Goal: Task Accomplishment & Management: Manage account settings

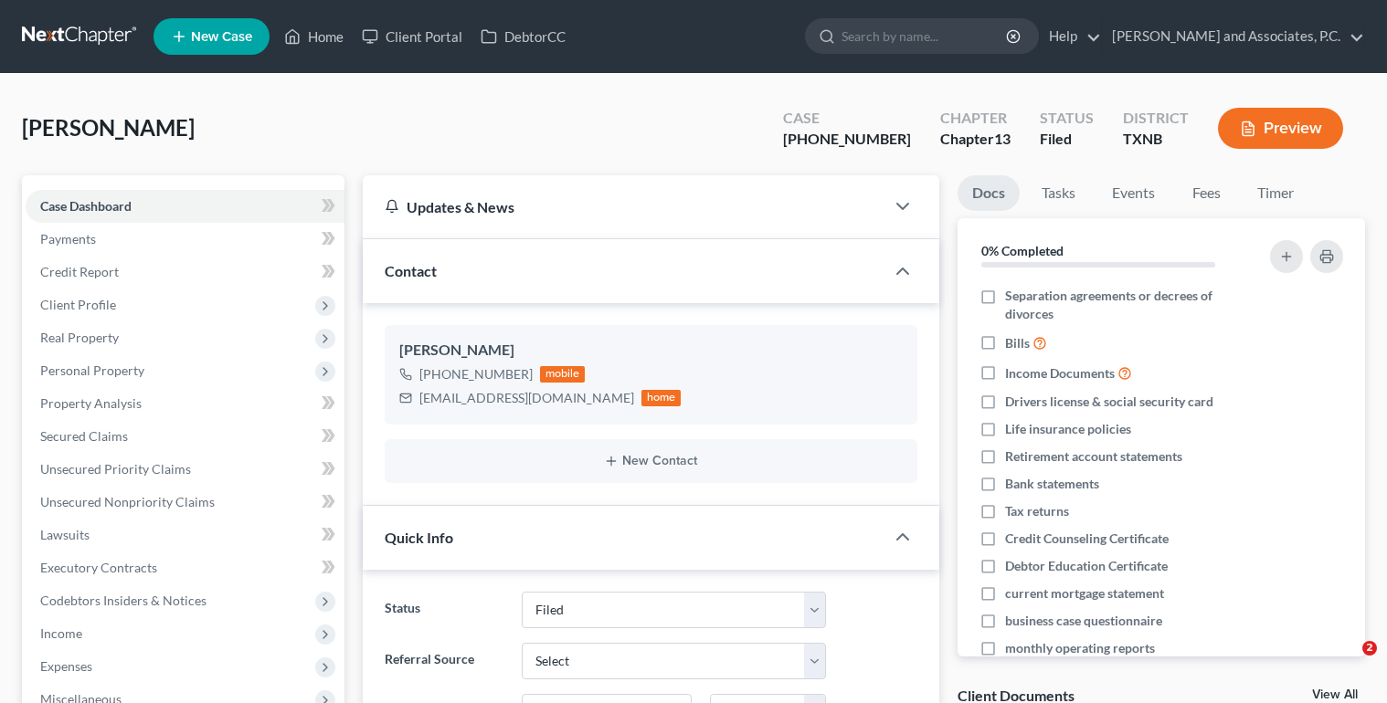
select select "5"
select select "0"
drag, startPoint x: 314, startPoint y: 40, endPoint x: 593, endPoint y: 103, distance: 285.6
click at [314, 40] on link "Home" at bounding box center [314, 36] width 78 height 33
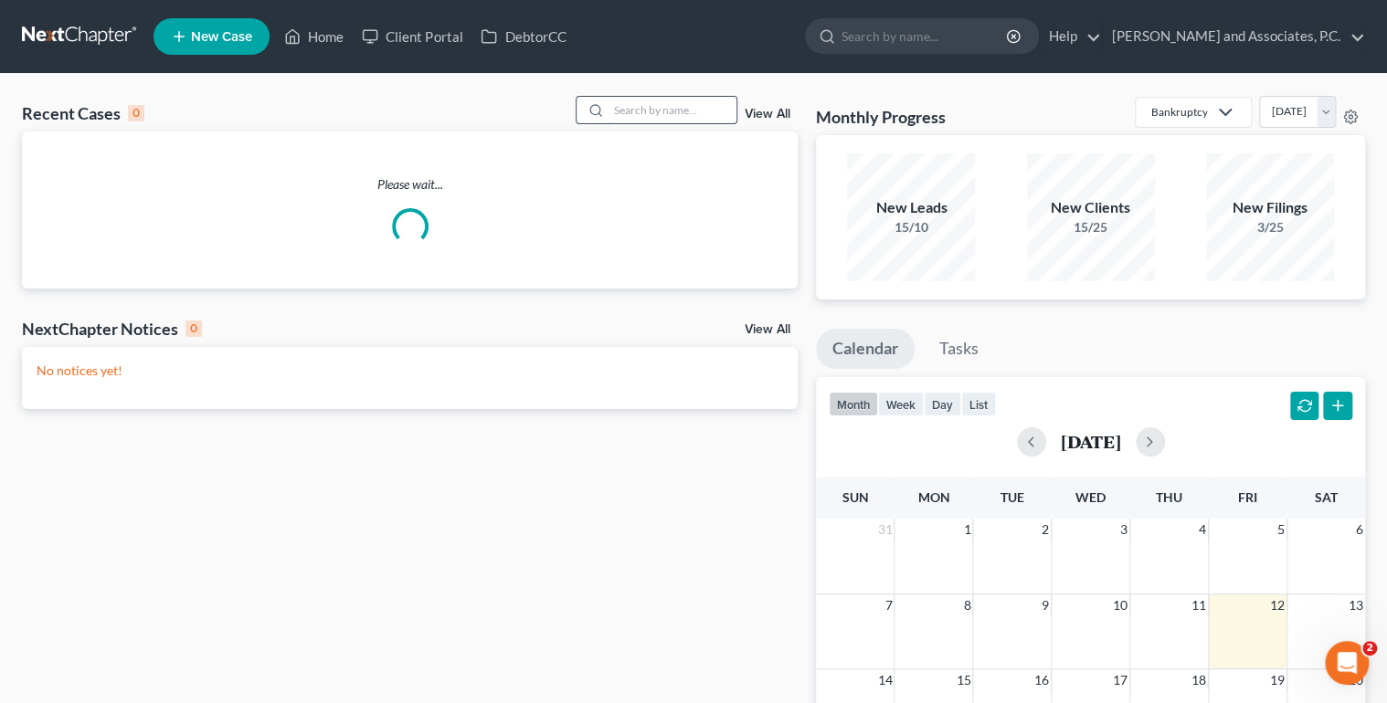
click at [633, 106] on input "search" at bounding box center [672, 110] width 128 height 26
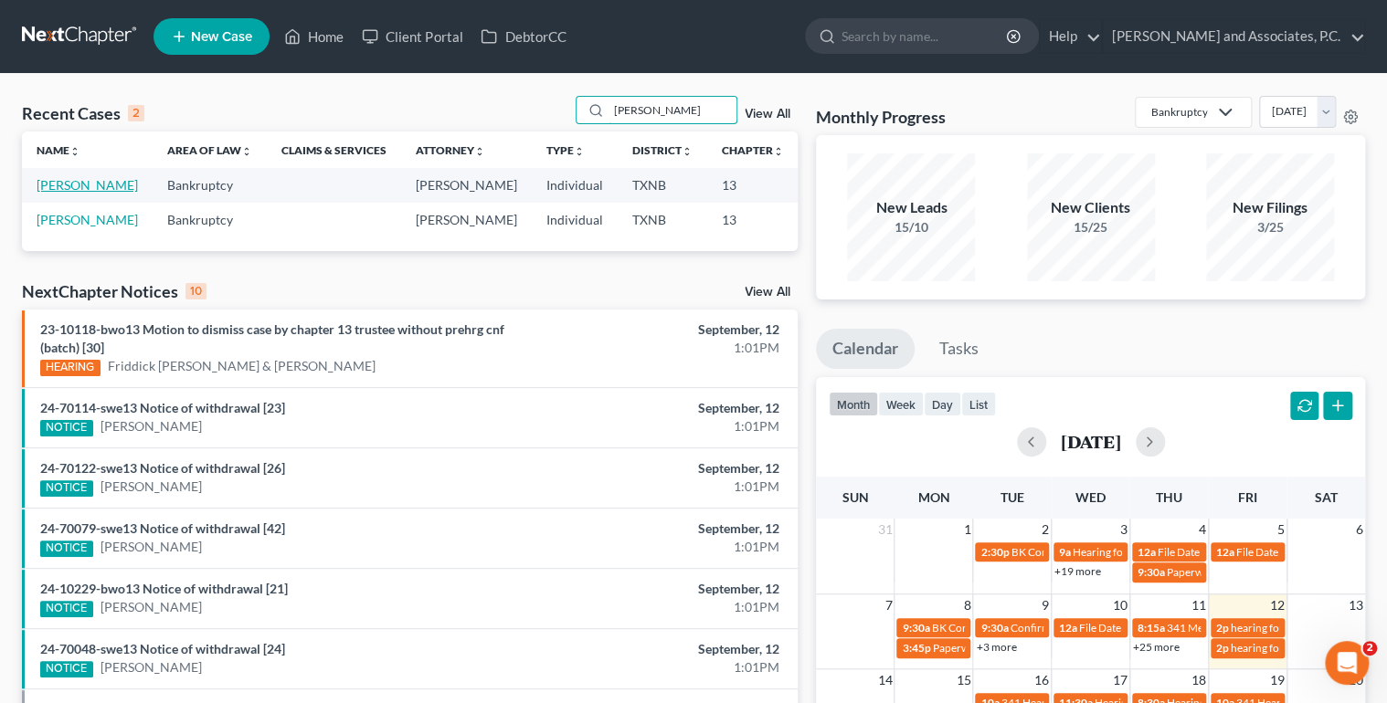
type input "[PERSON_NAME]"
click at [59, 193] on link "[PERSON_NAME]" at bounding box center [87, 185] width 101 height 16
select select "6"
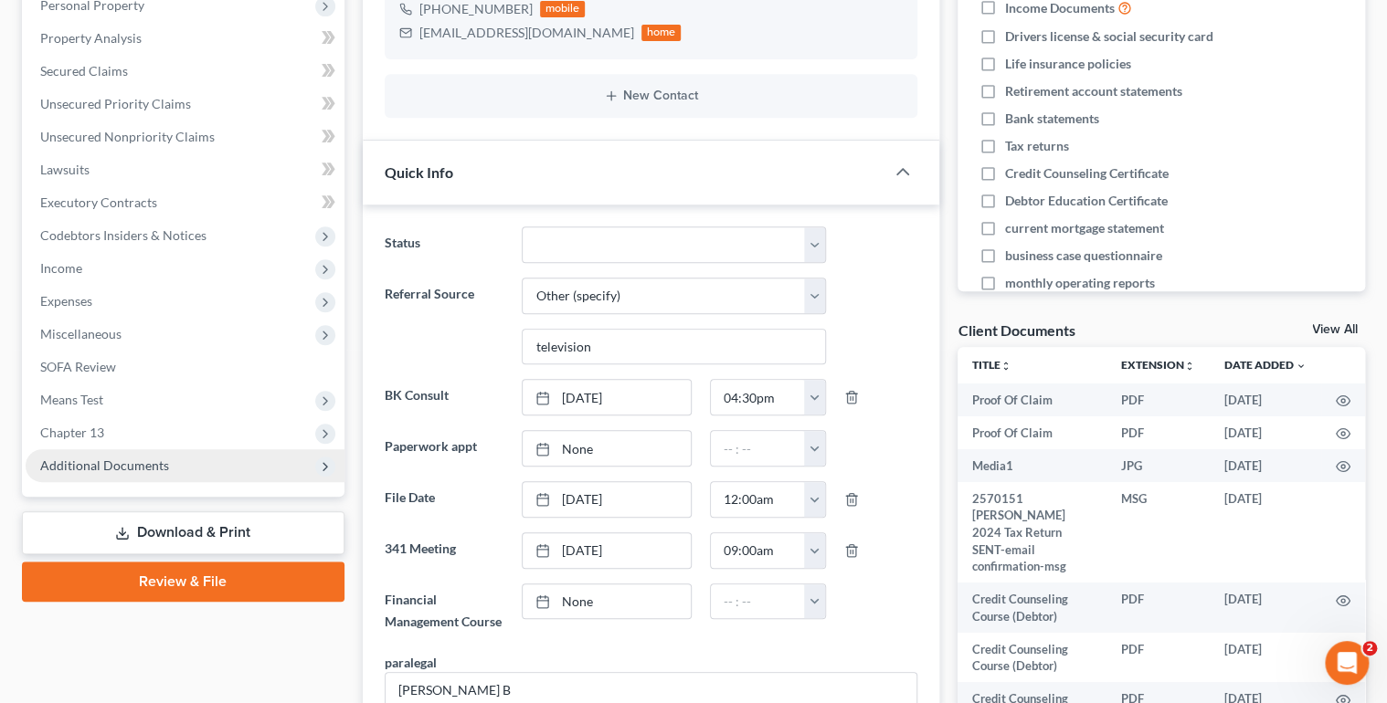
scroll to position [17935, 0]
click at [166, 468] on span "Additional Documents" at bounding box center [185, 465] width 319 height 33
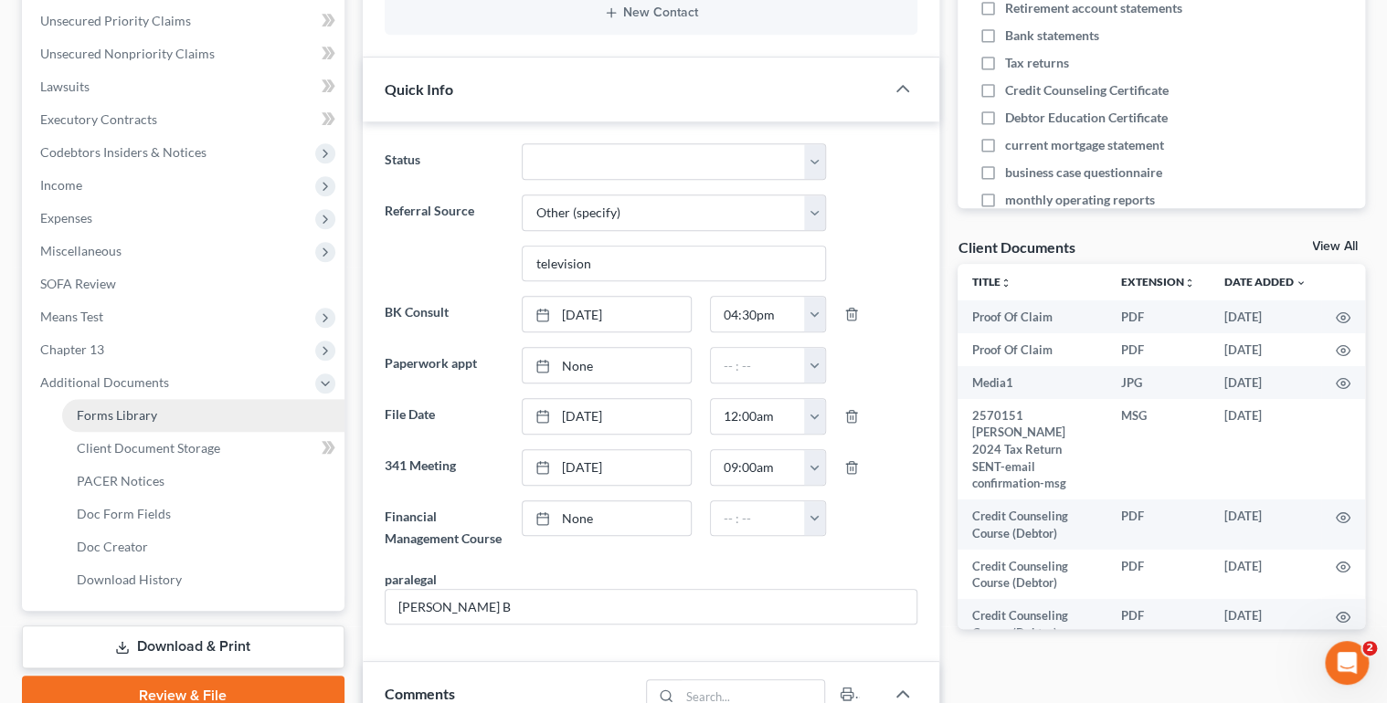
scroll to position [511, 0]
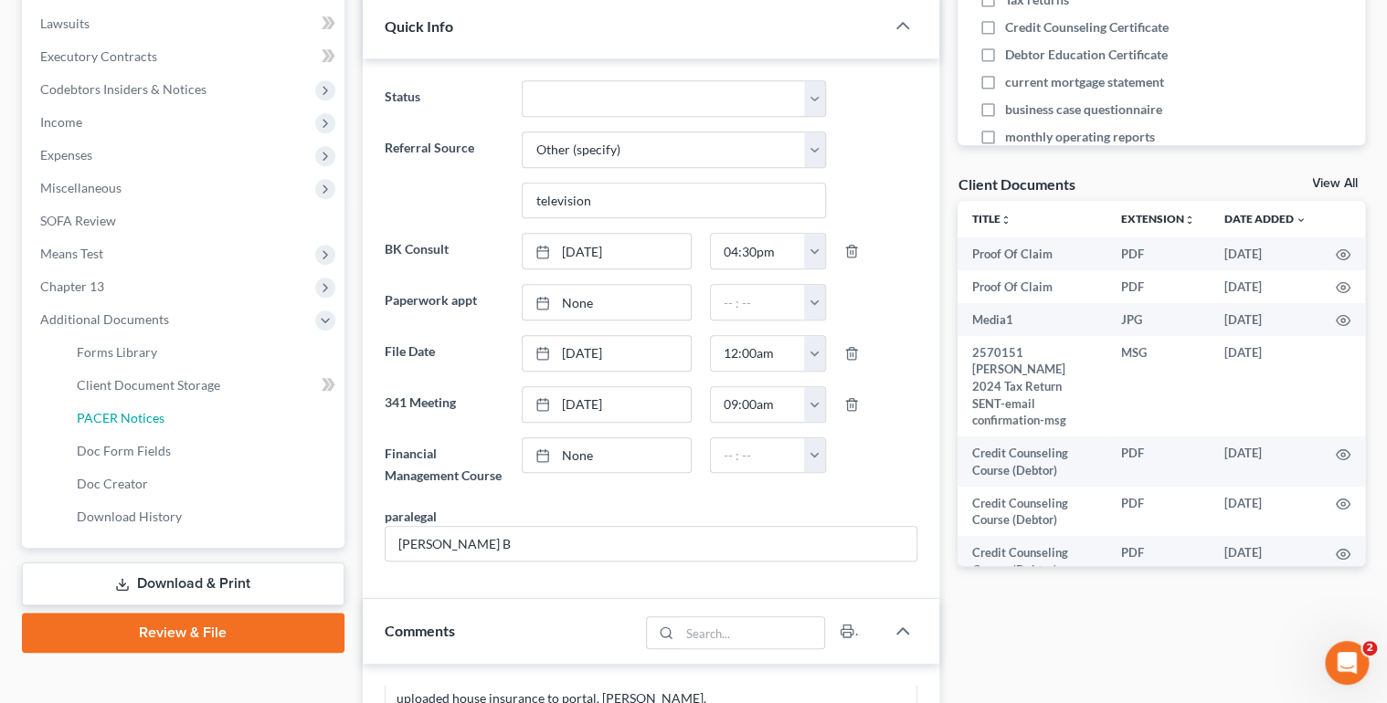
drag, startPoint x: 153, startPoint y: 410, endPoint x: 469, endPoint y: 387, distance: 315.9
click at [153, 410] on span "PACER Notices" at bounding box center [121, 418] width 88 height 16
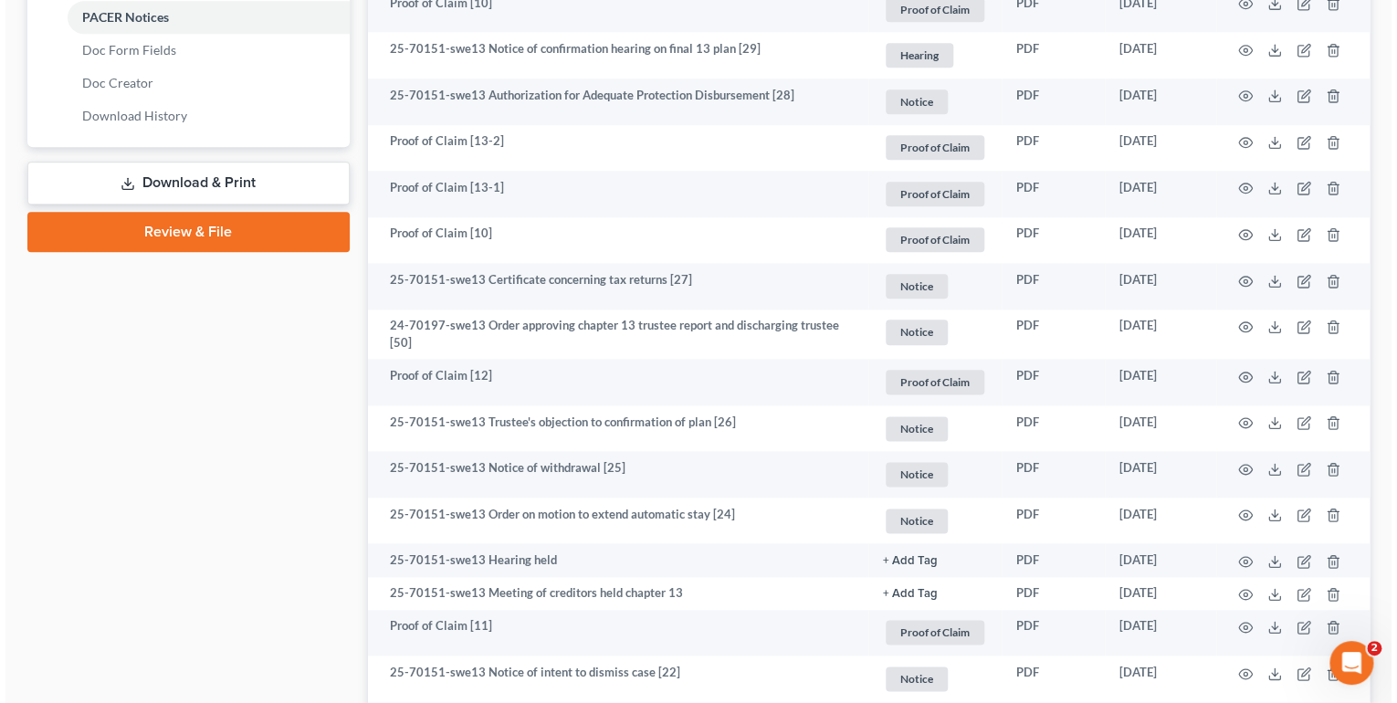
scroll to position [950, 0]
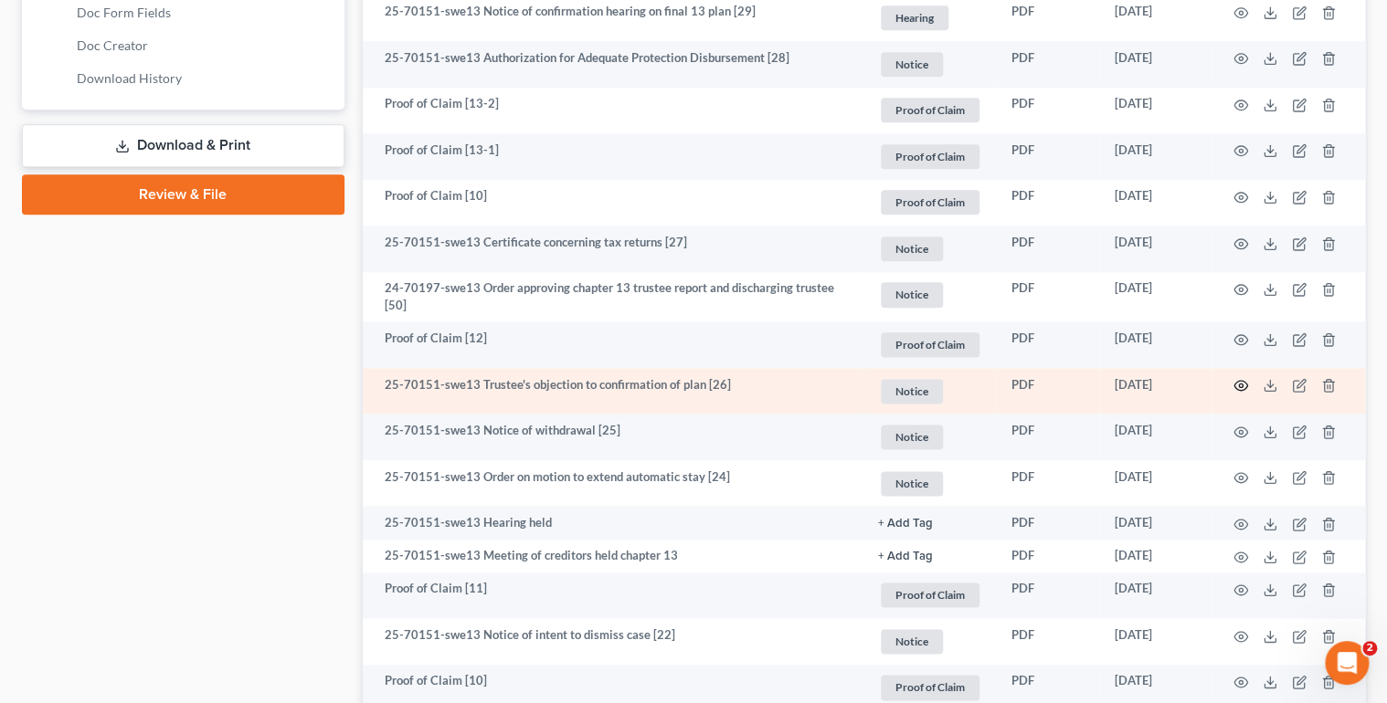
click at [1238, 387] on icon "button" at bounding box center [1240, 385] width 15 height 15
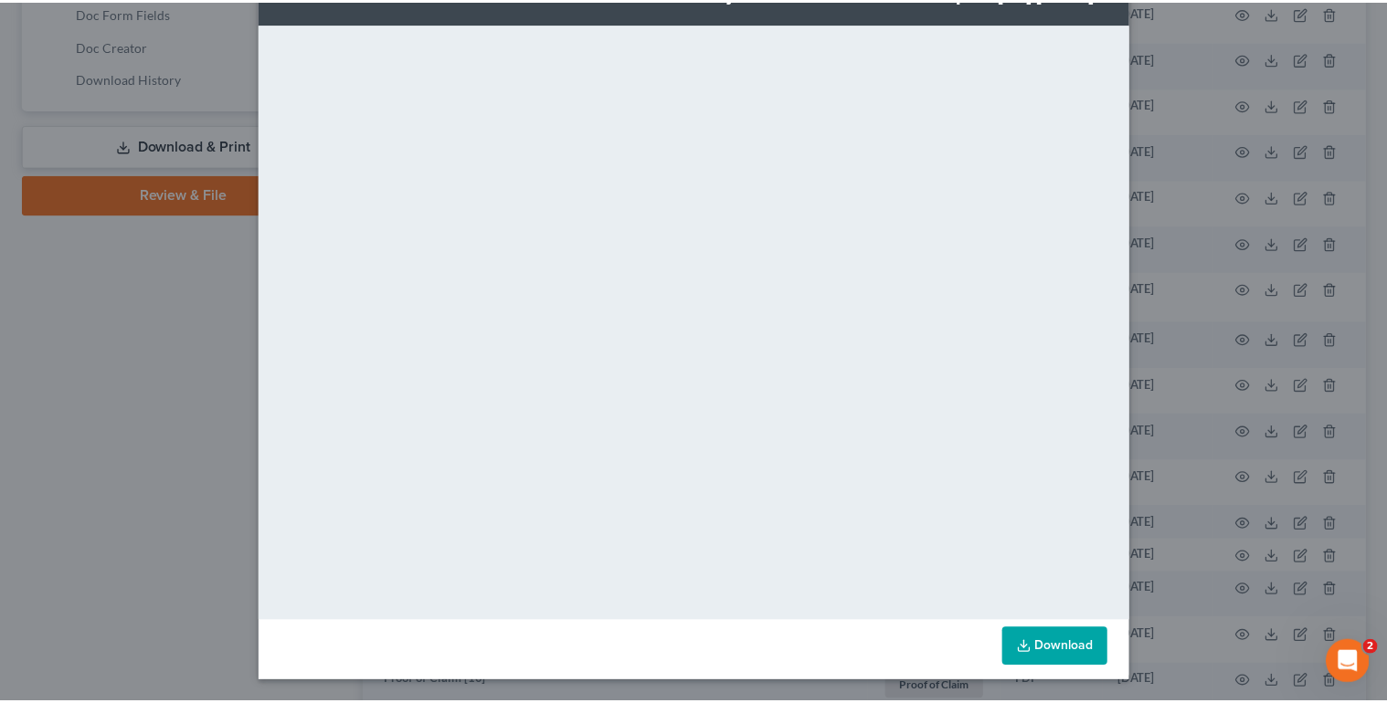
scroll to position [0, 0]
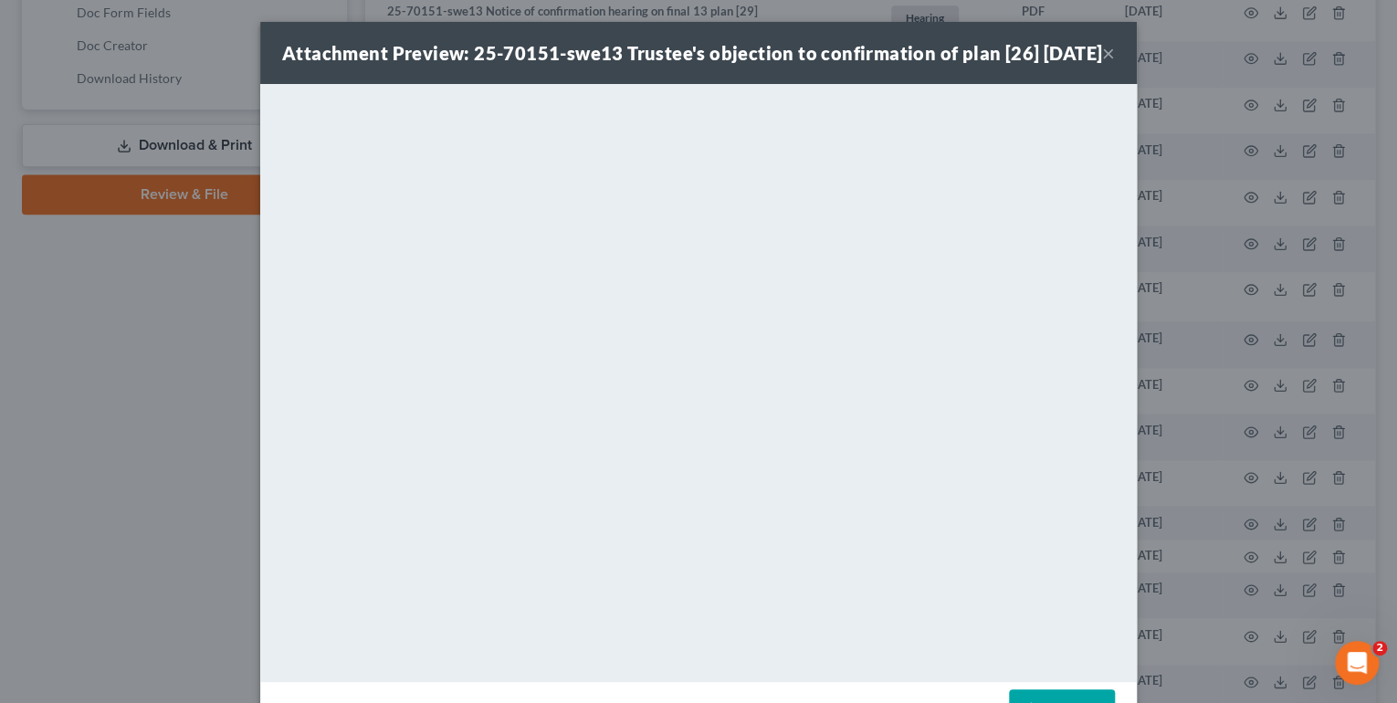
click at [1102, 62] on button "×" at bounding box center [1108, 53] width 13 height 22
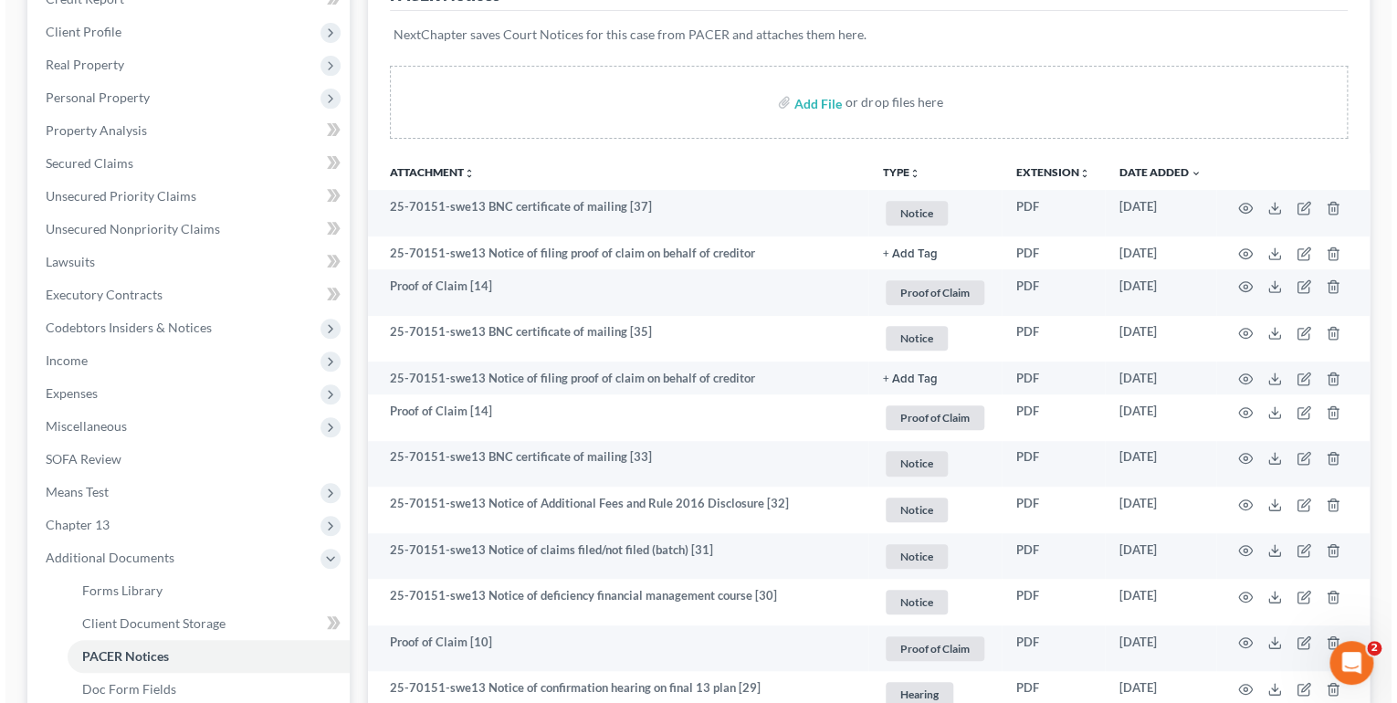
scroll to position [146, 0]
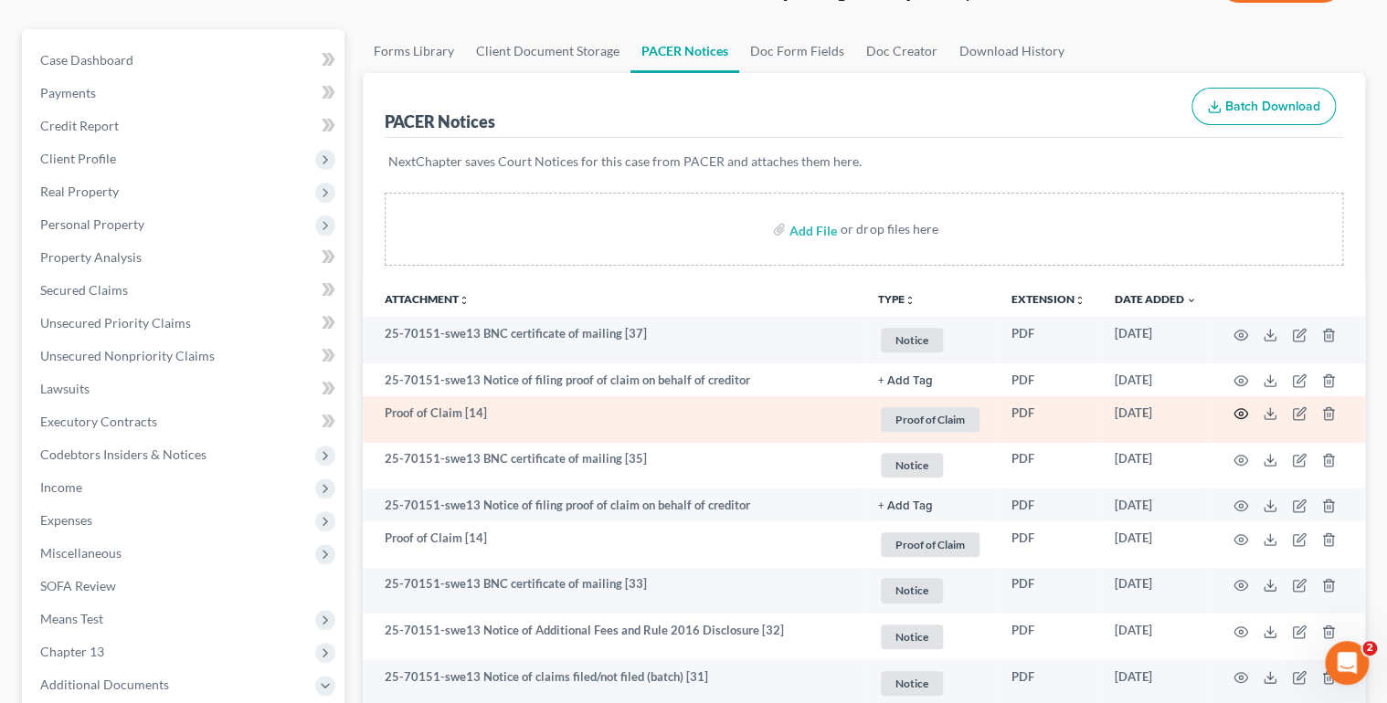
click at [1238, 407] on icon "button" at bounding box center [1240, 413] width 15 height 15
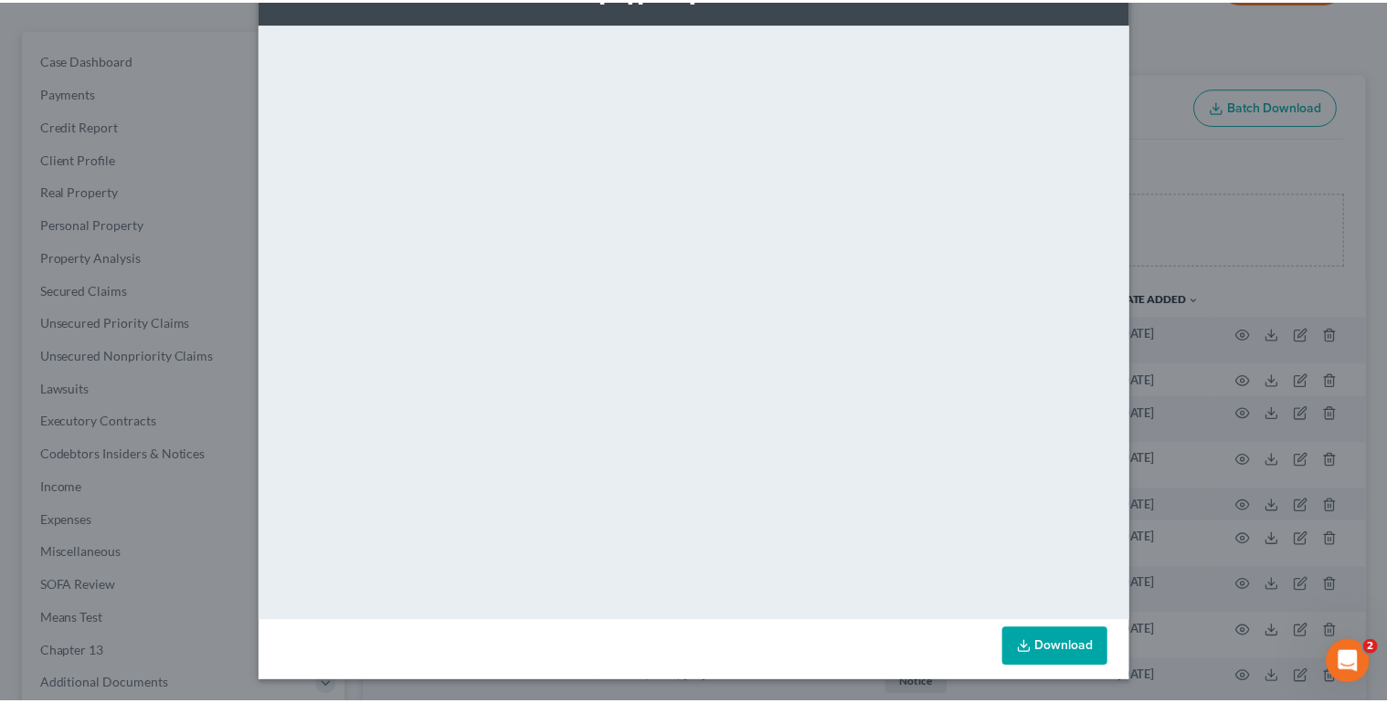
scroll to position [0, 0]
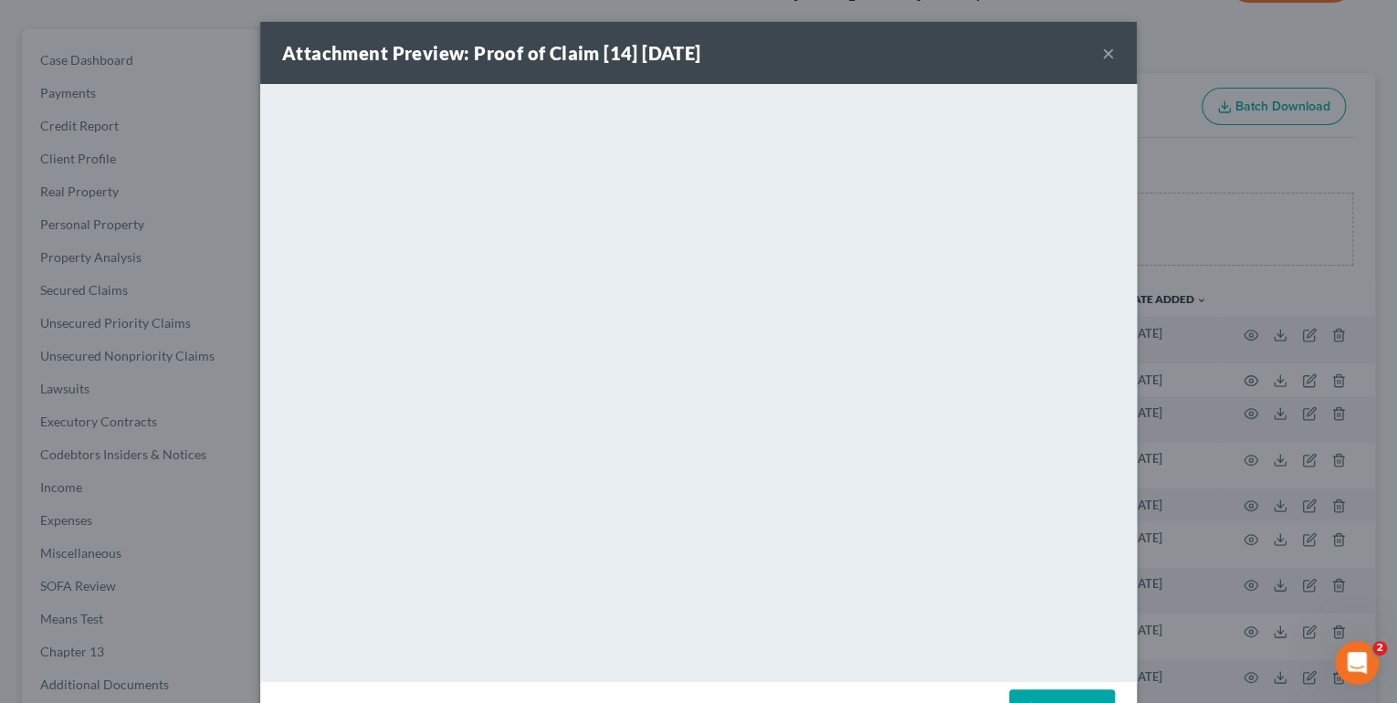
click at [1103, 51] on button "×" at bounding box center [1108, 53] width 13 height 22
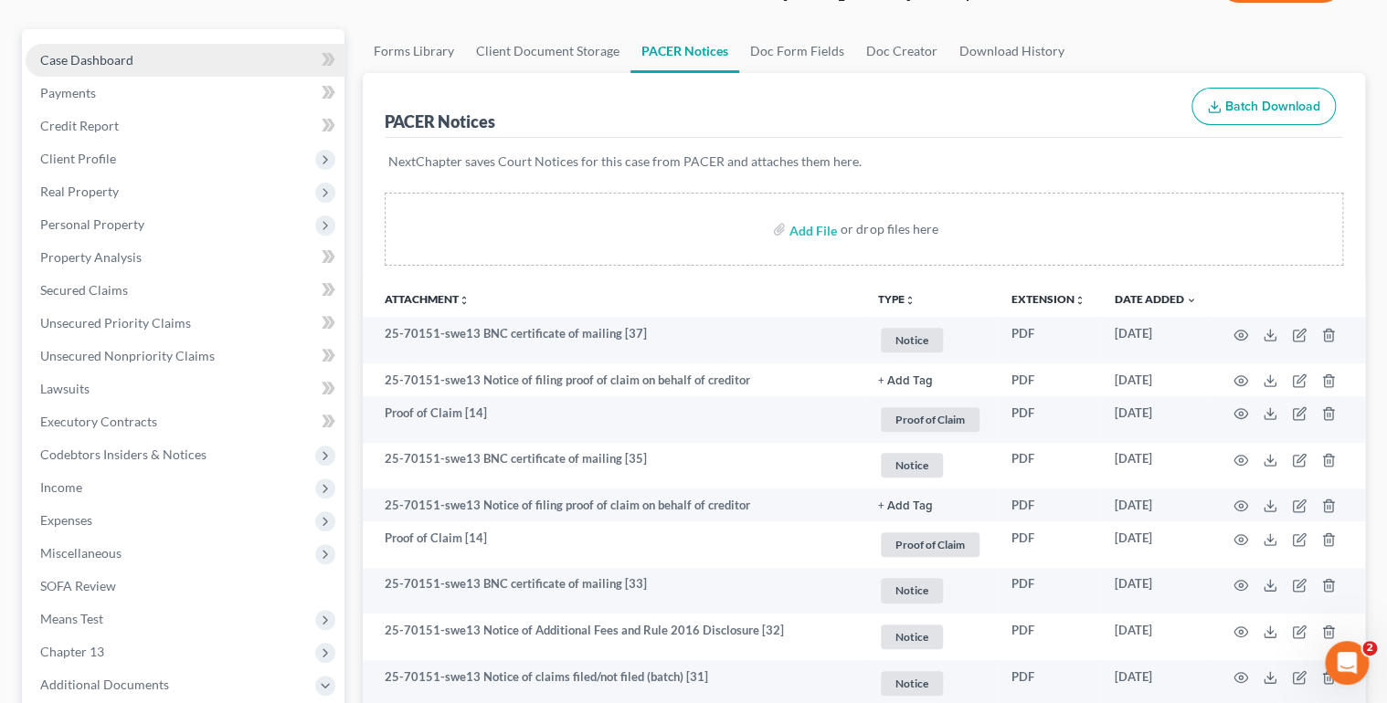
click at [132, 60] on link "Case Dashboard" at bounding box center [185, 60] width 319 height 33
select select "6"
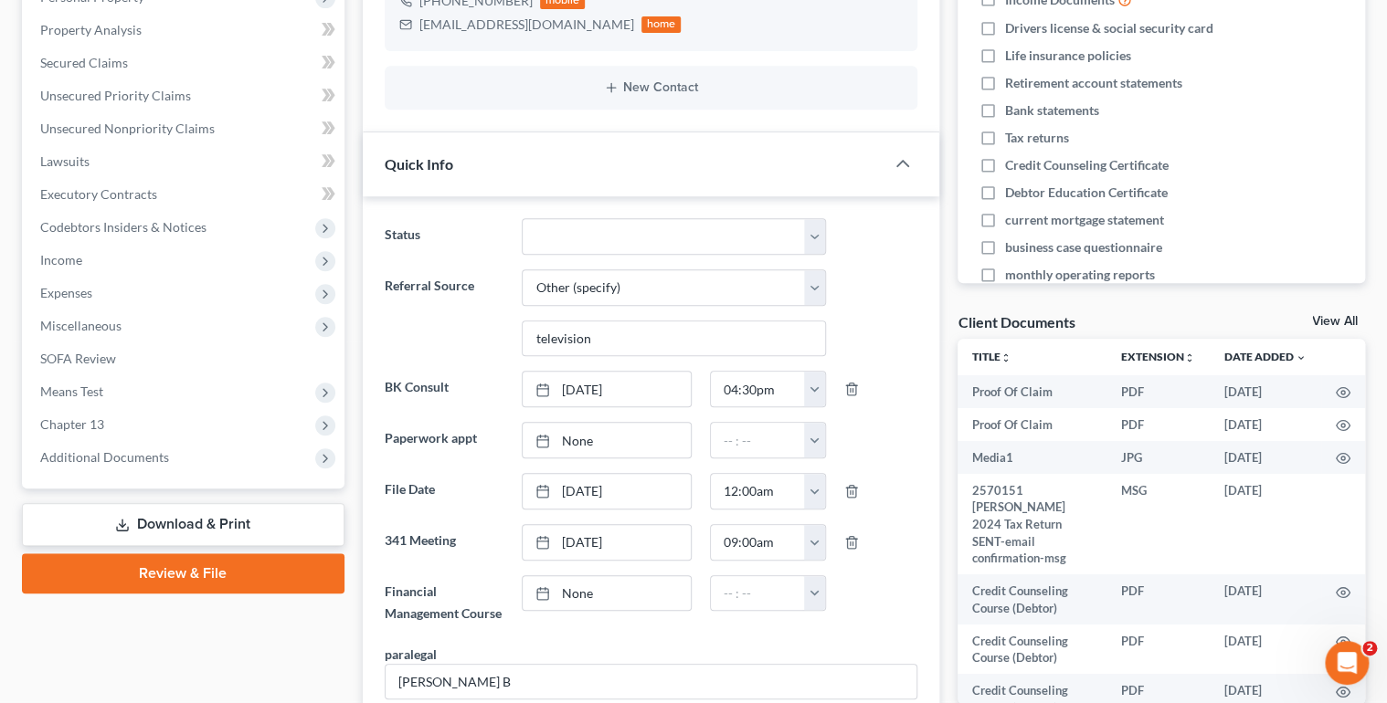
scroll to position [438, 0]
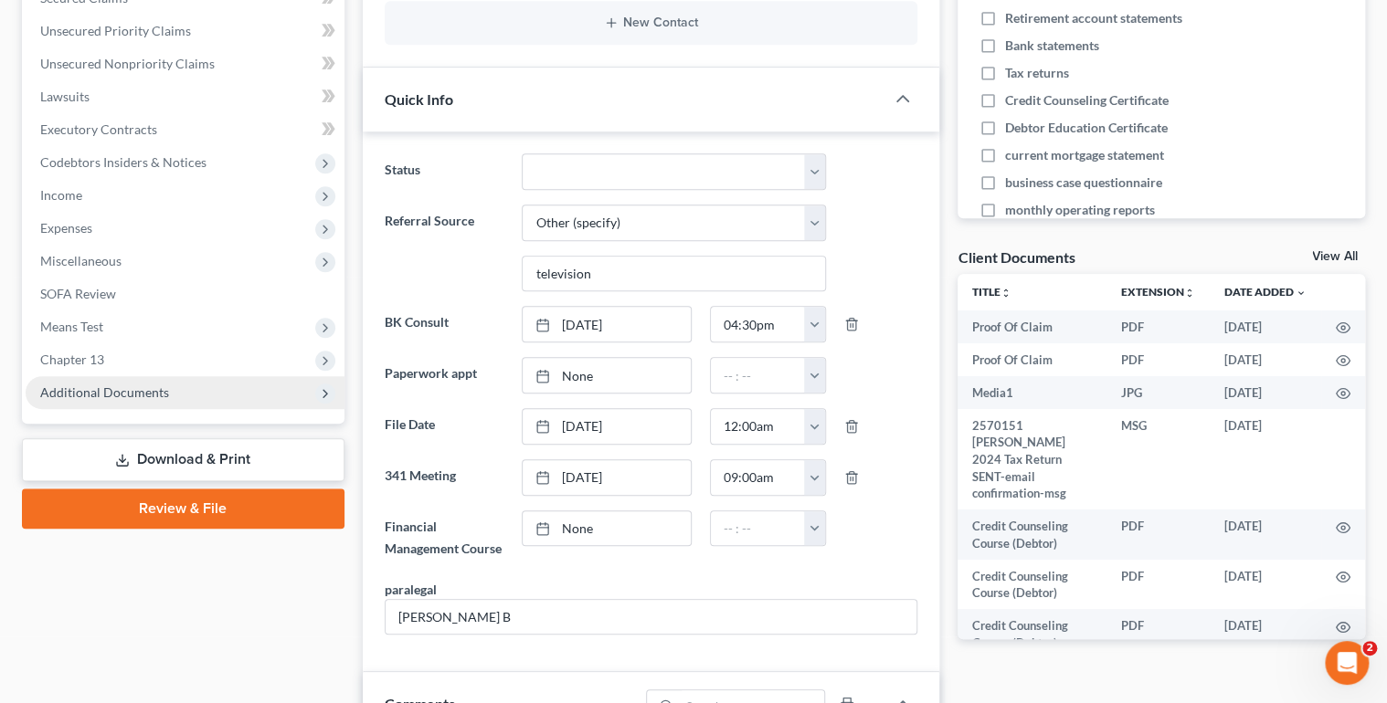
click at [135, 394] on span "Additional Documents" at bounding box center [104, 393] width 129 height 16
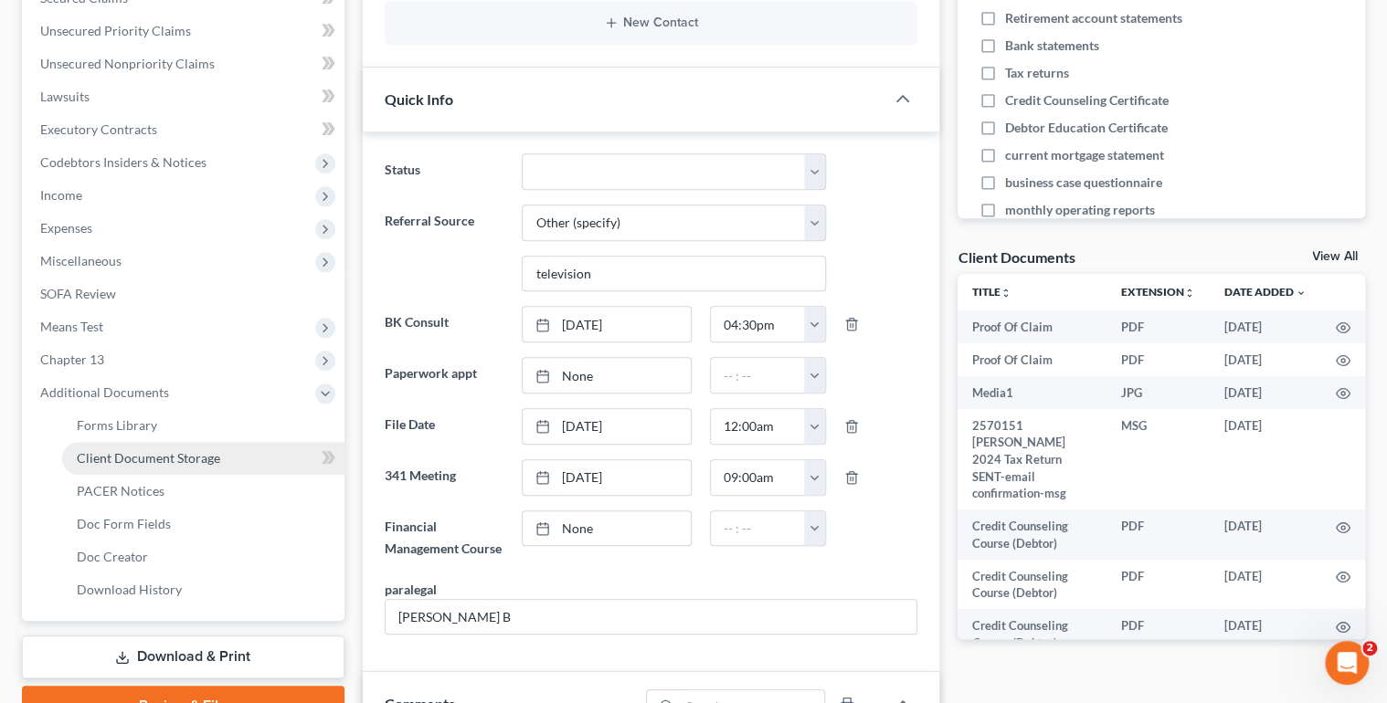
click at [138, 459] on span "Client Document Storage" at bounding box center [148, 458] width 143 height 16
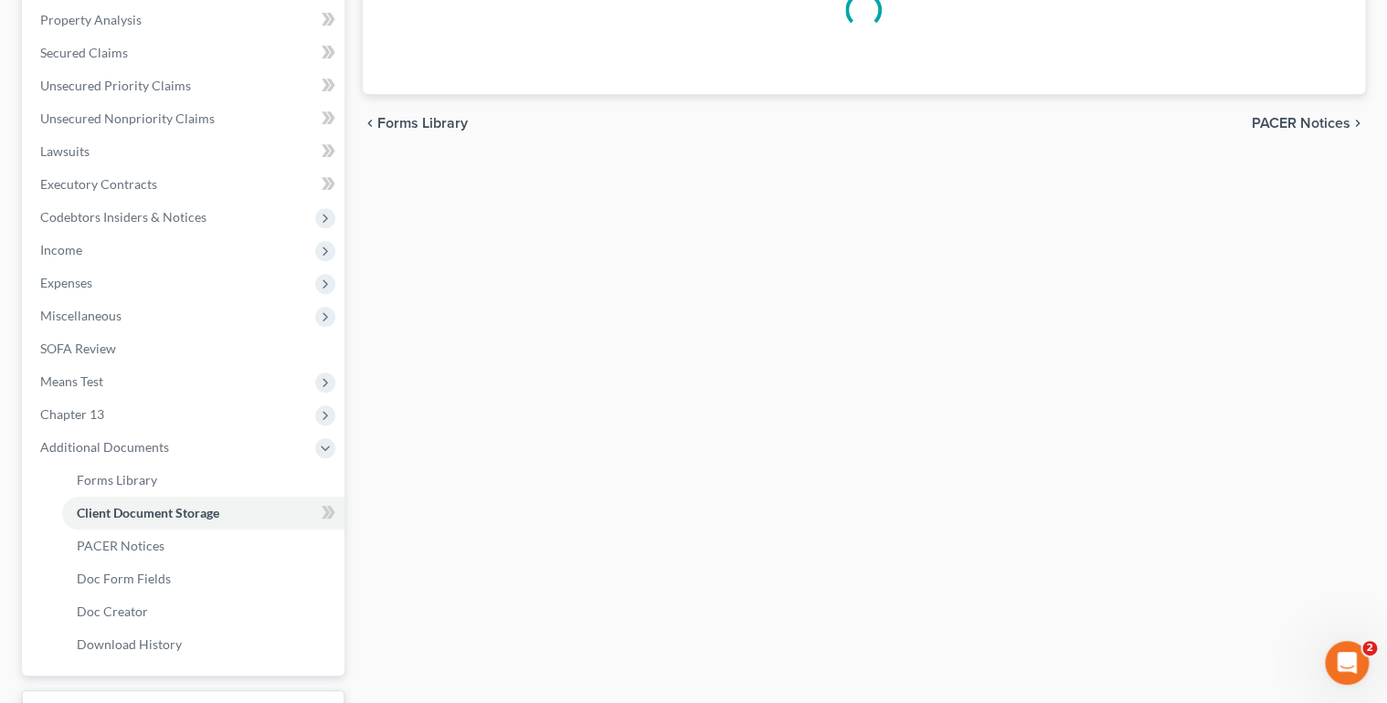
scroll to position [136, 0]
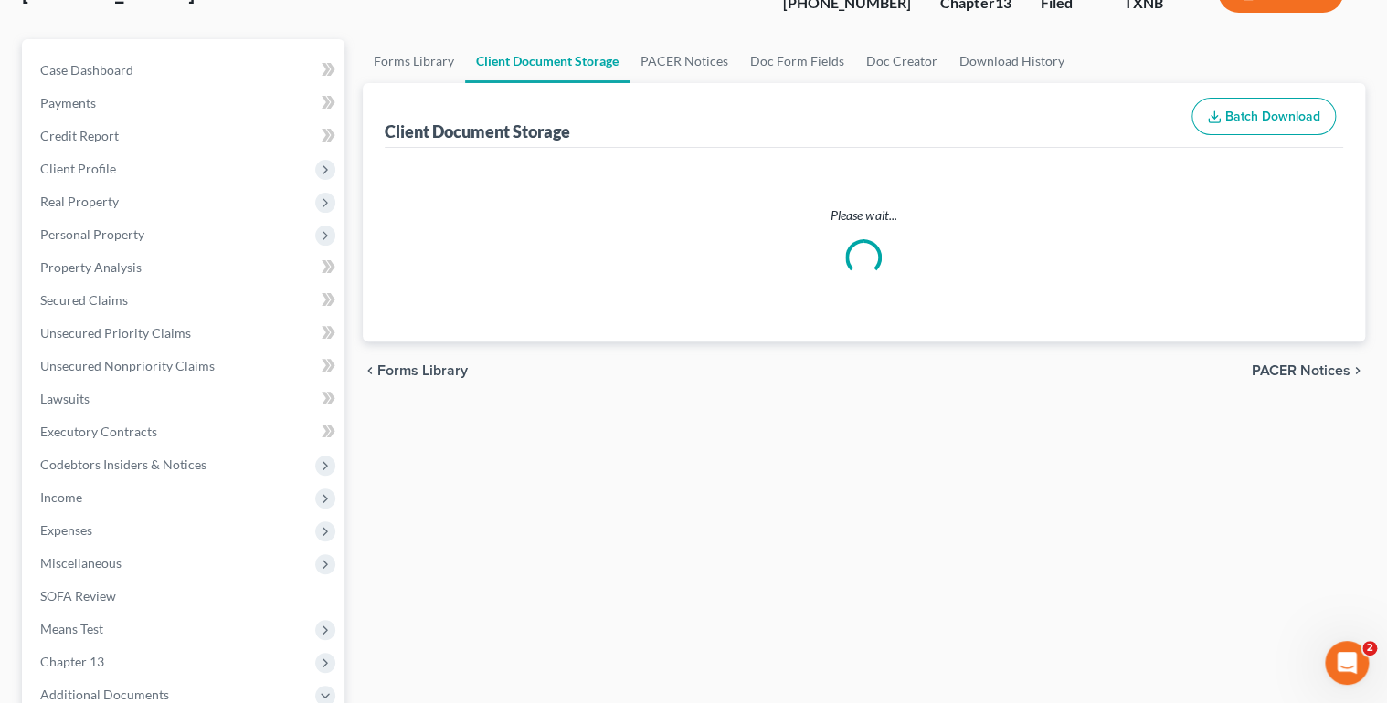
select select "21"
select select "10"
select select "6"
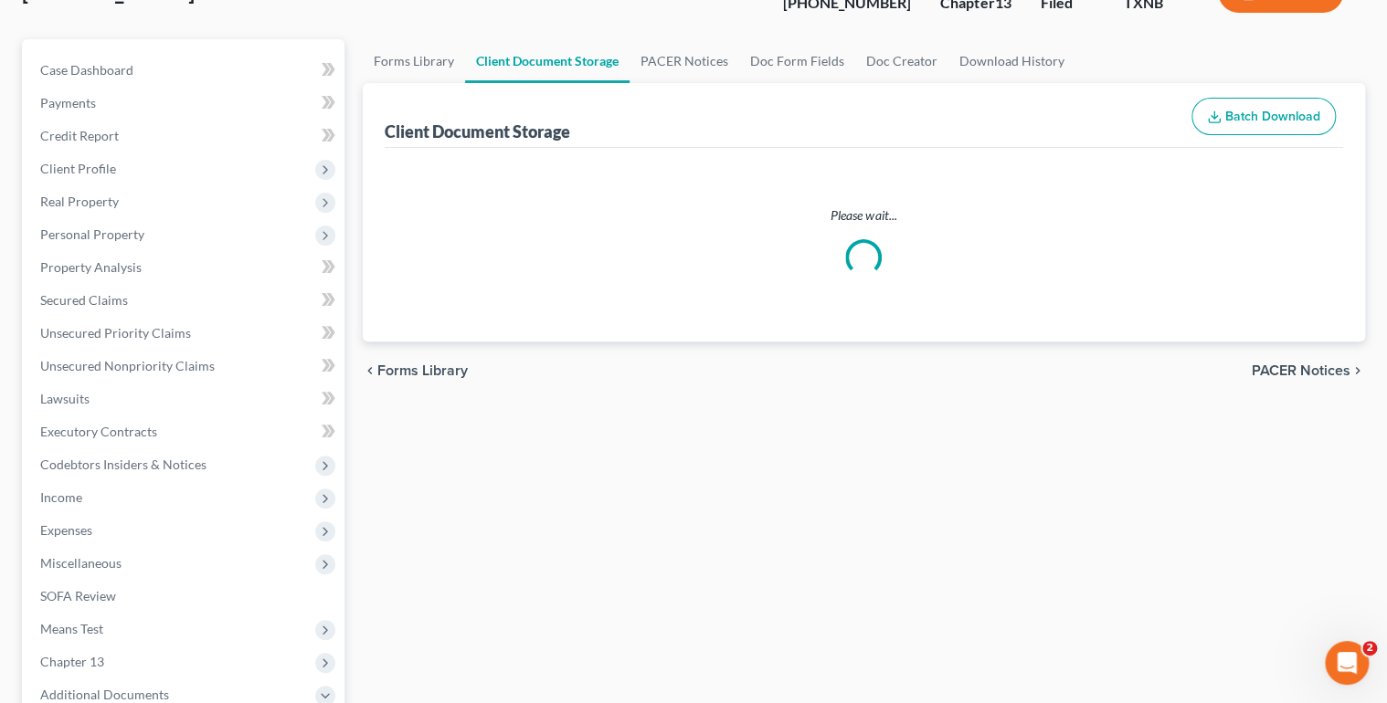
select select "6"
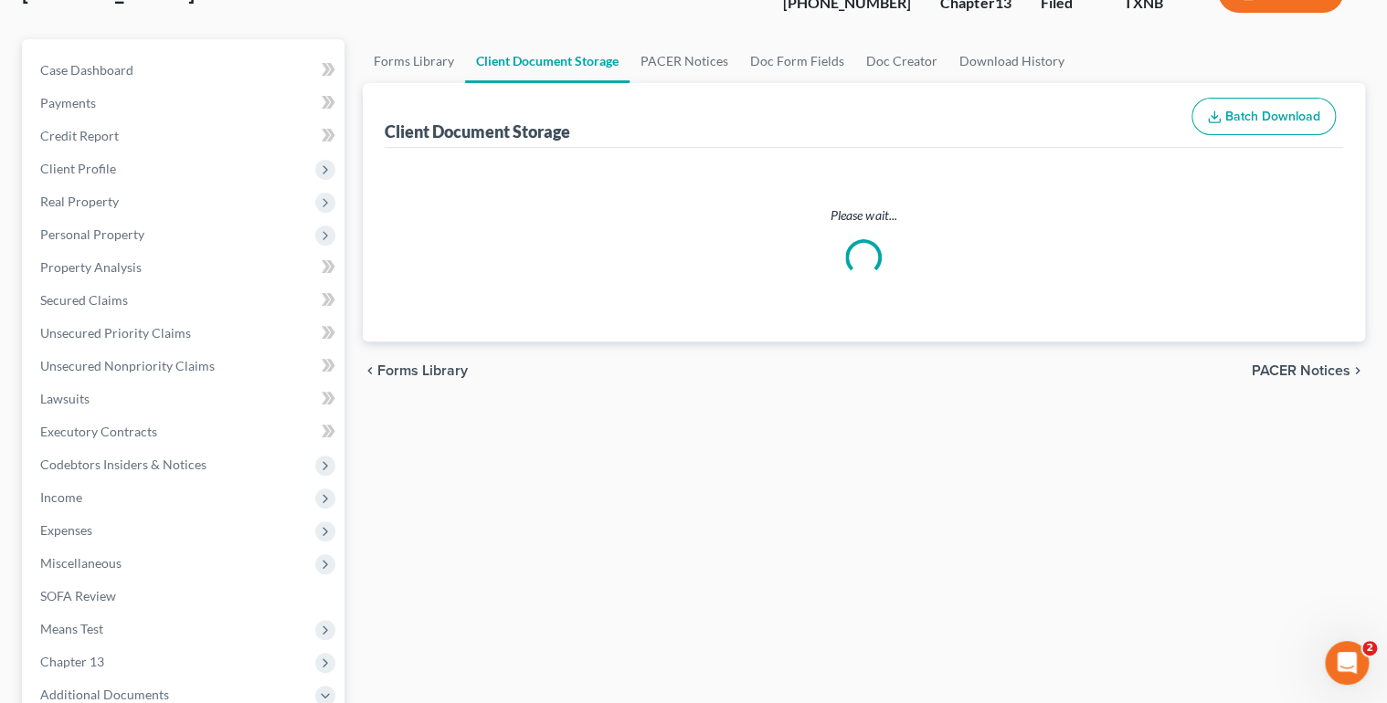
select select "6"
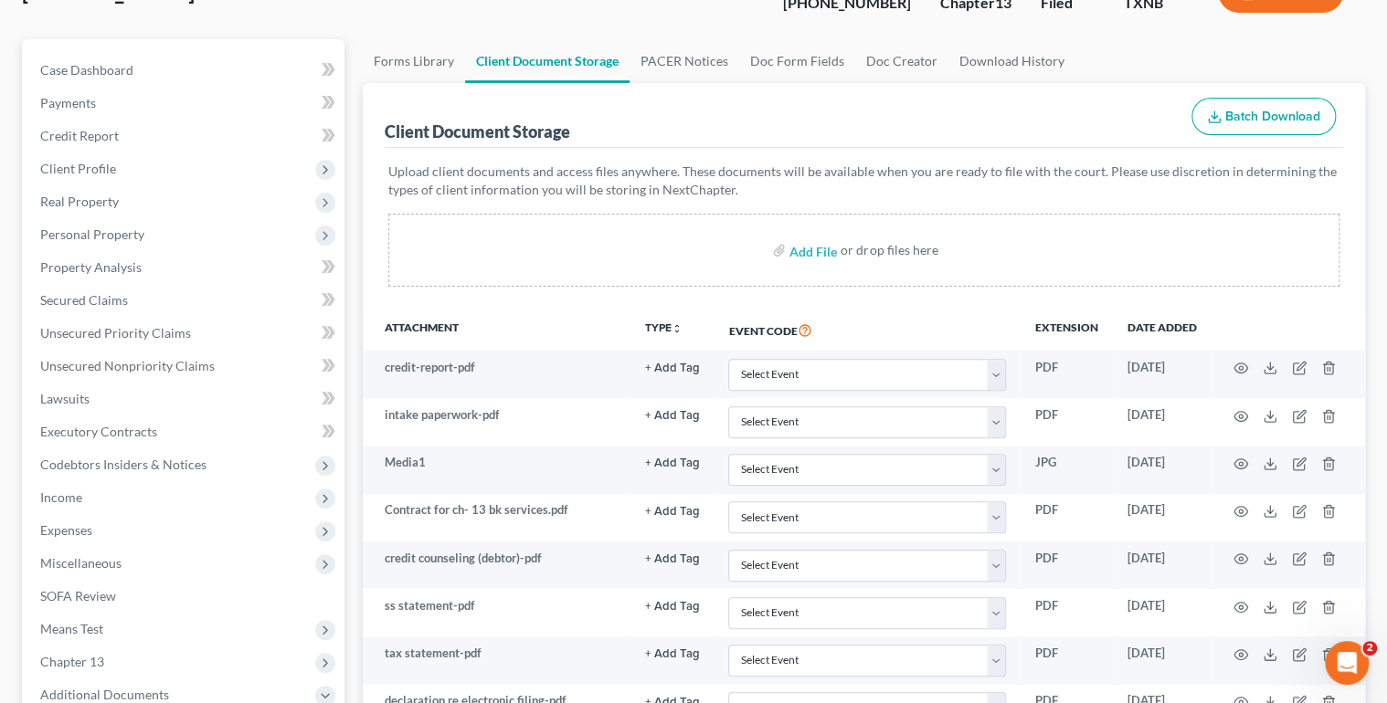
scroll to position [0, 0]
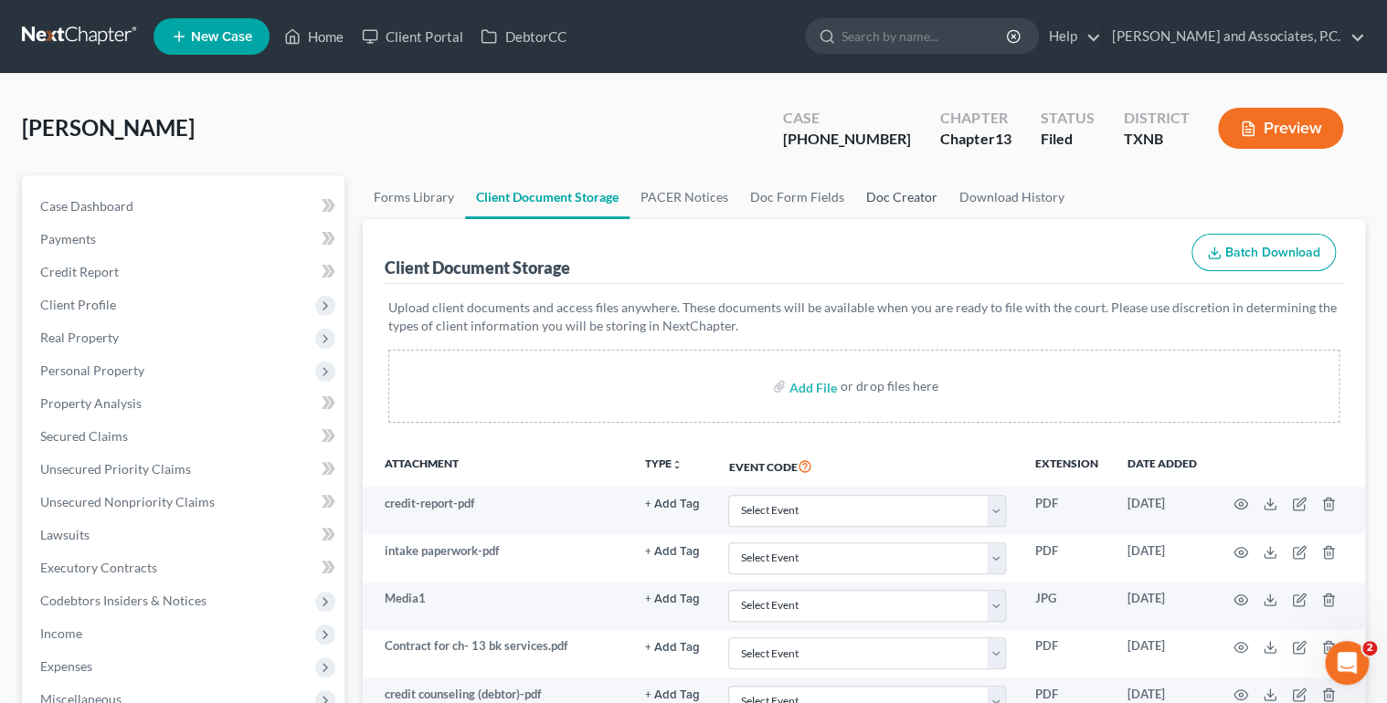
click at [872, 198] on link "Doc Creator" at bounding box center [901, 197] width 93 height 44
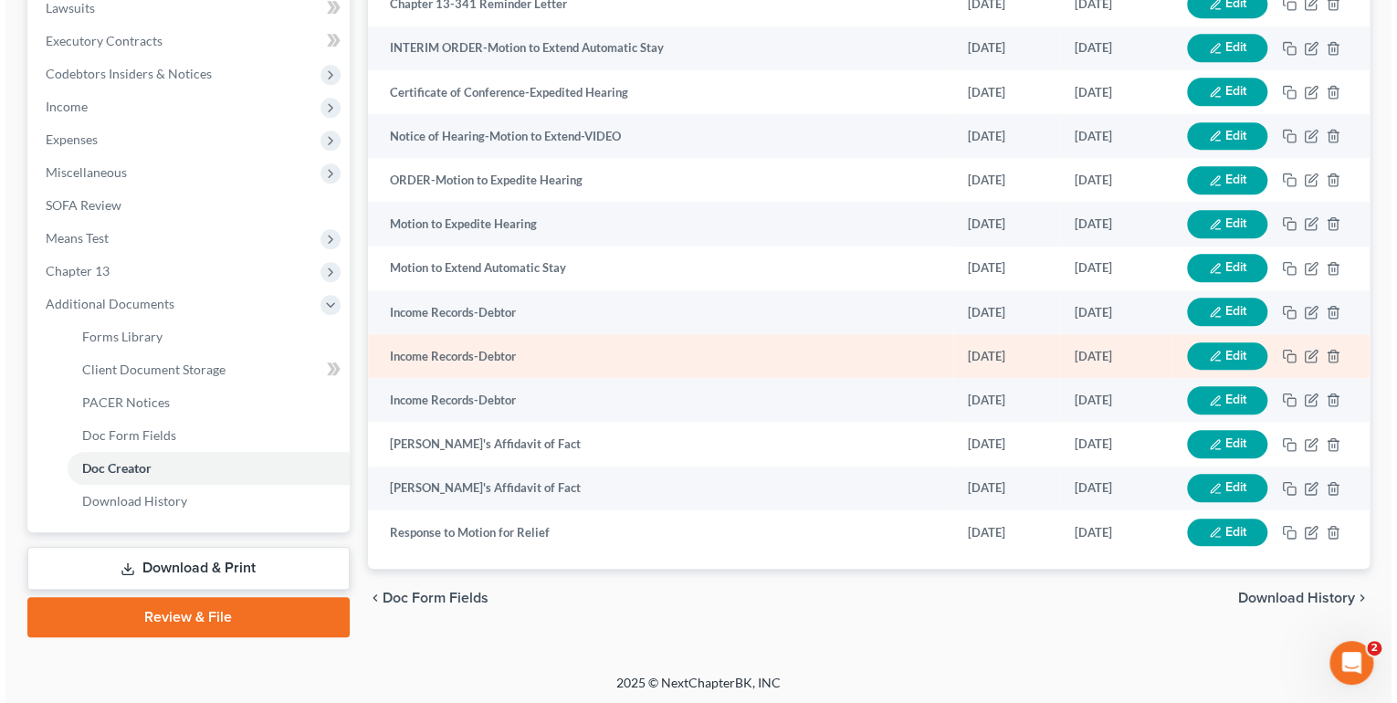
scroll to position [530, 0]
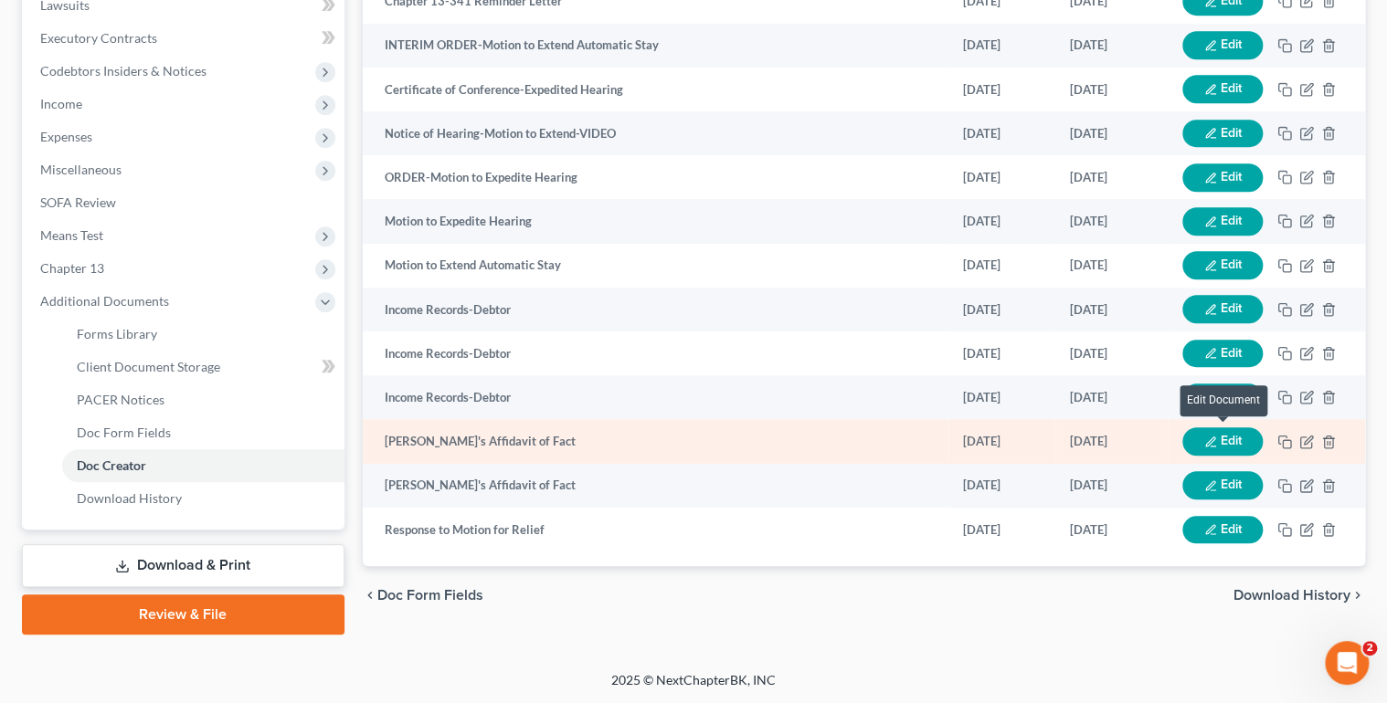
click at [1219, 435] on button "Edit" at bounding box center [1222, 441] width 80 height 28
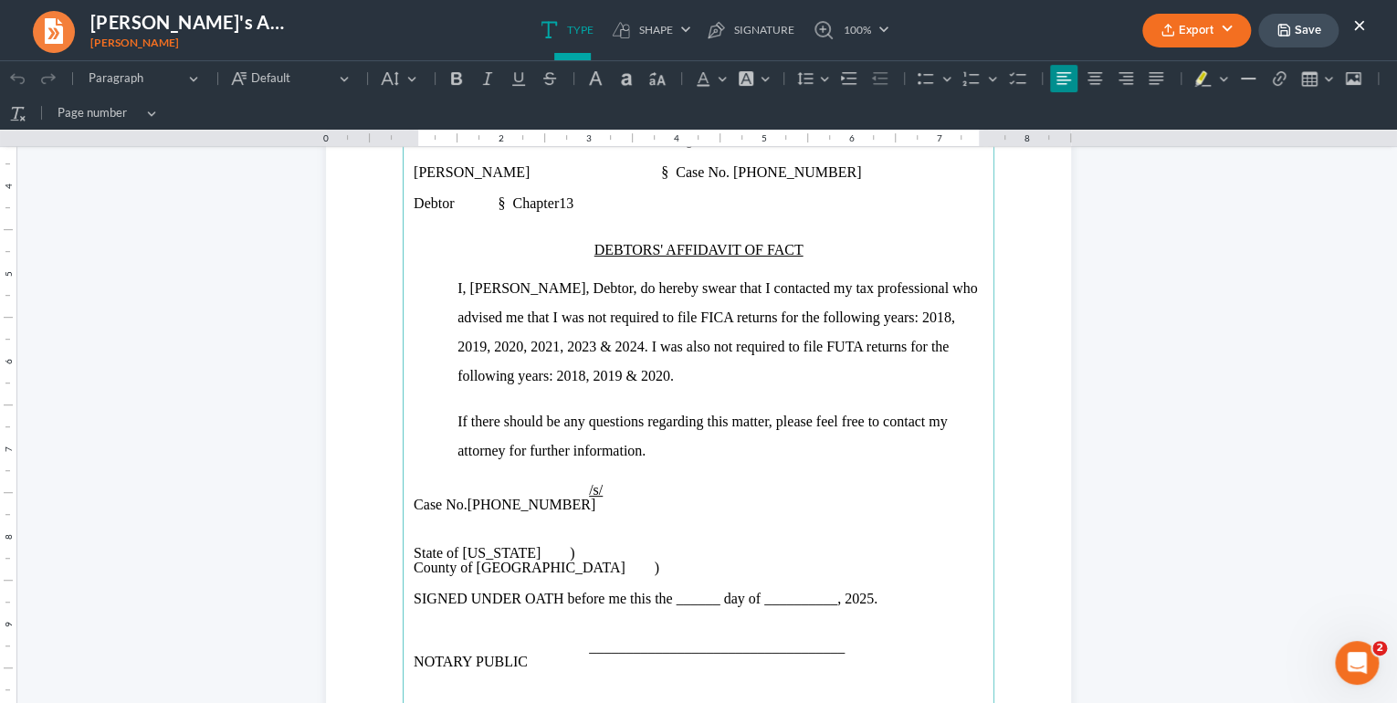
scroll to position [365, 0]
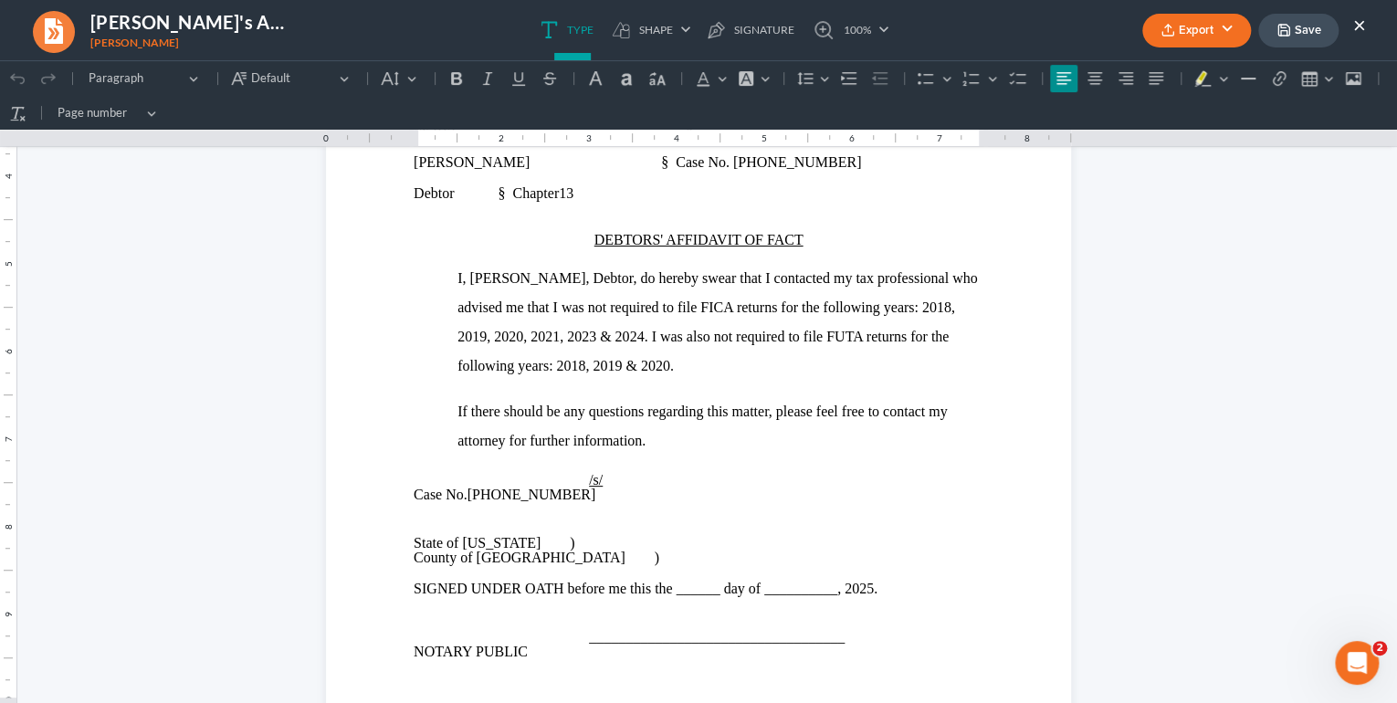
click at [1361, 28] on button "×" at bounding box center [1360, 25] width 13 height 22
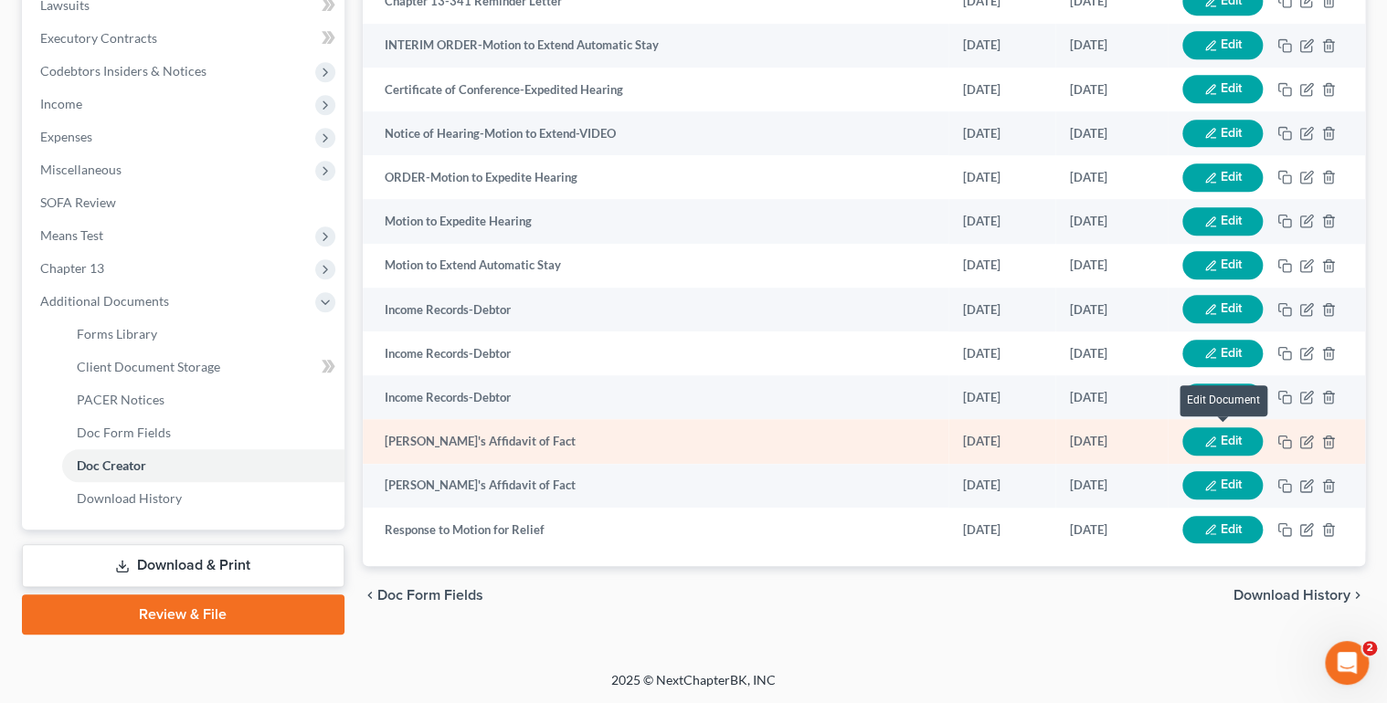
click at [1219, 439] on button "Edit" at bounding box center [1222, 441] width 80 height 28
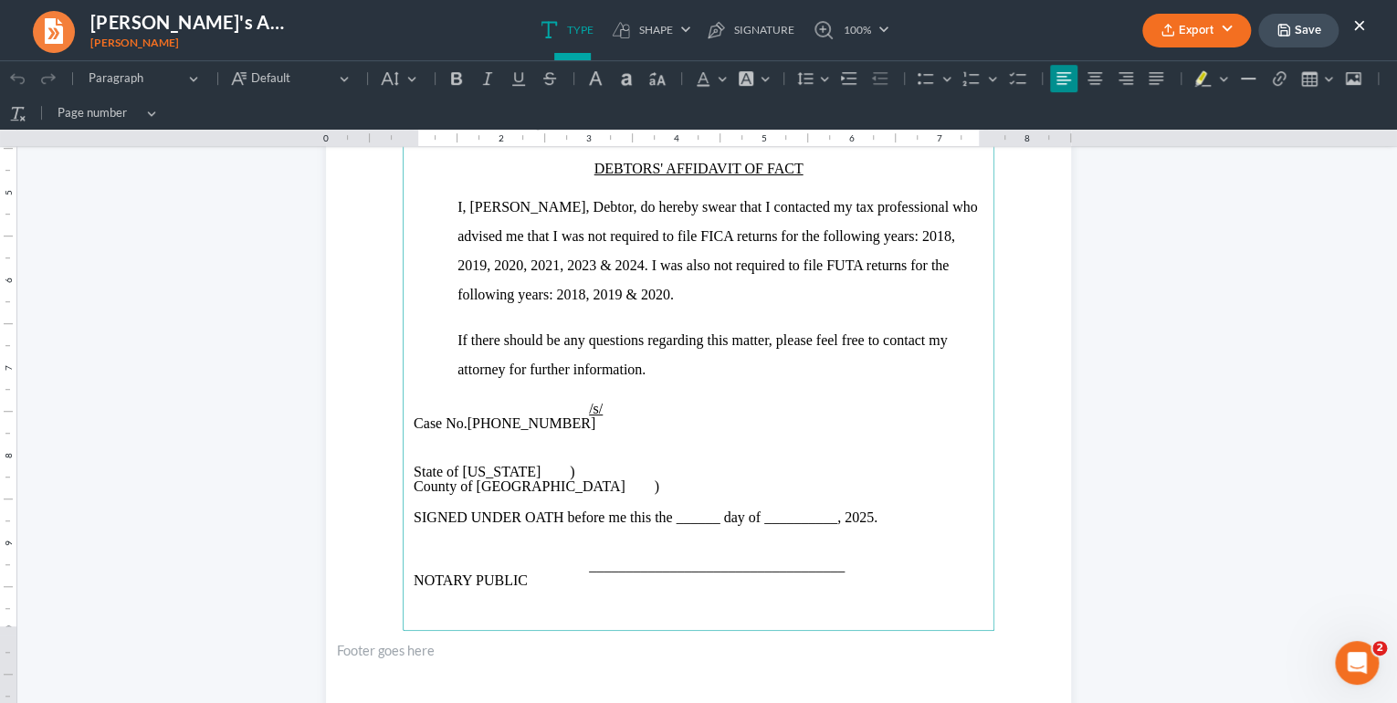
scroll to position [438, 0]
click at [1363, 26] on button "×" at bounding box center [1360, 25] width 13 height 22
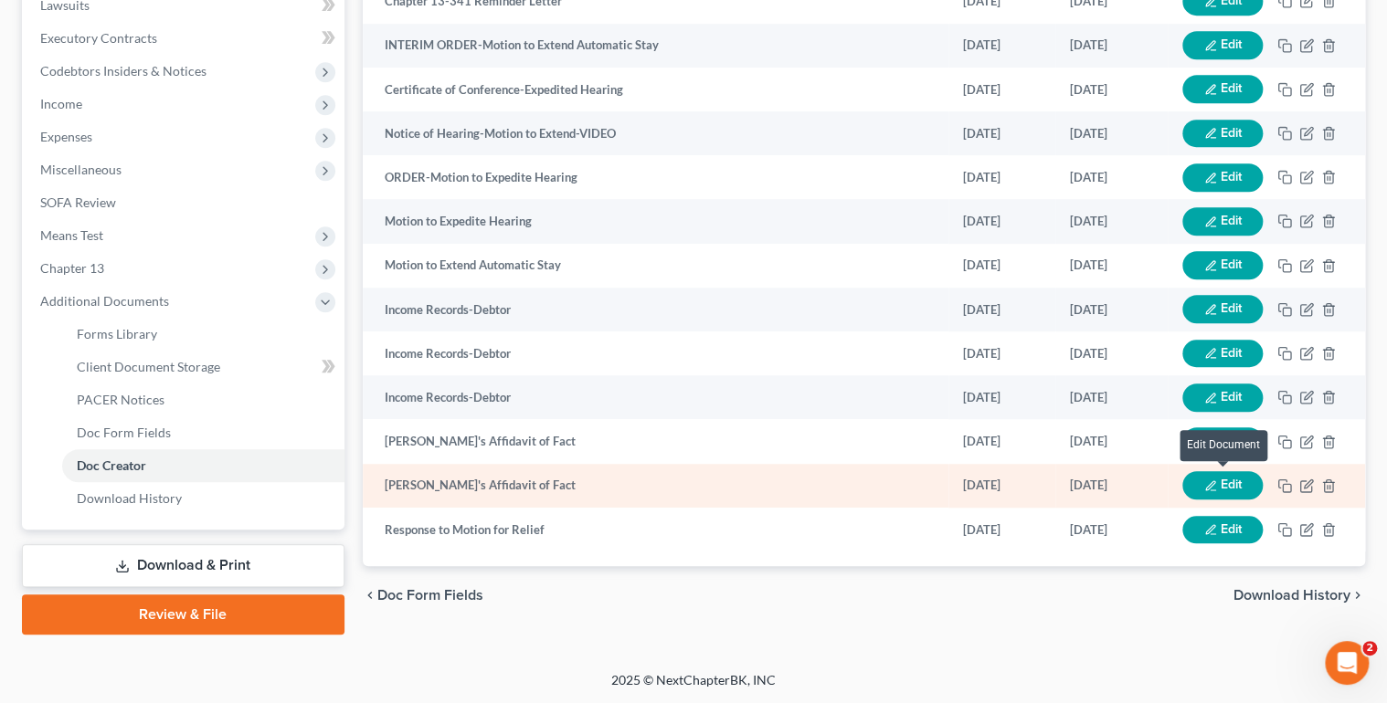
click at [1215, 490] on icon "button" at bounding box center [1210, 486] width 13 height 13
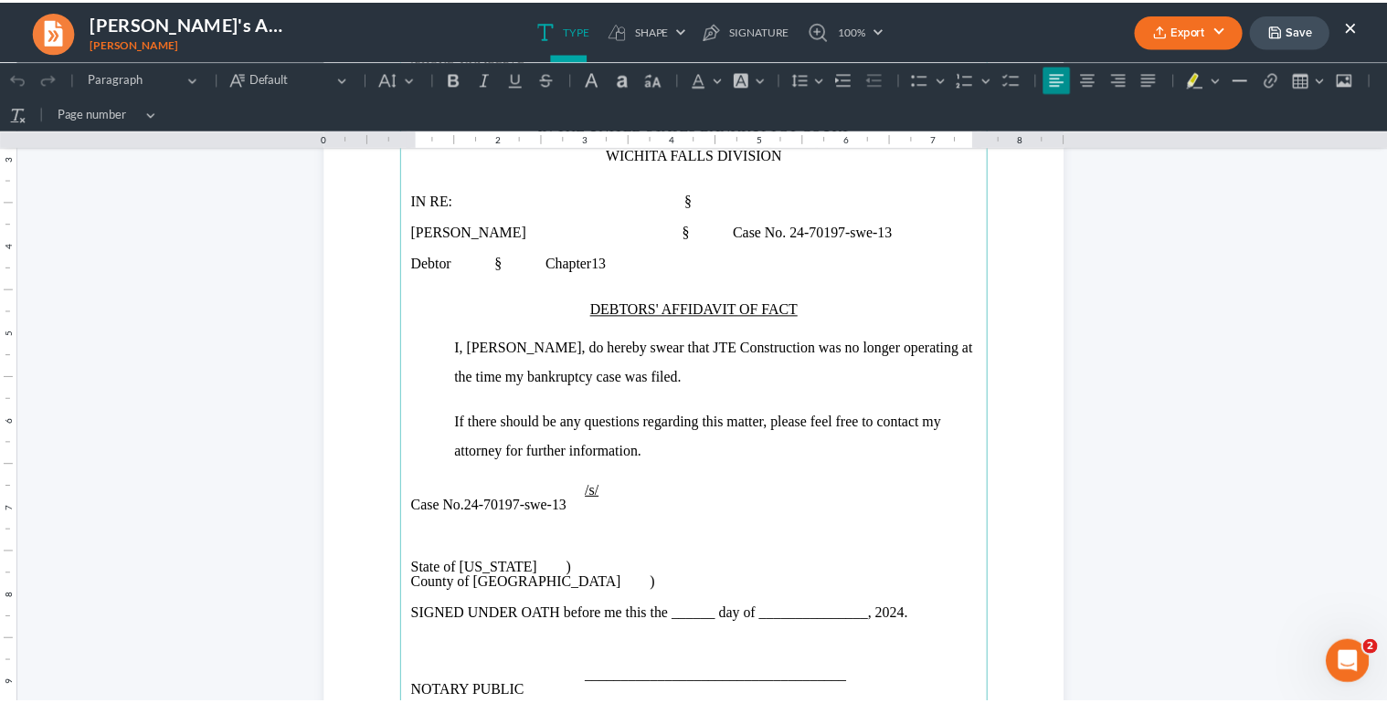
scroll to position [365, 0]
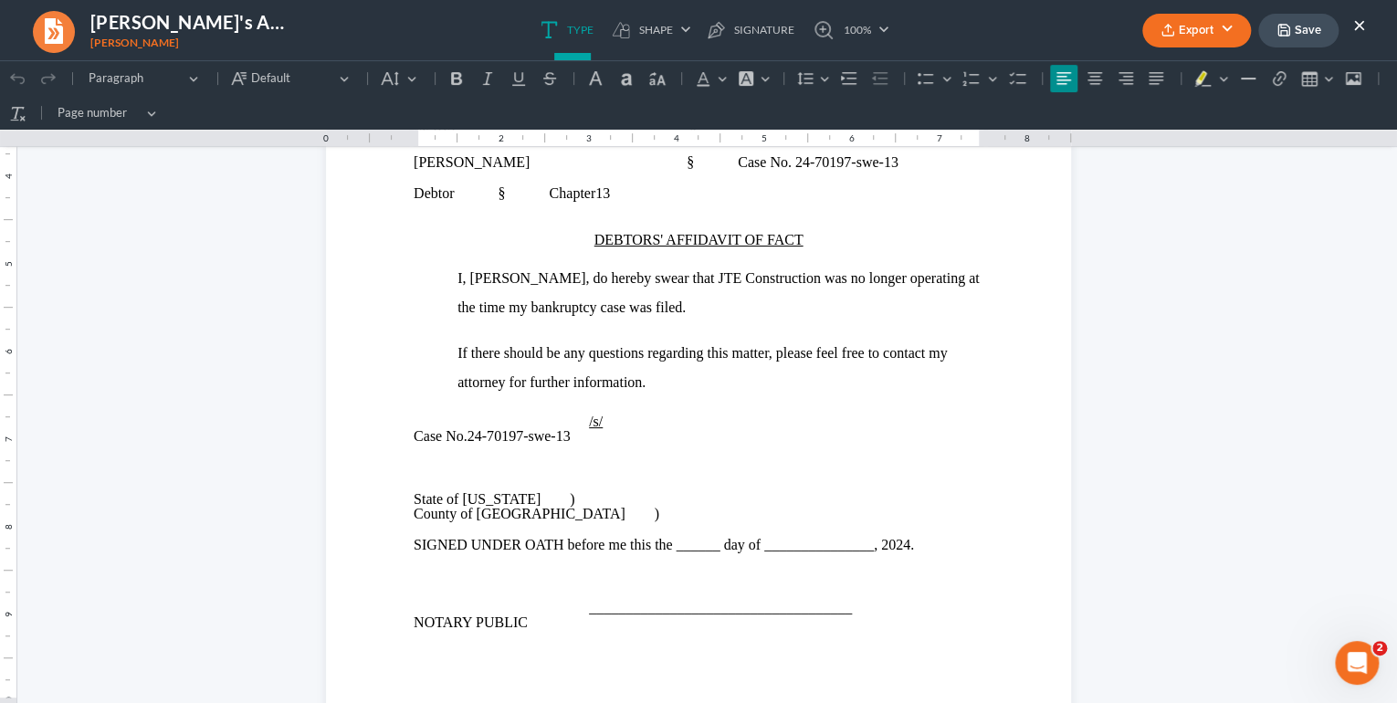
click at [1359, 23] on button "×" at bounding box center [1360, 25] width 13 height 22
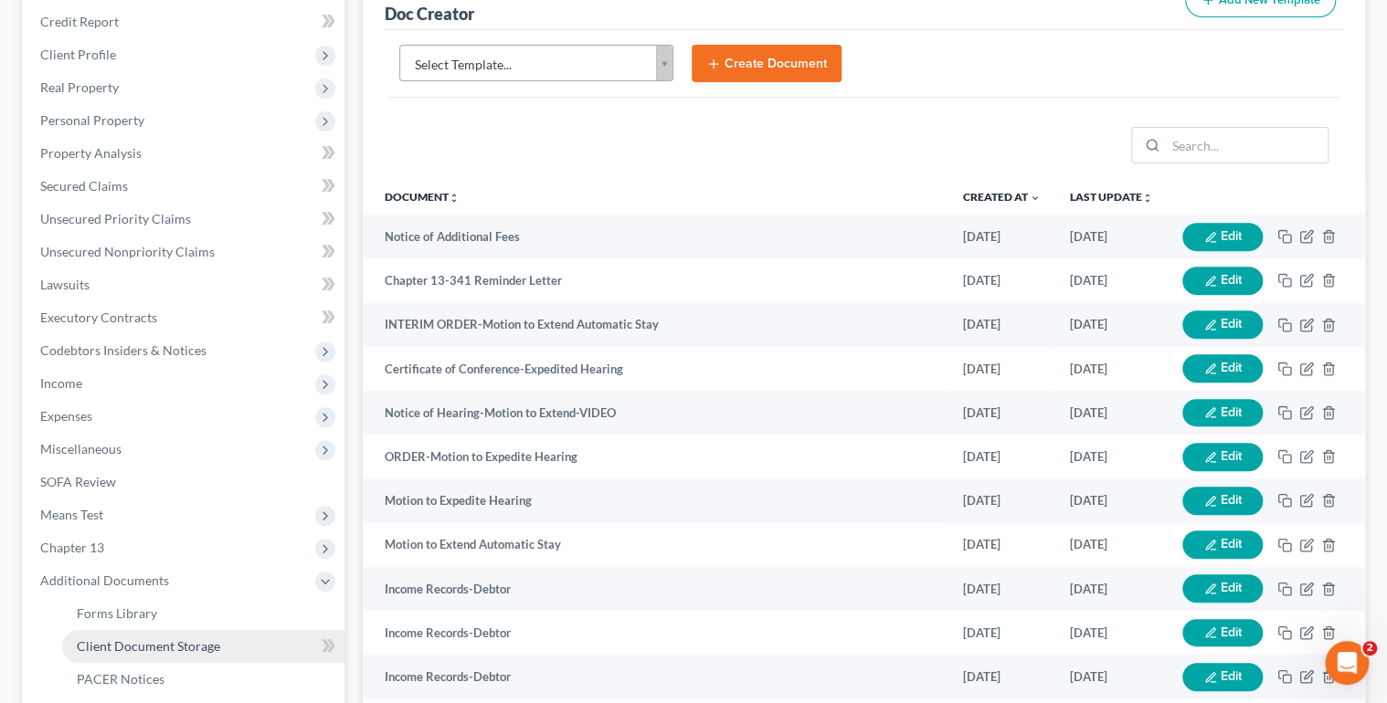
scroll to position [91, 0]
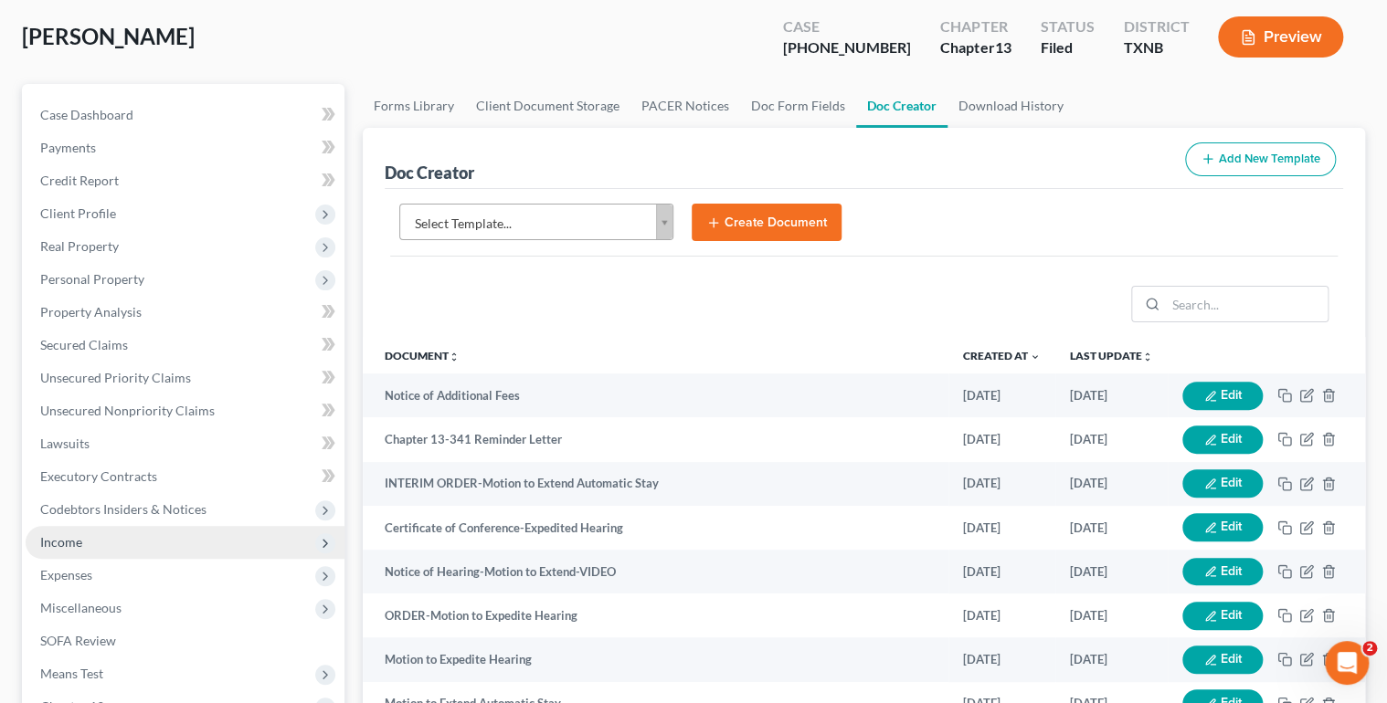
click at [100, 545] on span "Income" at bounding box center [185, 542] width 319 height 33
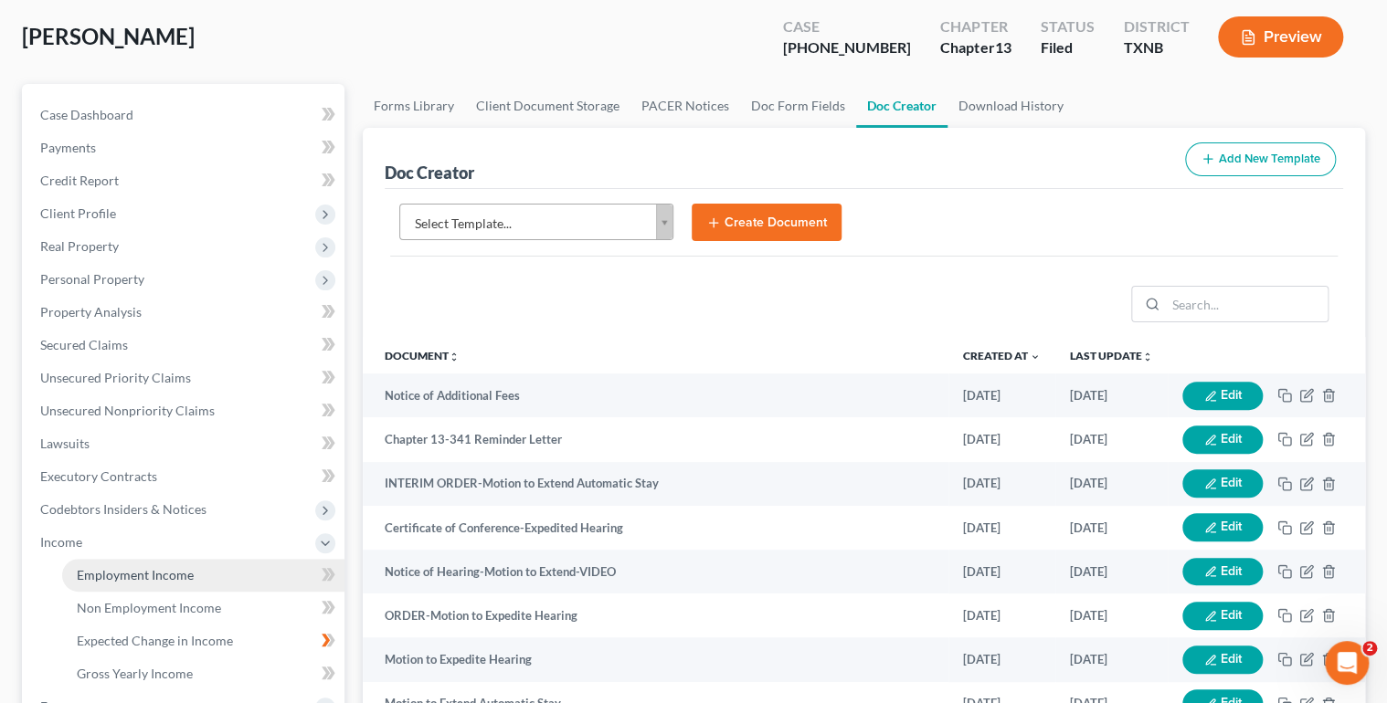
click at [108, 574] on span "Employment Income" at bounding box center [135, 575] width 117 height 16
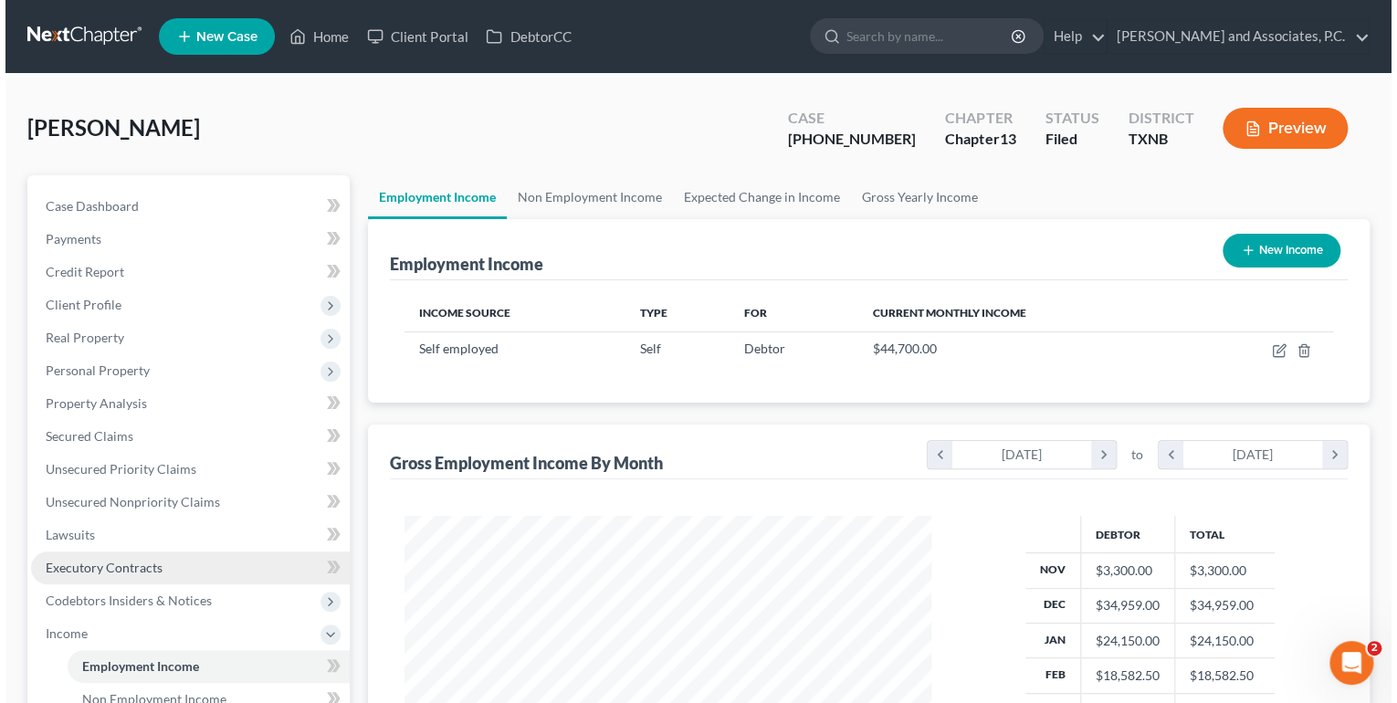
scroll to position [325, 563]
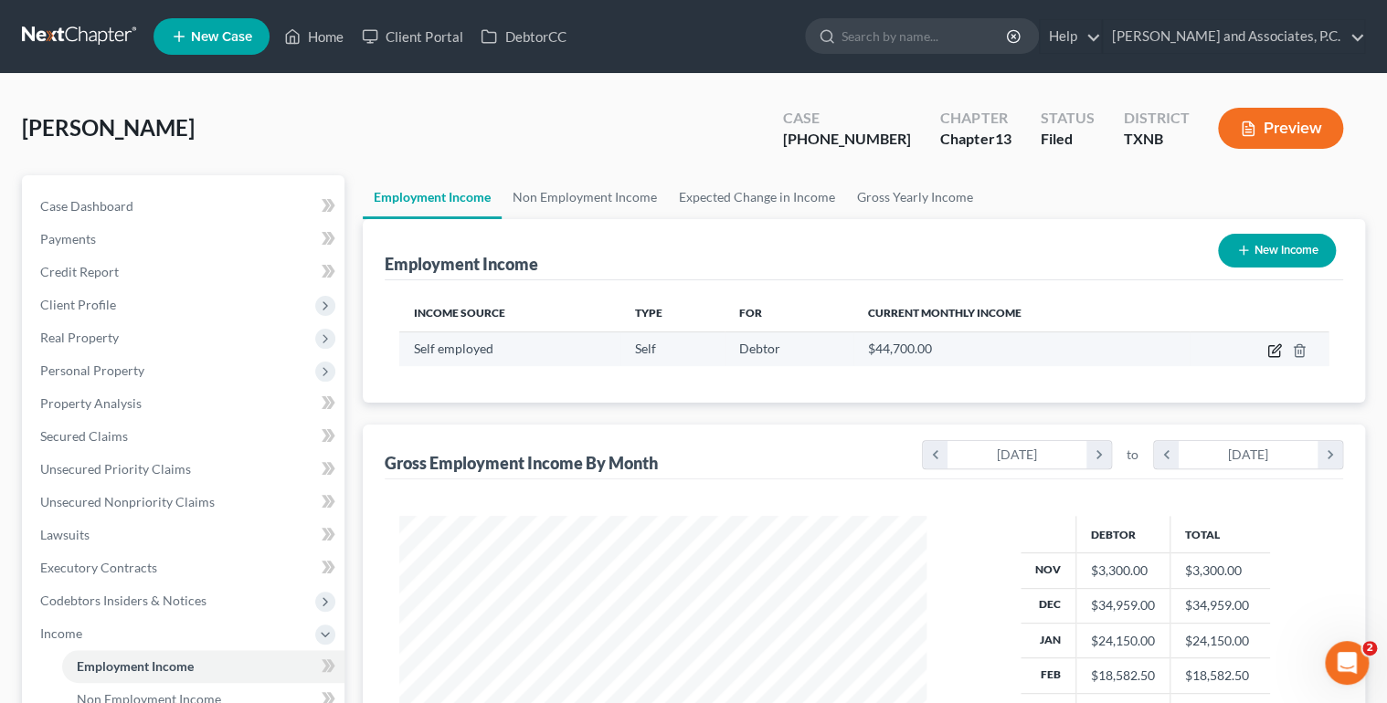
click at [1275, 344] on icon "button" at bounding box center [1274, 350] width 15 height 15
select select "1"
select select "45"
select select "0"
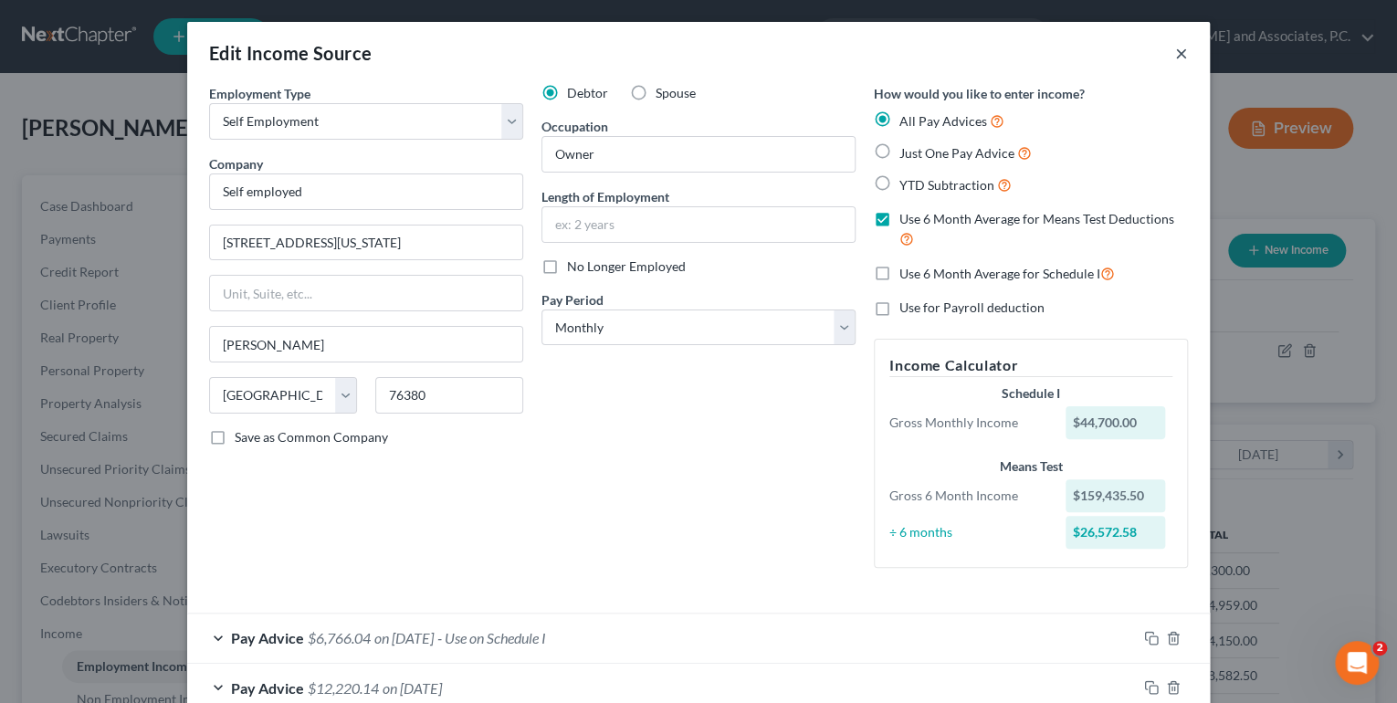
click at [1176, 53] on button "×" at bounding box center [1182, 53] width 13 height 22
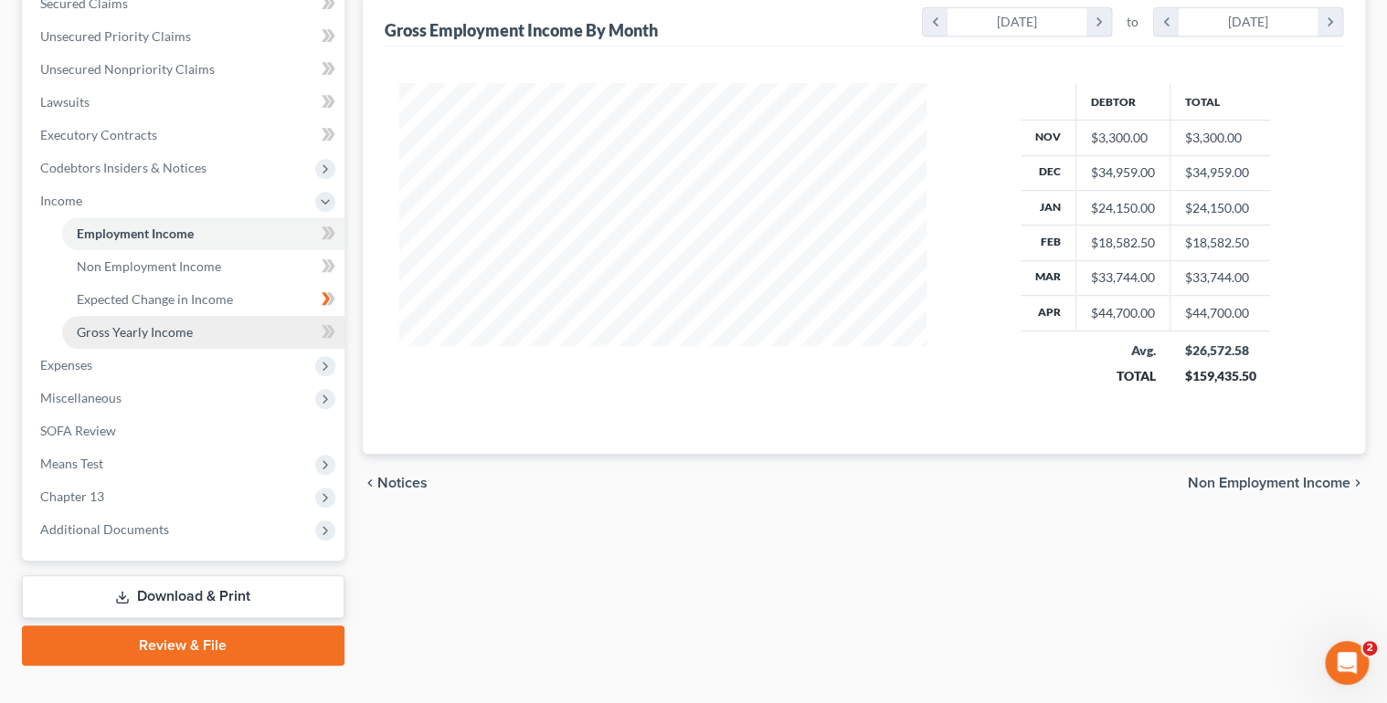
scroll to position [464, 0]
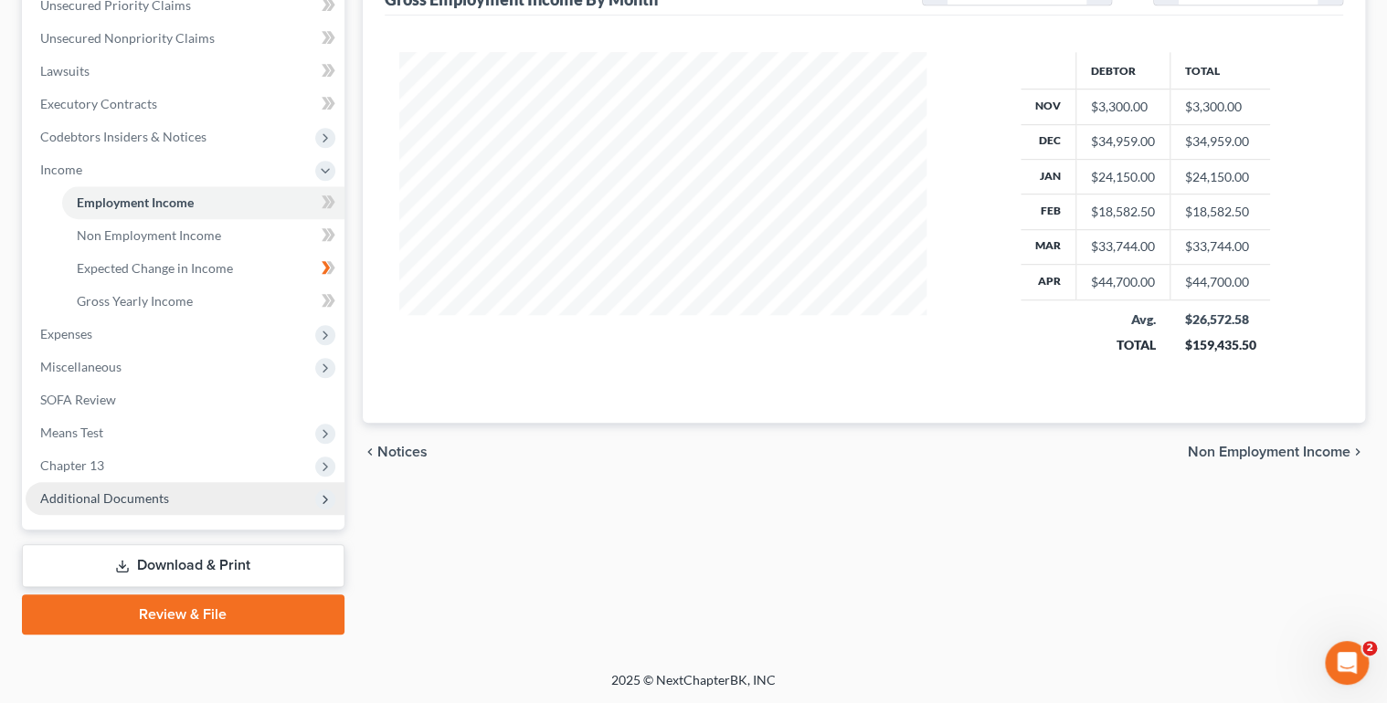
click at [142, 490] on span "Additional Documents" at bounding box center [104, 498] width 129 height 16
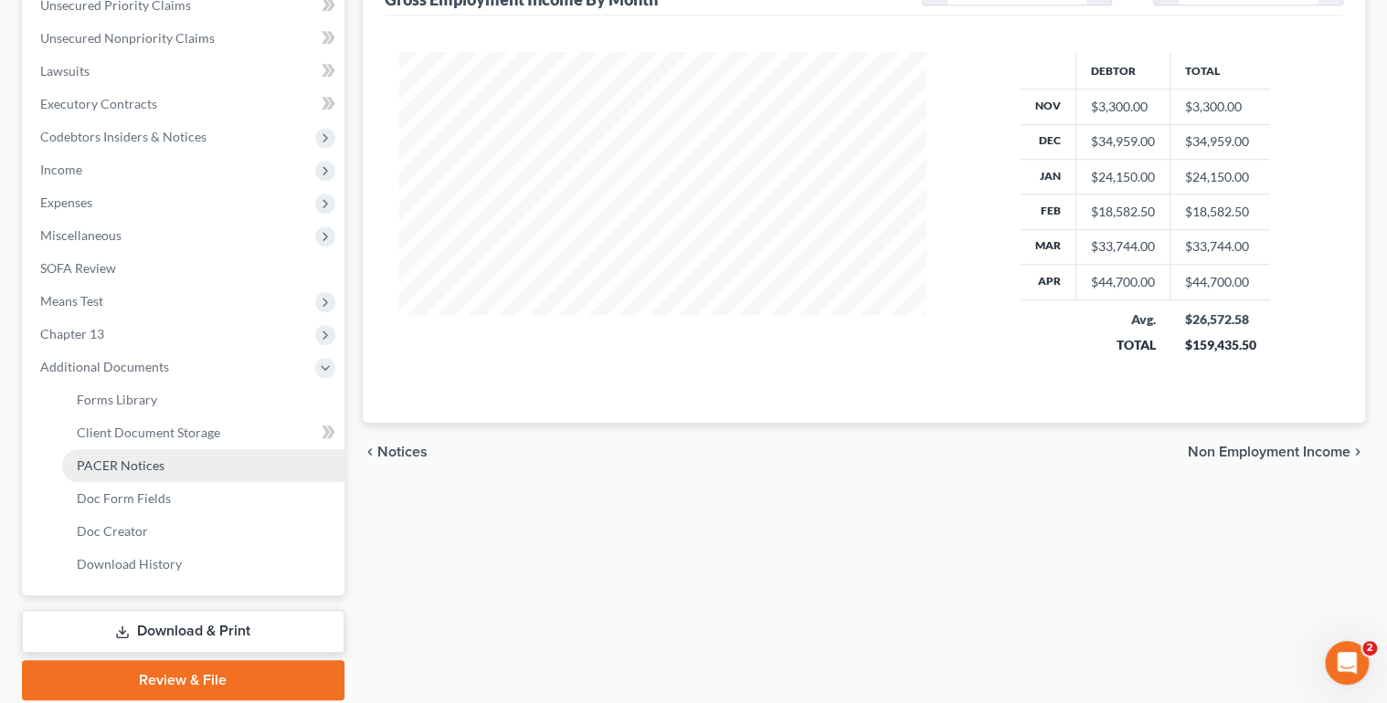
click at [145, 464] on span "PACER Notices" at bounding box center [121, 466] width 88 height 16
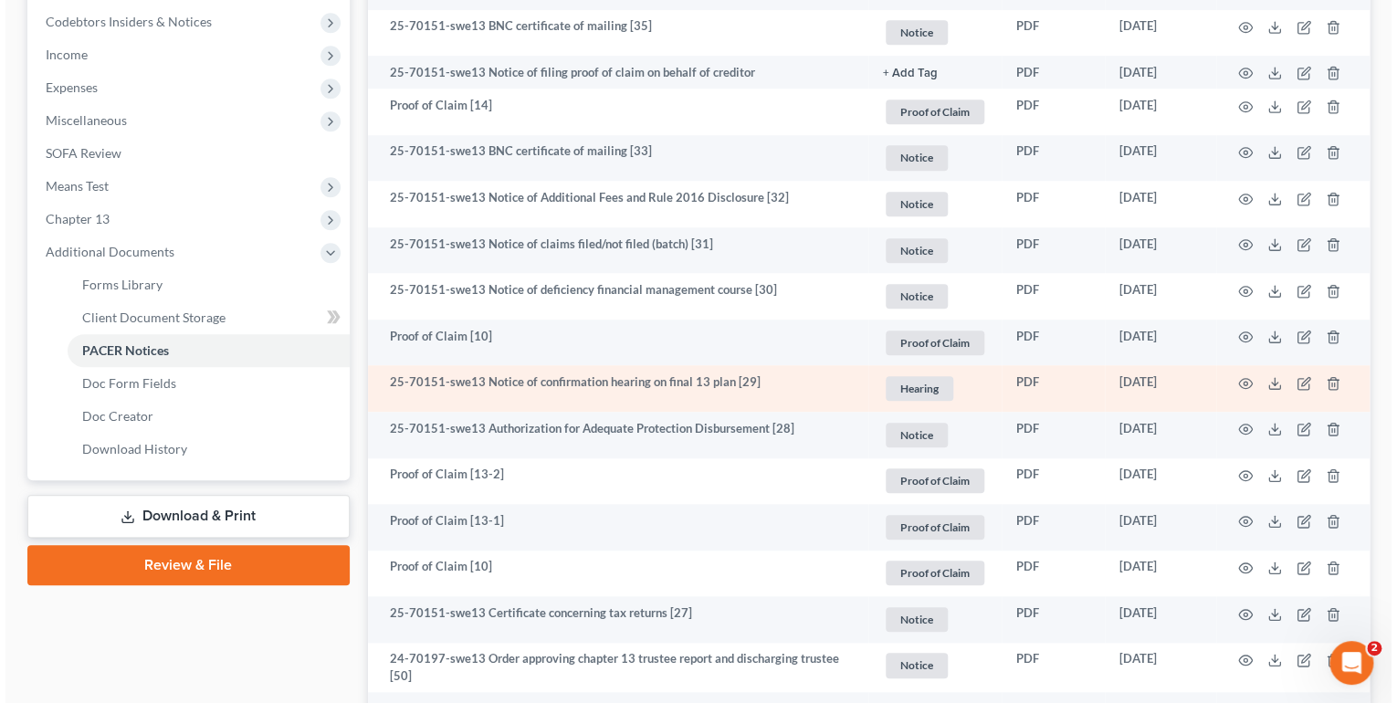
scroll to position [585, 0]
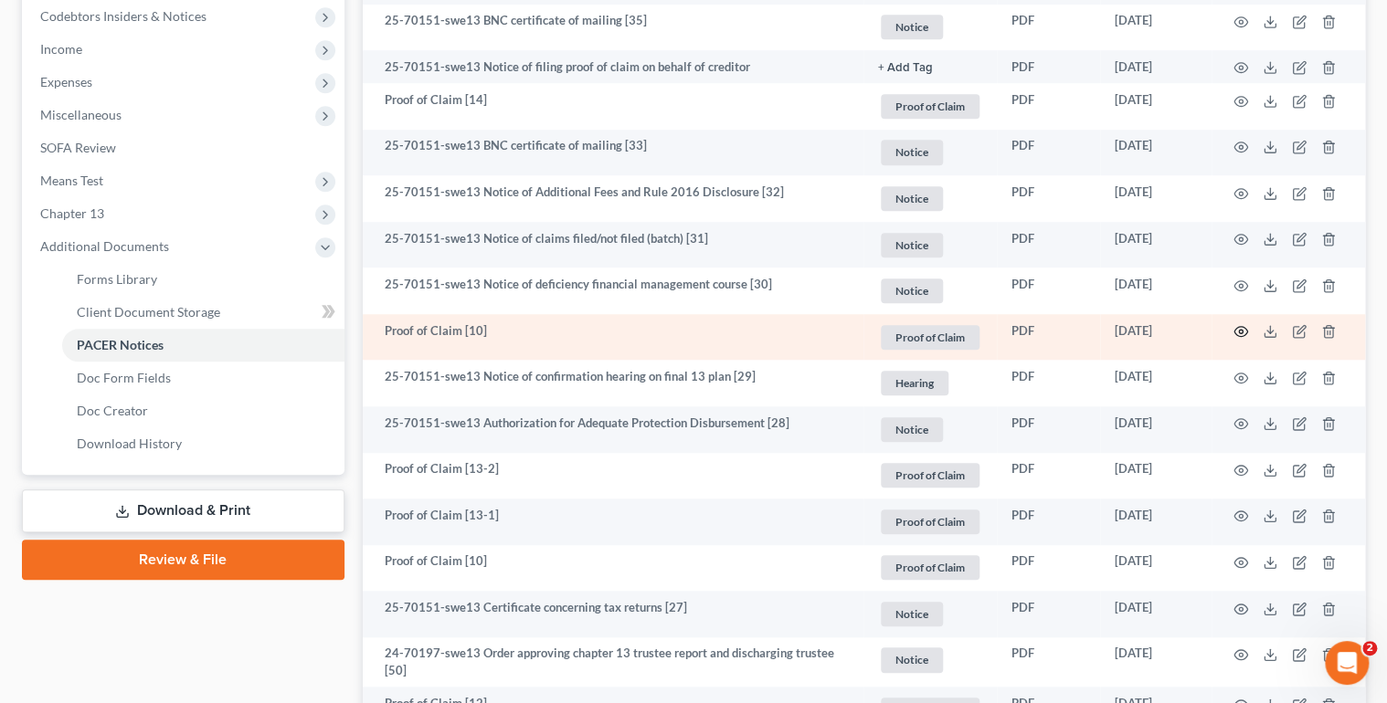
click at [1238, 332] on icon "button" at bounding box center [1240, 331] width 15 height 15
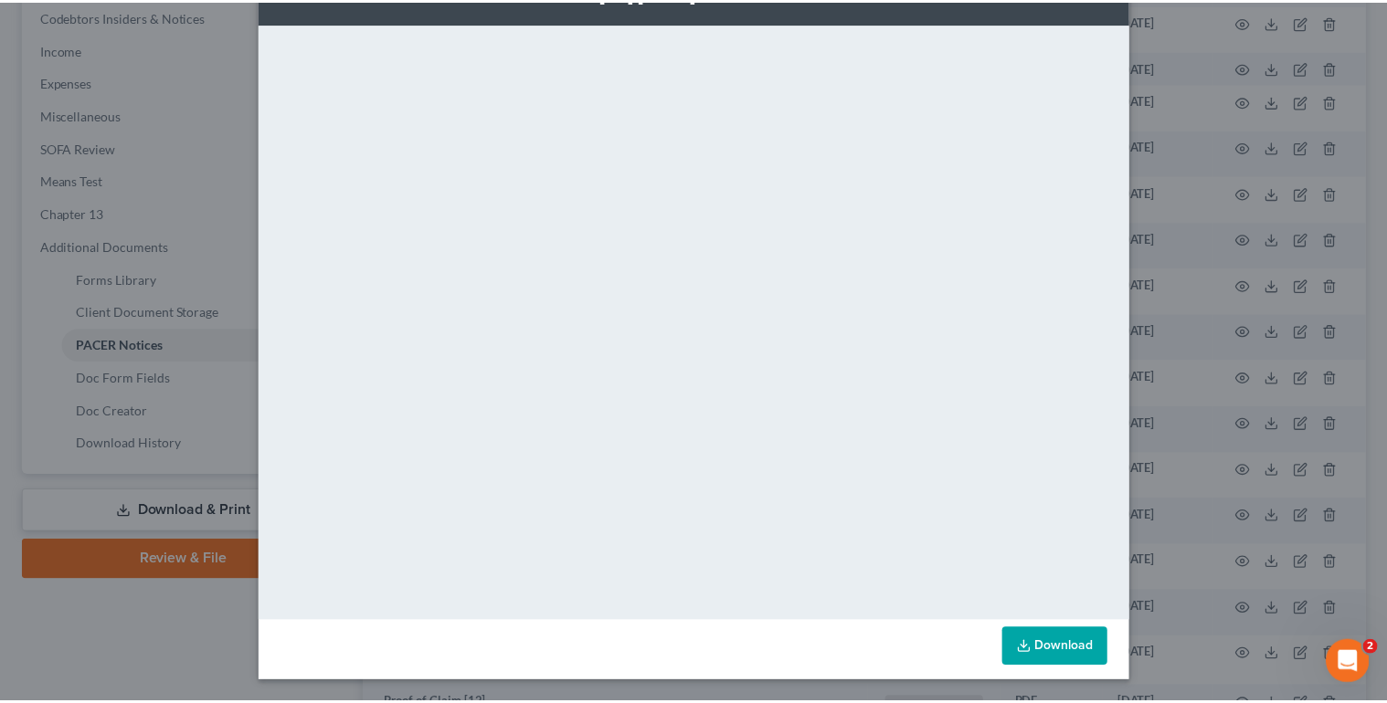
scroll to position [0, 0]
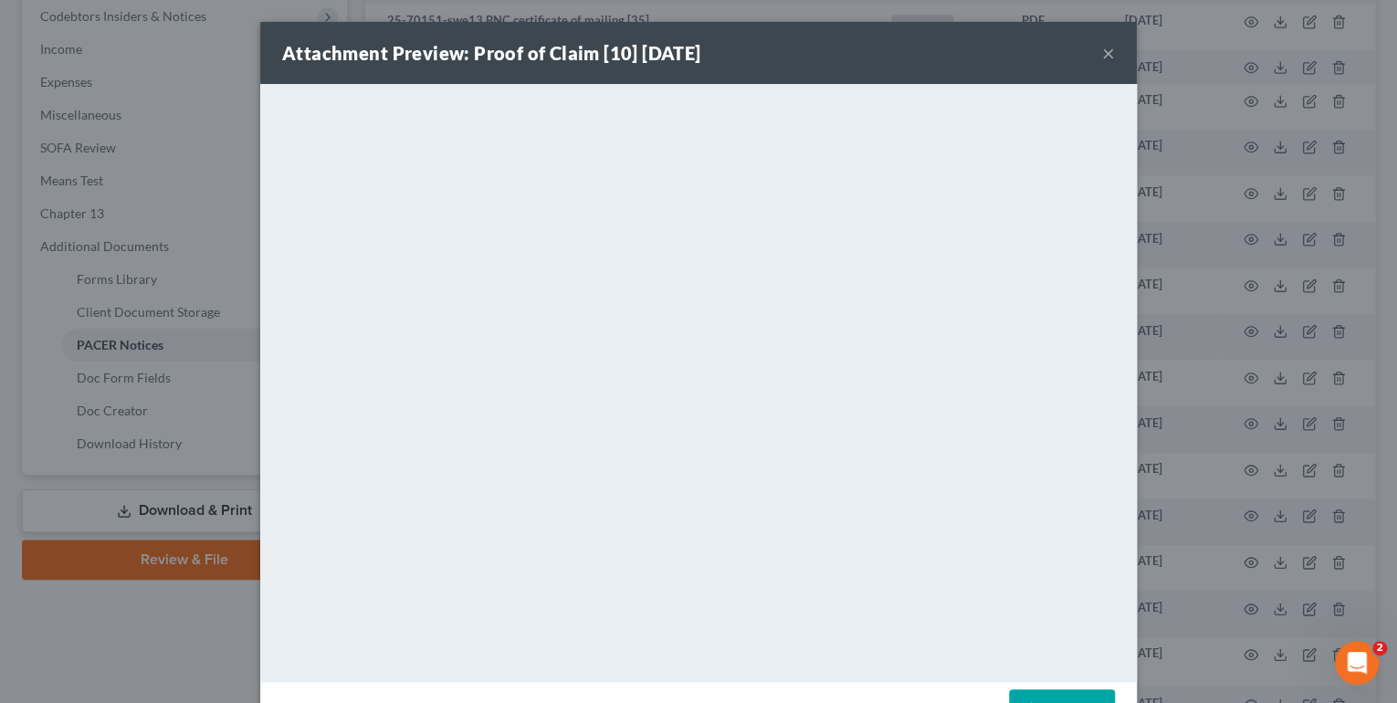
click at [1103, 57] on button "×" at bounding box center [1108, 53] width 13 height 22
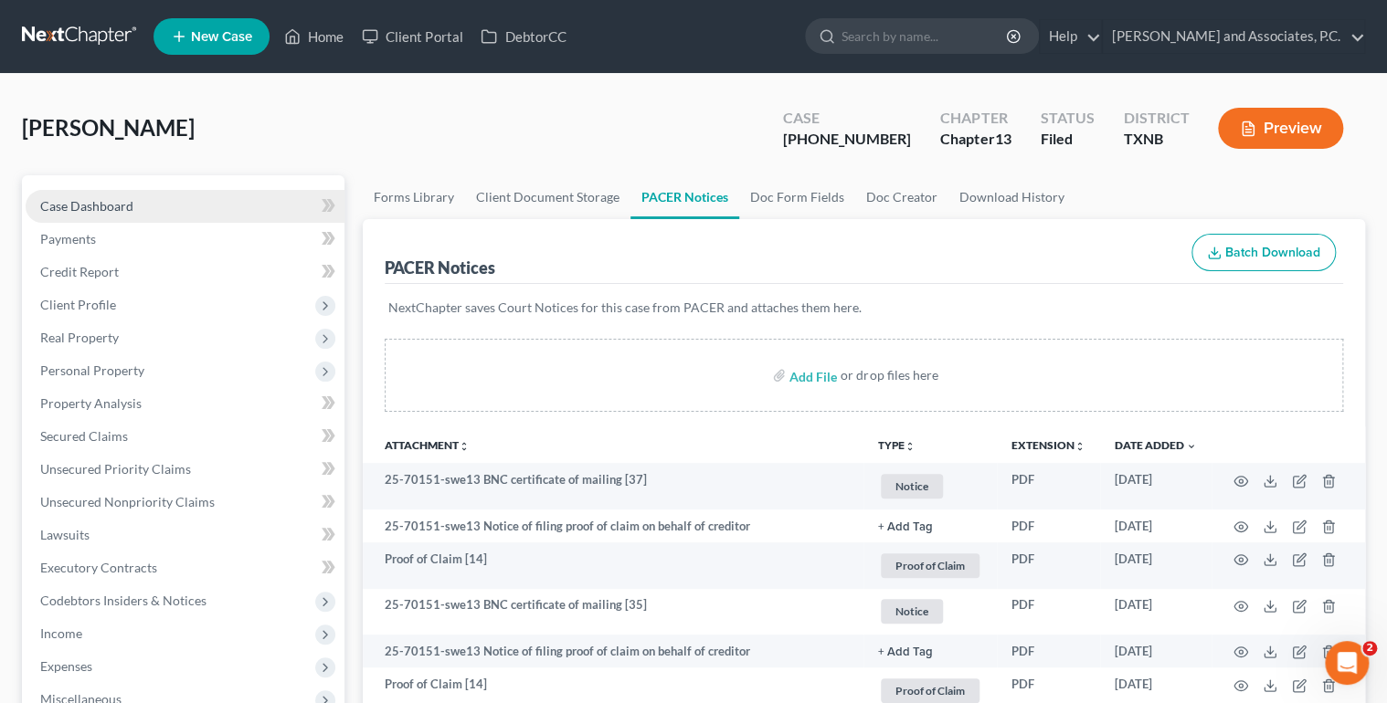
click at [148, 210] on link "Case Dashboard" at bounding box center [185, 206] width 319 height 33
select select "6"
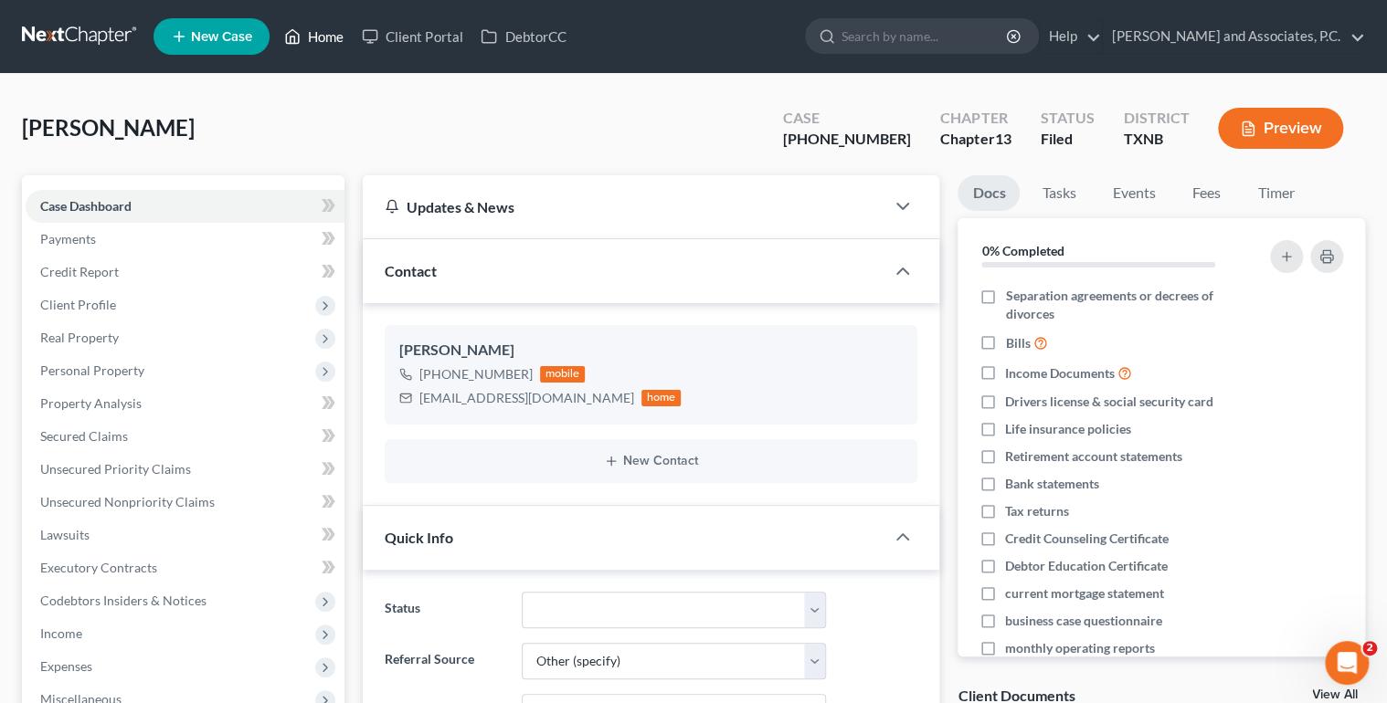
click at [318, 37] on link "Home" at bounding box center [314, 36] width 78 height 33
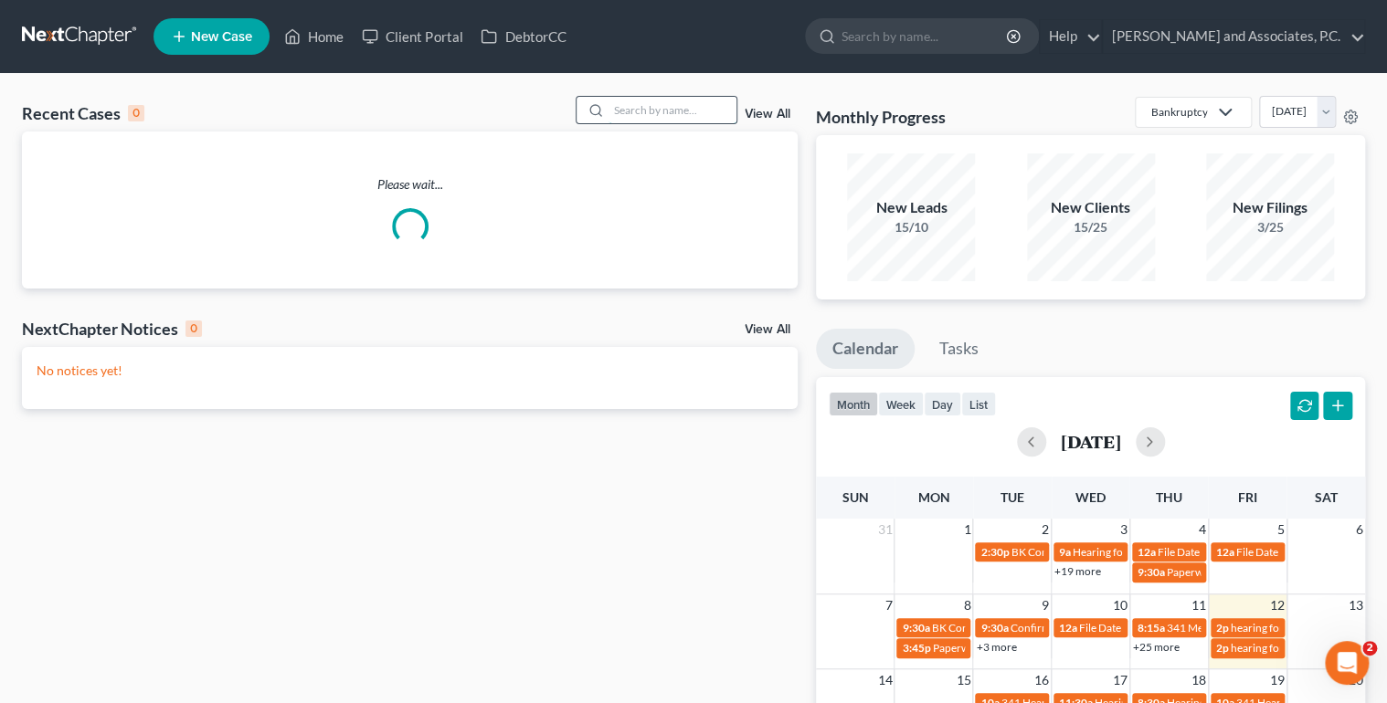
click at [635, 109] on input "search" at bounding box center [672, 110] width 128 height 26
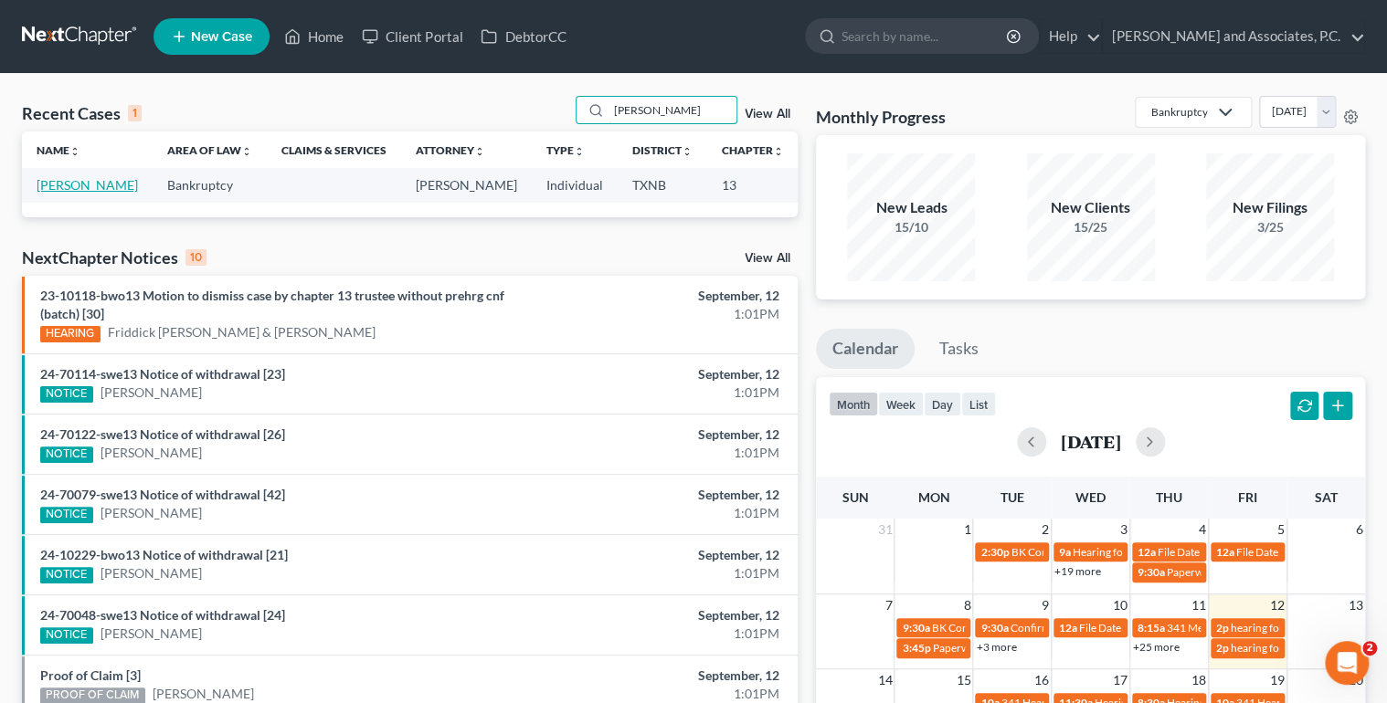
type input "[PERSON_NAME]"
click at [66, 193] on link "[PERSON_NAME]" at bounding box center [87, 185] width 101 height 16
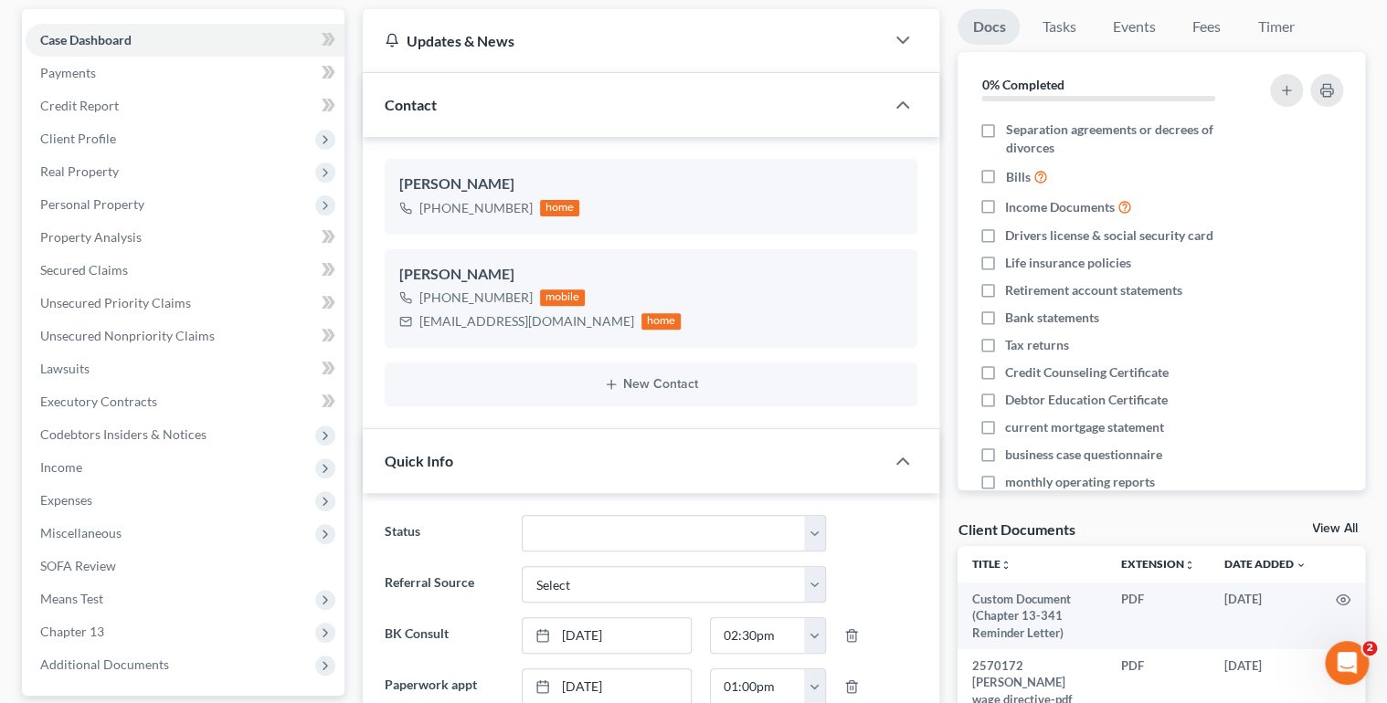
scroll to position [365, 0]
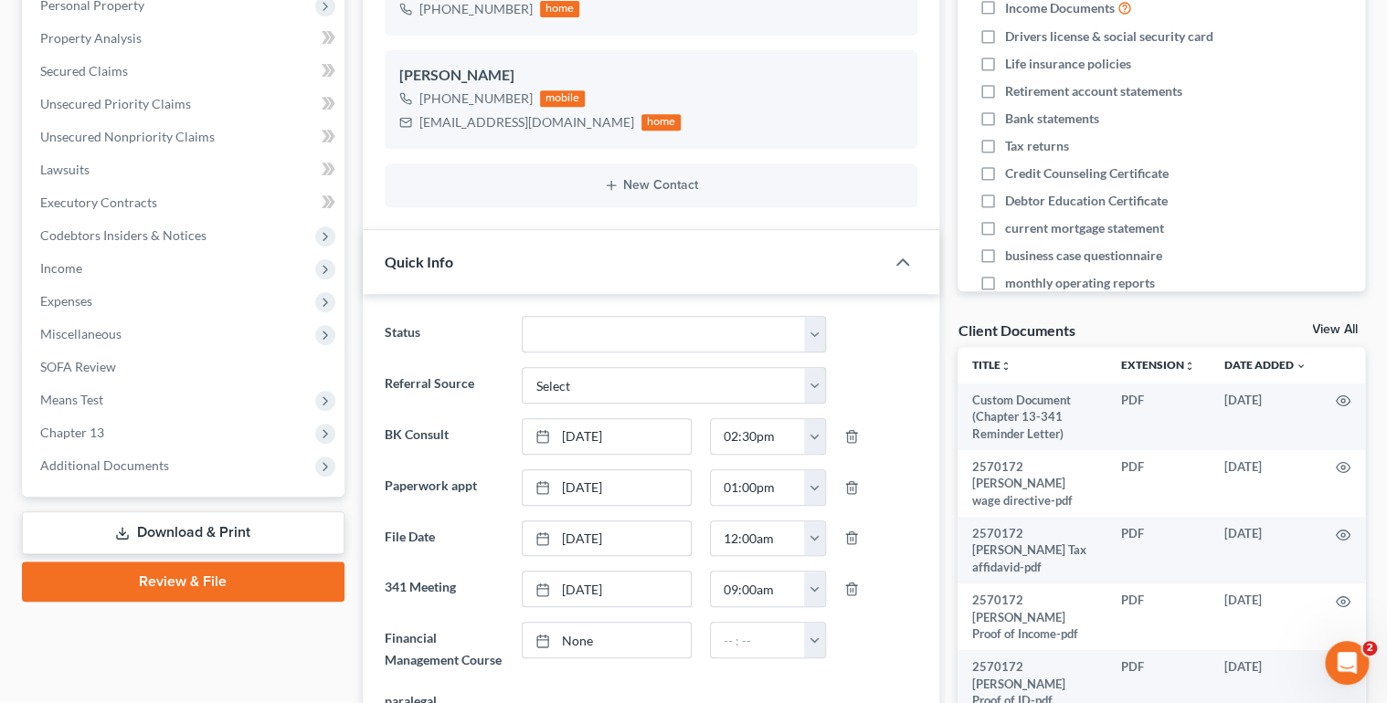
drag, startPoint x: 1315, startPoint y: 329, endPoint x: 674, endPoint y: 376, distance: 643.0
click at [1315, 329] on link "View All" at bounding box center [1335, 329] width 46 height 13
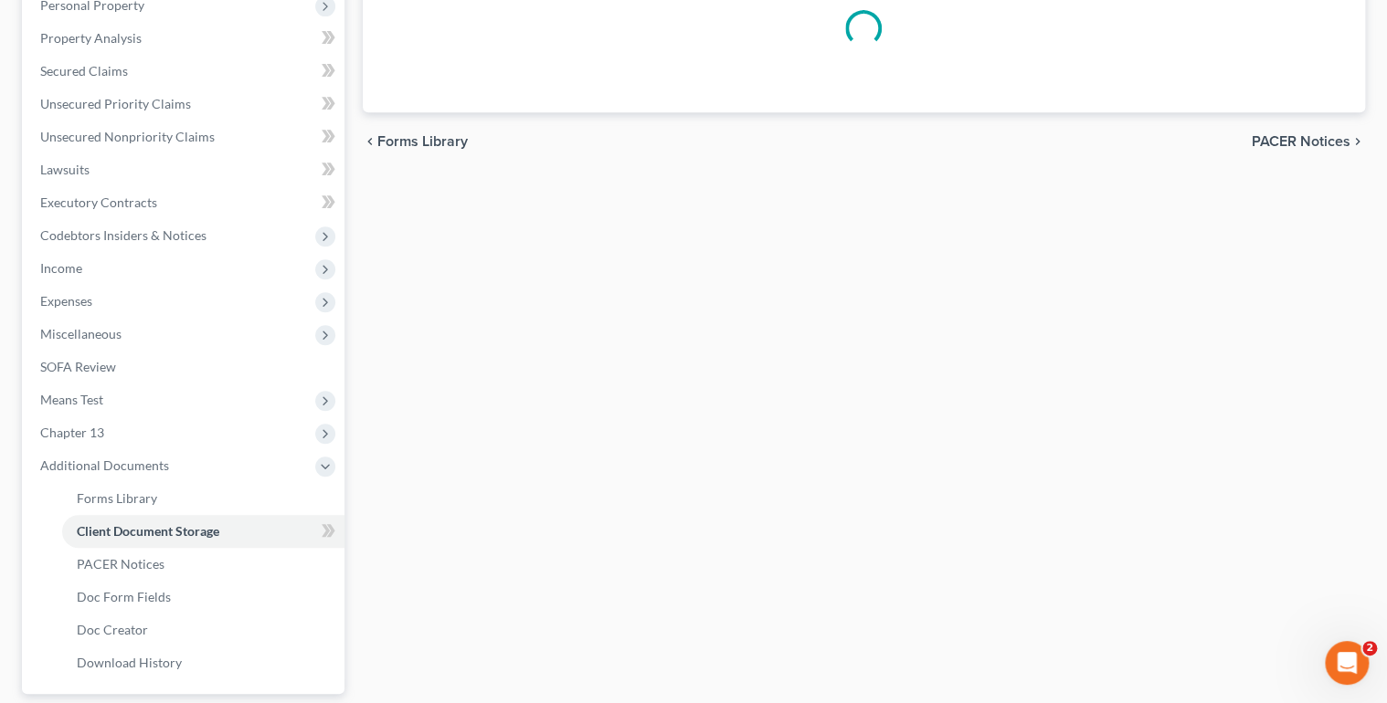
scroll to position [331, 0]
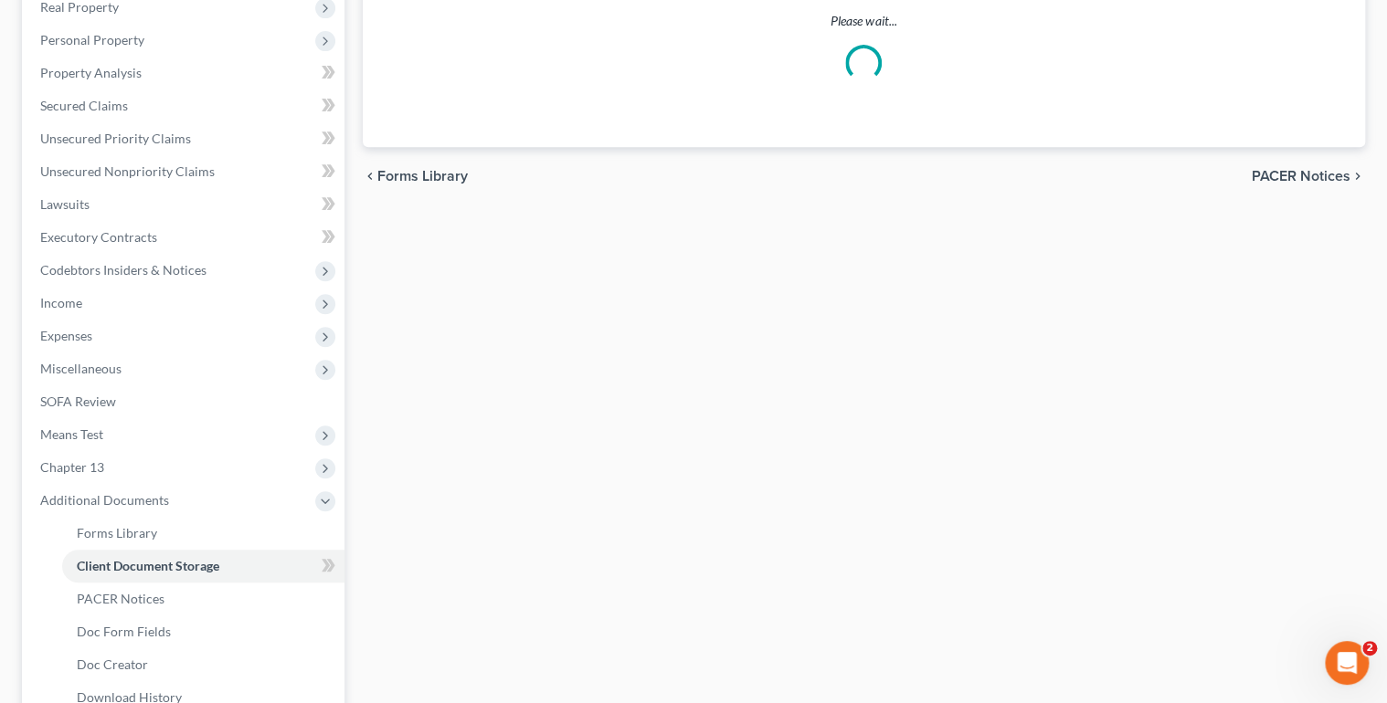
select select "18"
select select "21"
select select "10"
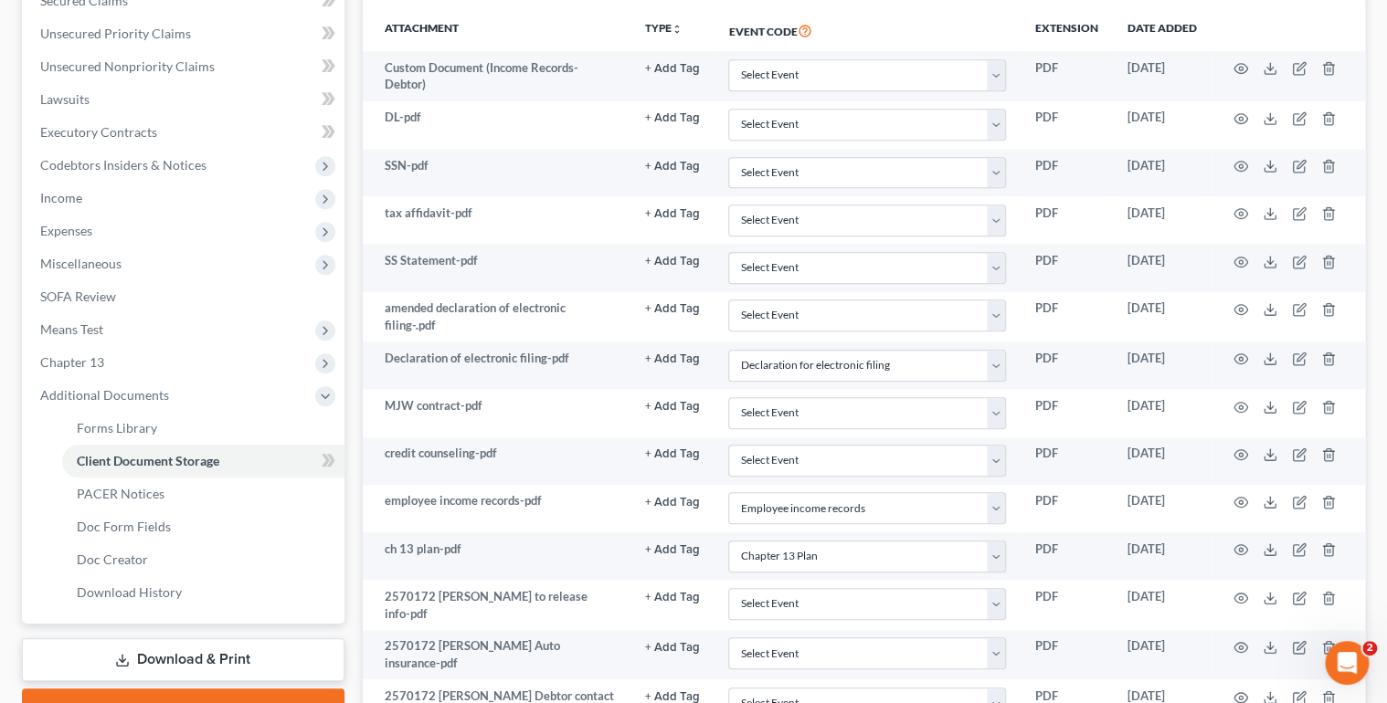
scroll to position [438, 0]
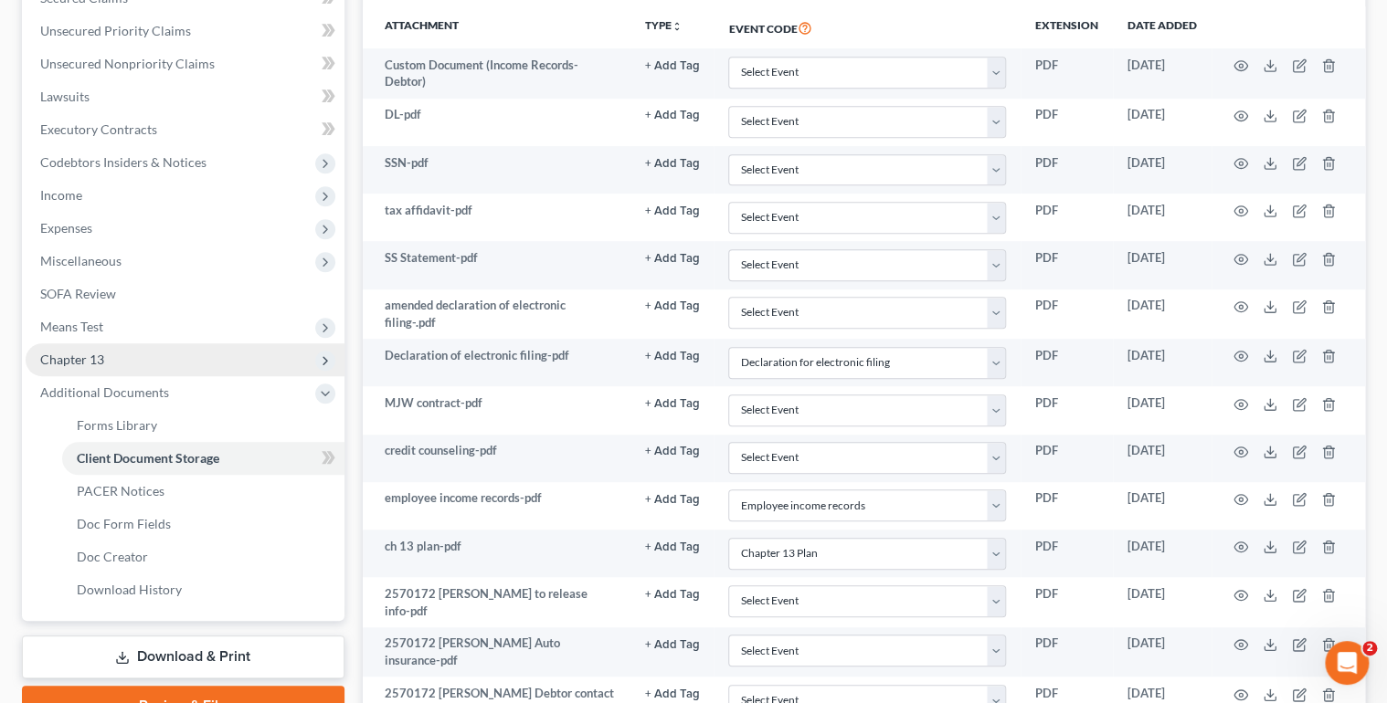
click at [156, 350] on span "Chapter 13" at bounding box center [185, 359] width 319 height 33
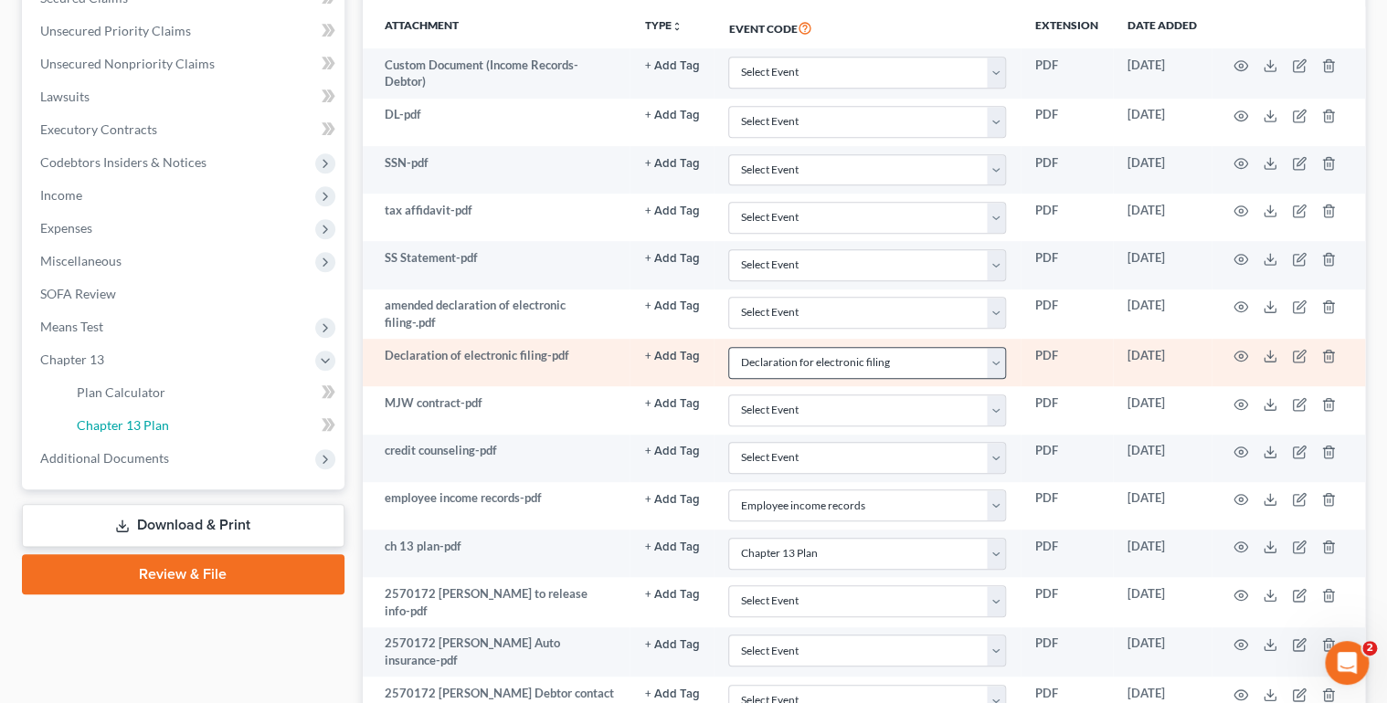
click at [162, 424] on span "Chapter 13 Plan" at bounding box center [123, 425] width 92 height 16
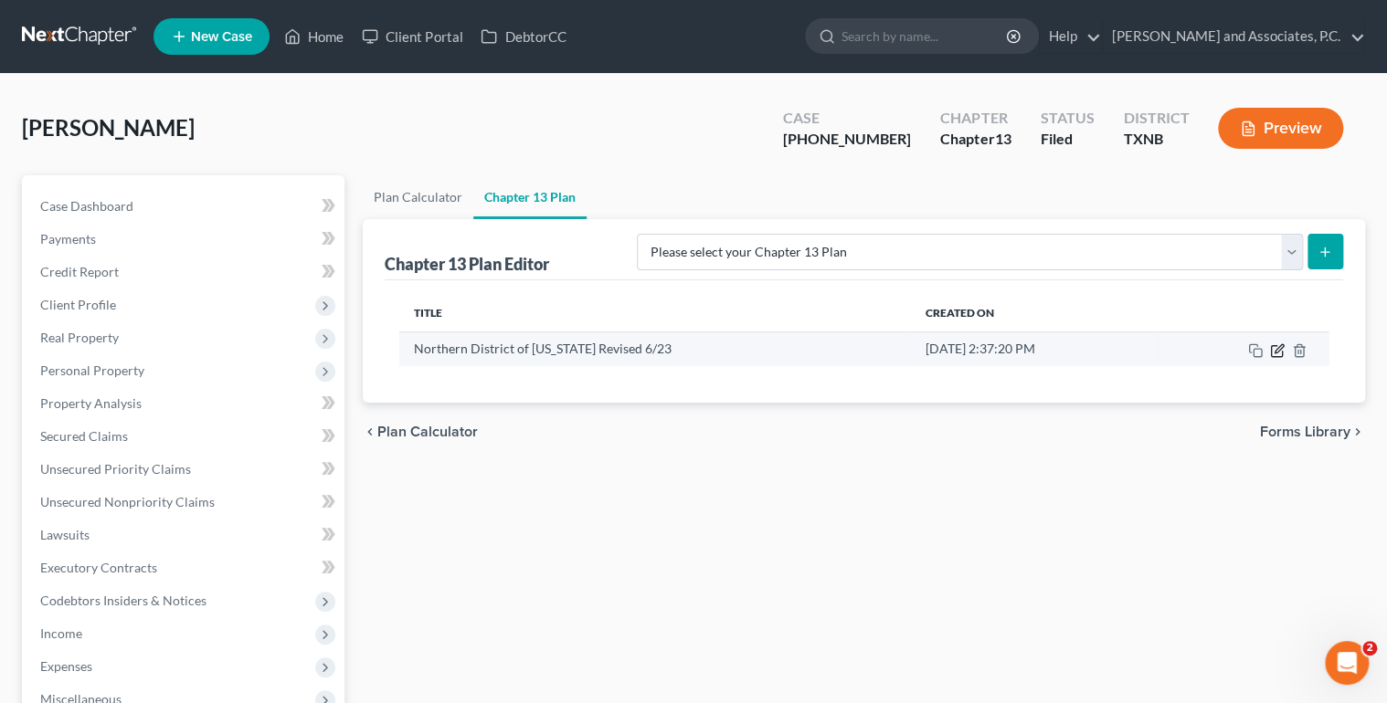
click at [1278, 350] on icon "button" at bounding box center [1278, 348] width 8 height 8
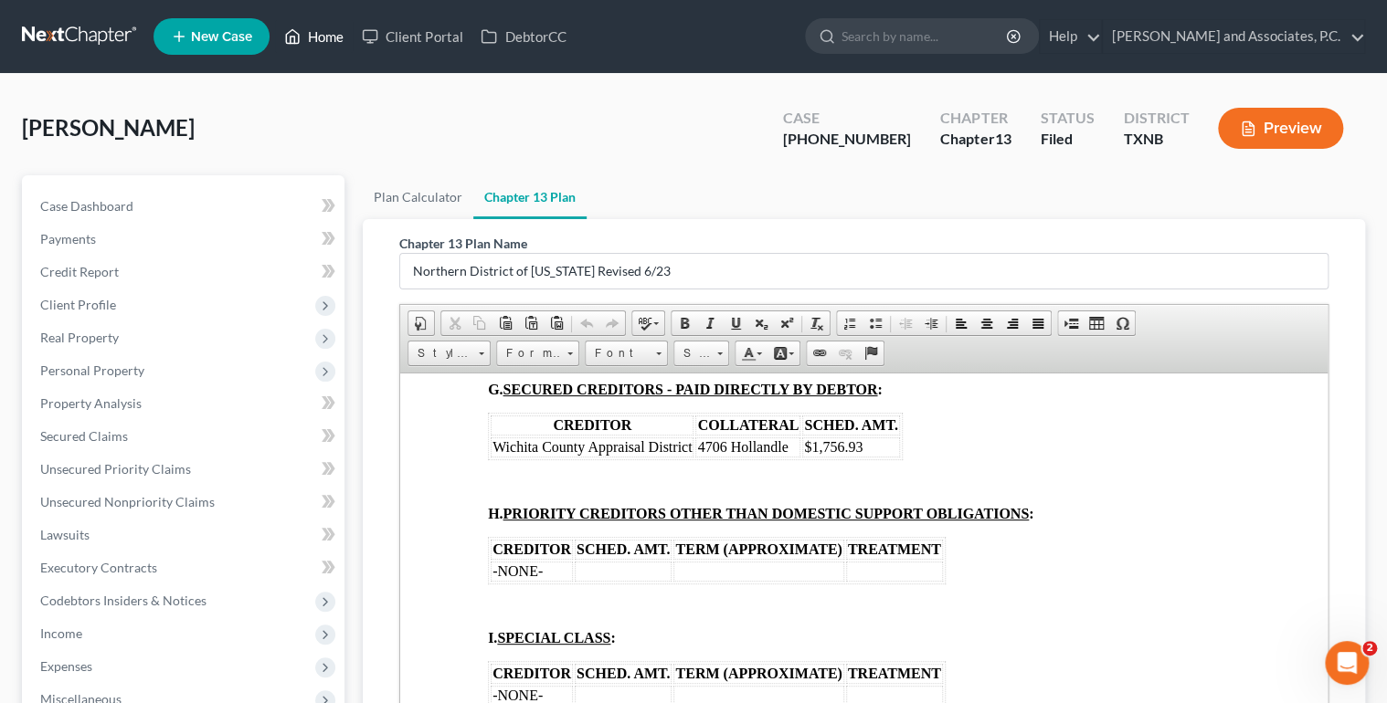
click at [325, 37] on link "Home" at bounding box center [314, 36] width 78 height 33
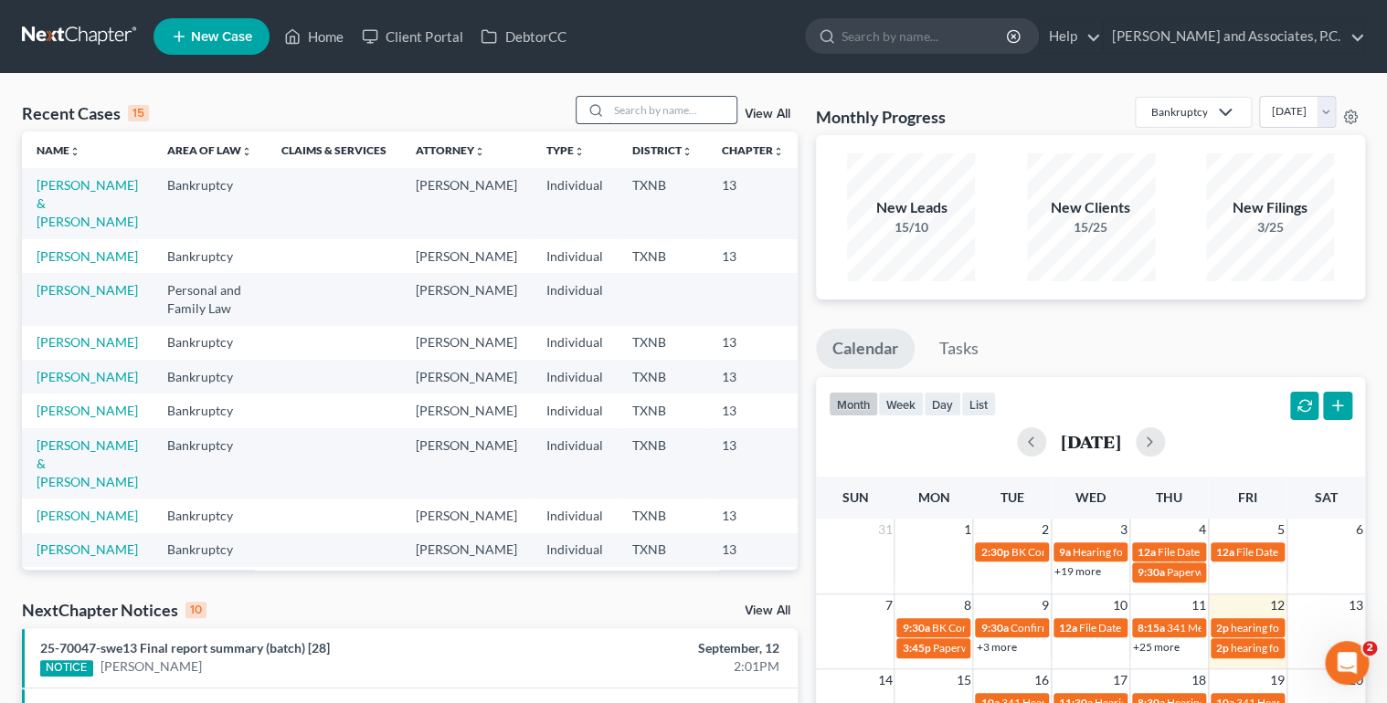
click at [639, 116] on input "search" at bounding box center [672, 110] width 128 height 26
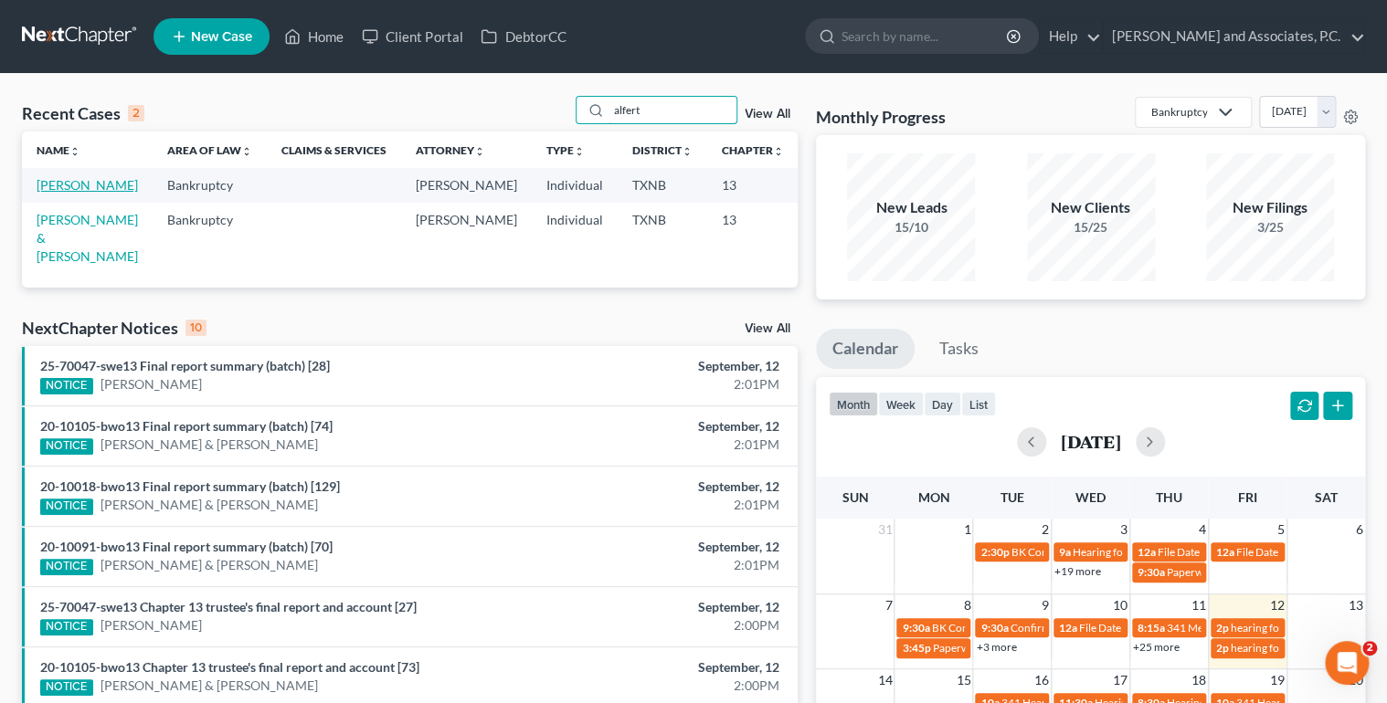
type input "alfert"
click at [51, 193] on link "[PERSON_NAME]" at bounding box center [87, 185] width 101 height 16
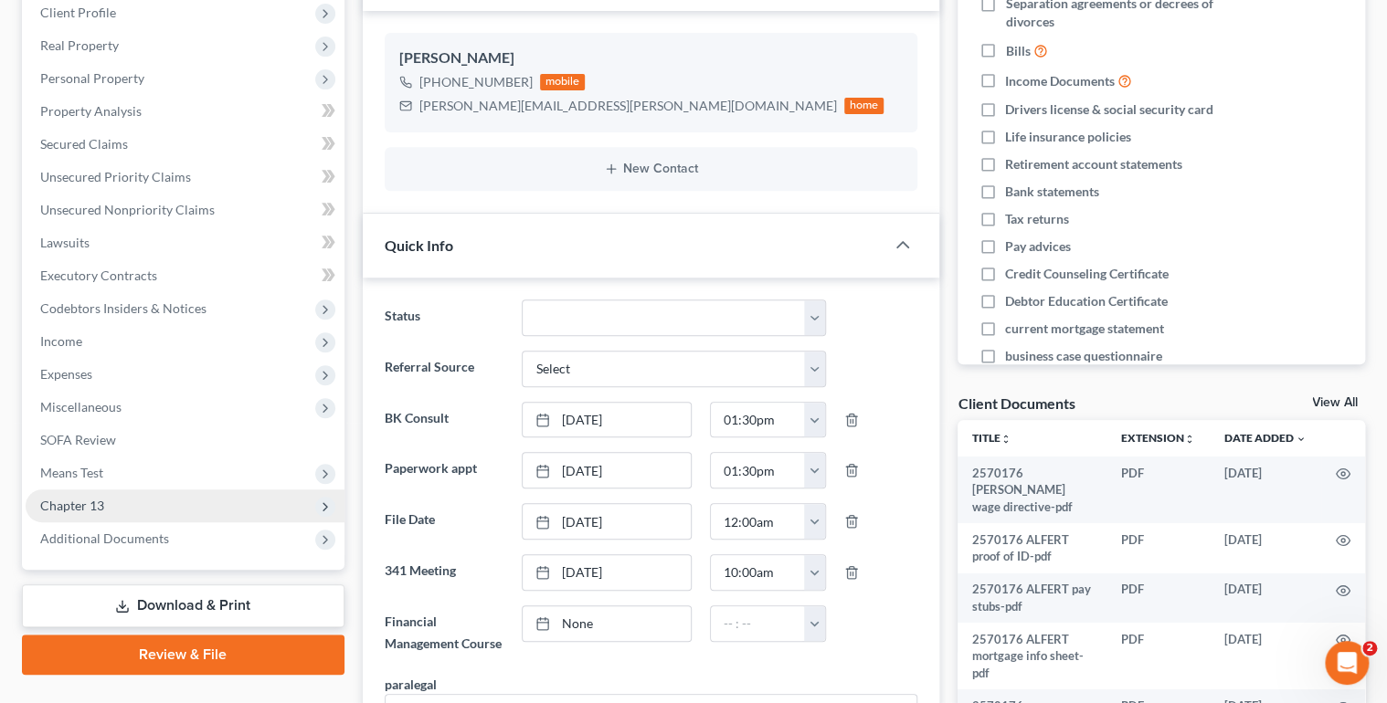
scroll to position [1319, 0]
click at [101, 511] on span "Chapter 13" at bounding box center [72, 506] width 64 height 16
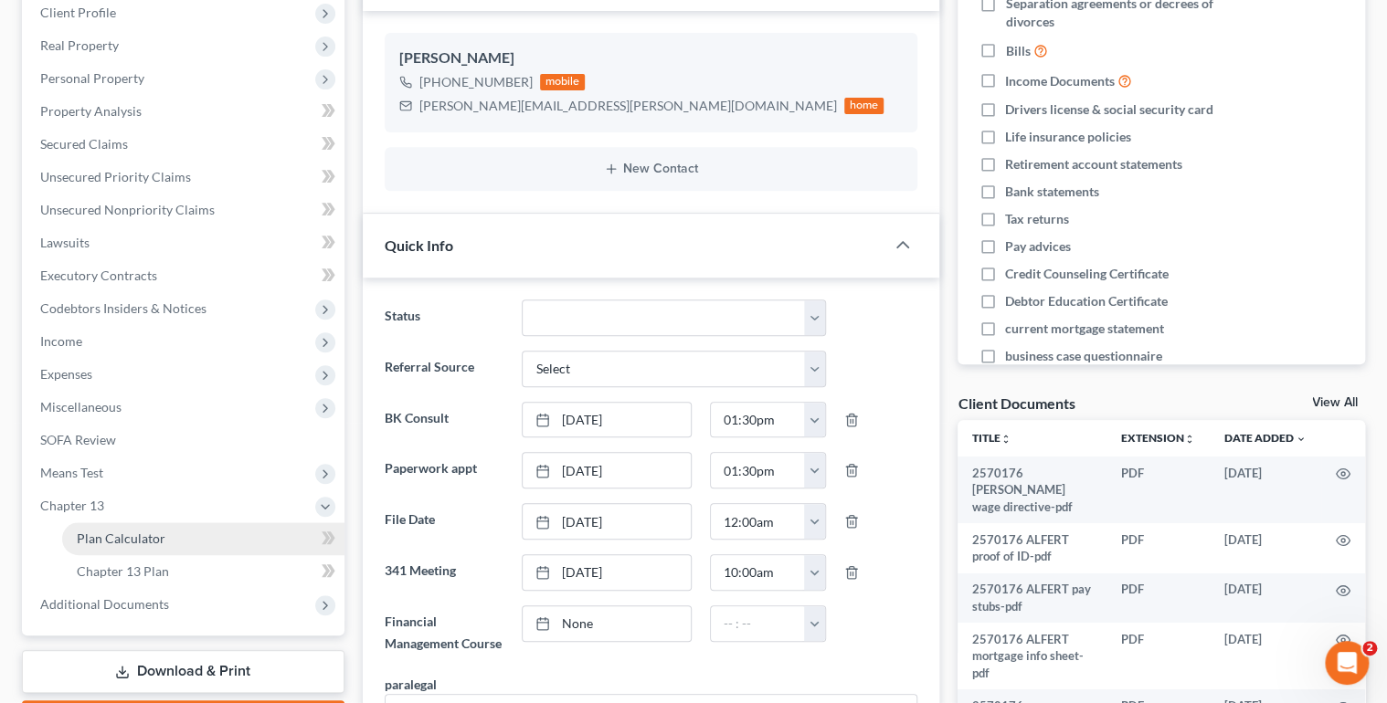
scroll to position [1411, 0]
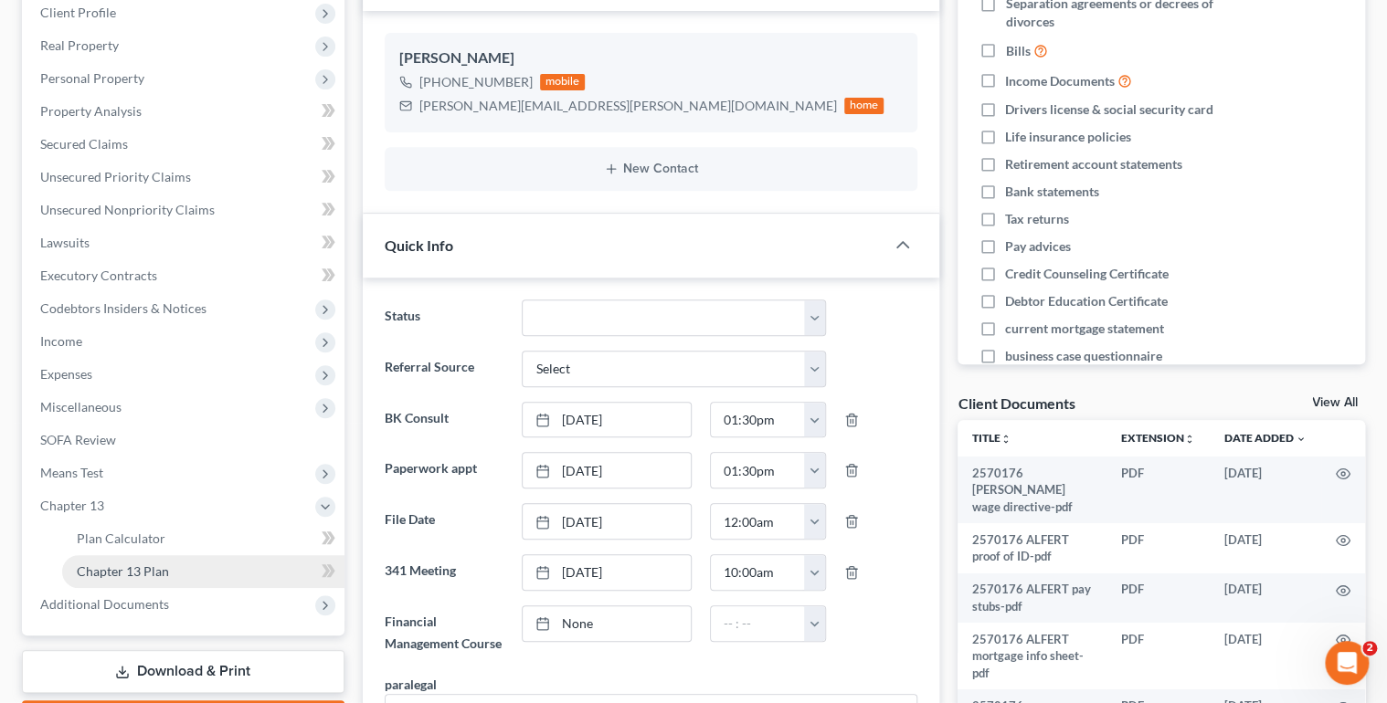
click at [106, 566] on span "Chapter 13 Plan" at bounding box center [123, 572] width 92 height 16
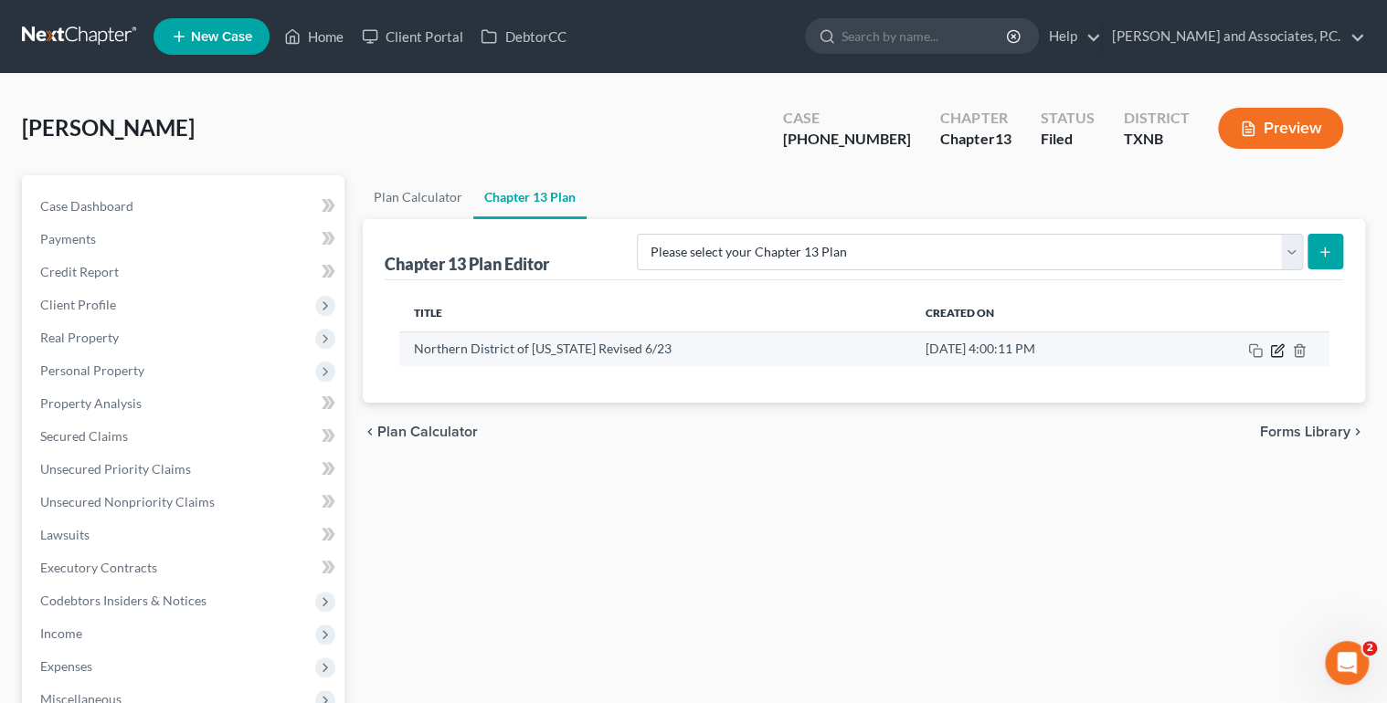
click at [1281, 353] on icon "button" at bounding box center [1276, 350] width 11 height 11
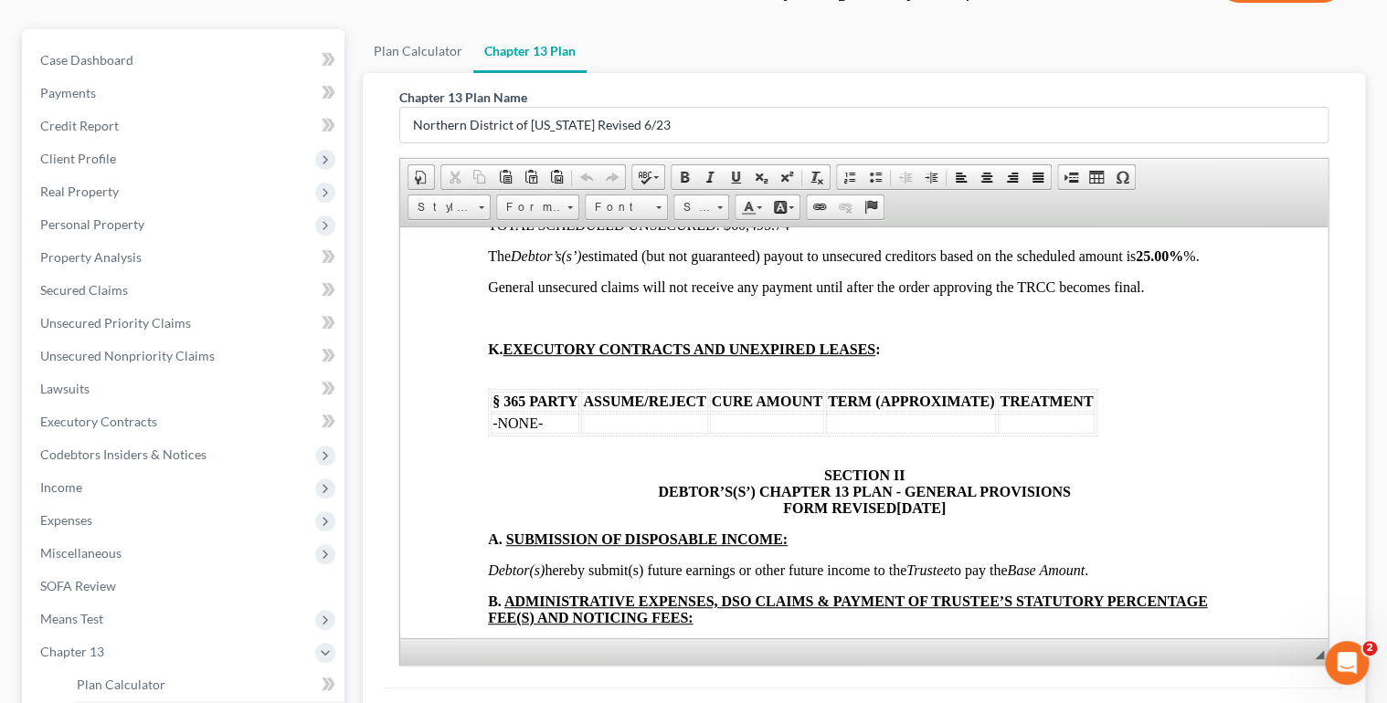
scroll to position [4311, 0]
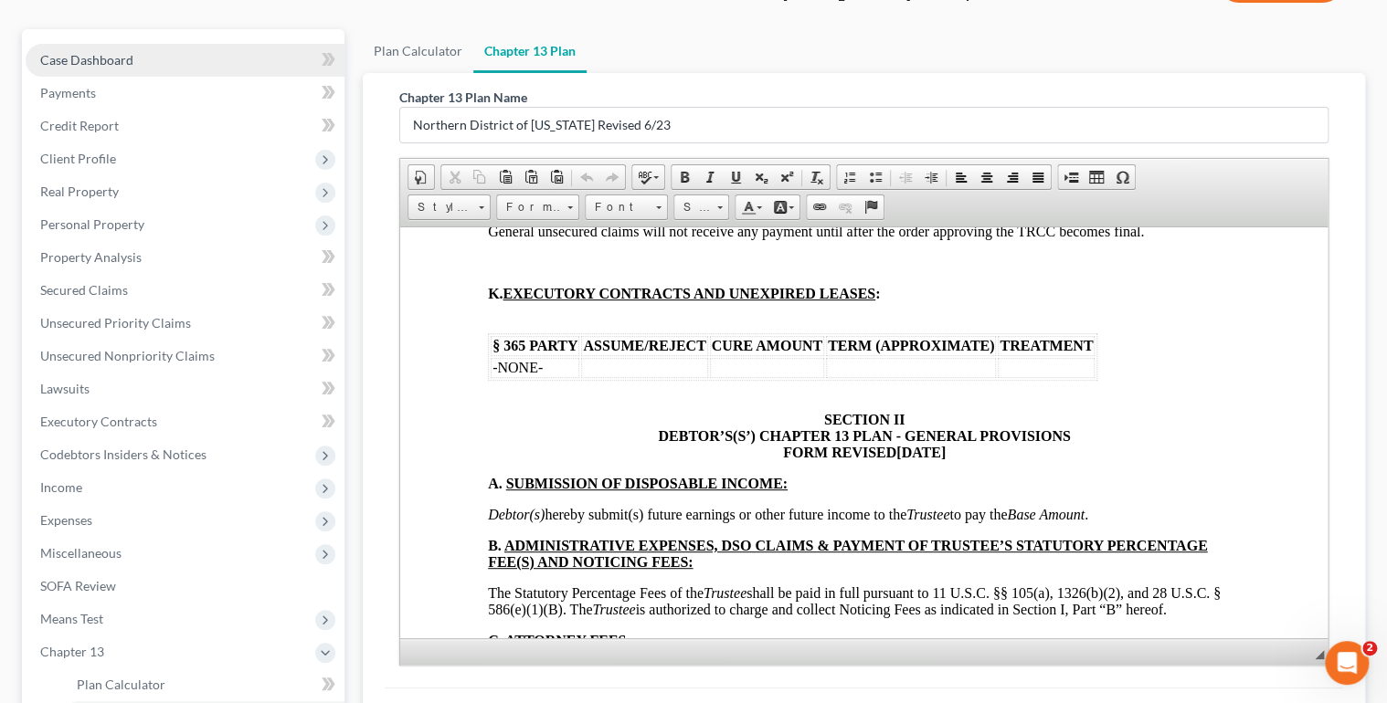
click at [179, 60] on link "Case Dashboard" at bounding box center [185, 60] width 319 height 33
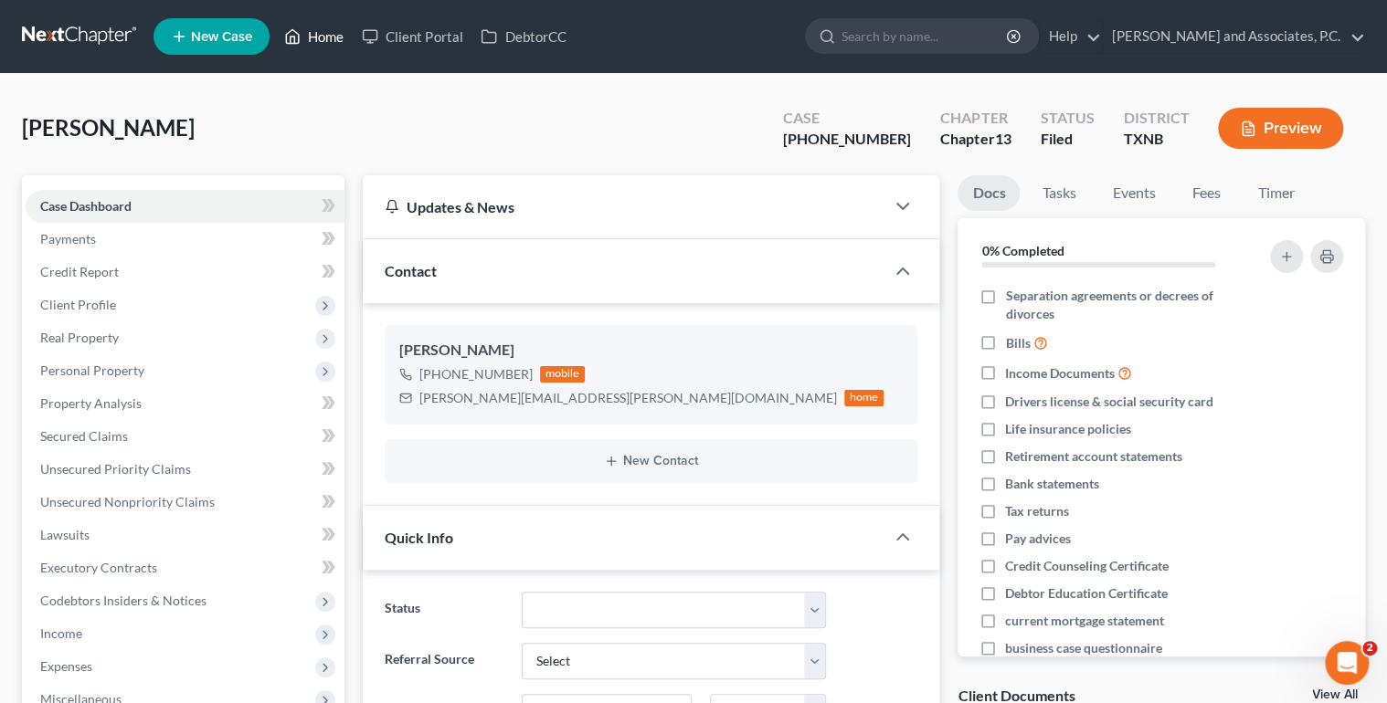
click at [315, 35] on link "Home" at bounding box center [314, 36] width 78 height 33
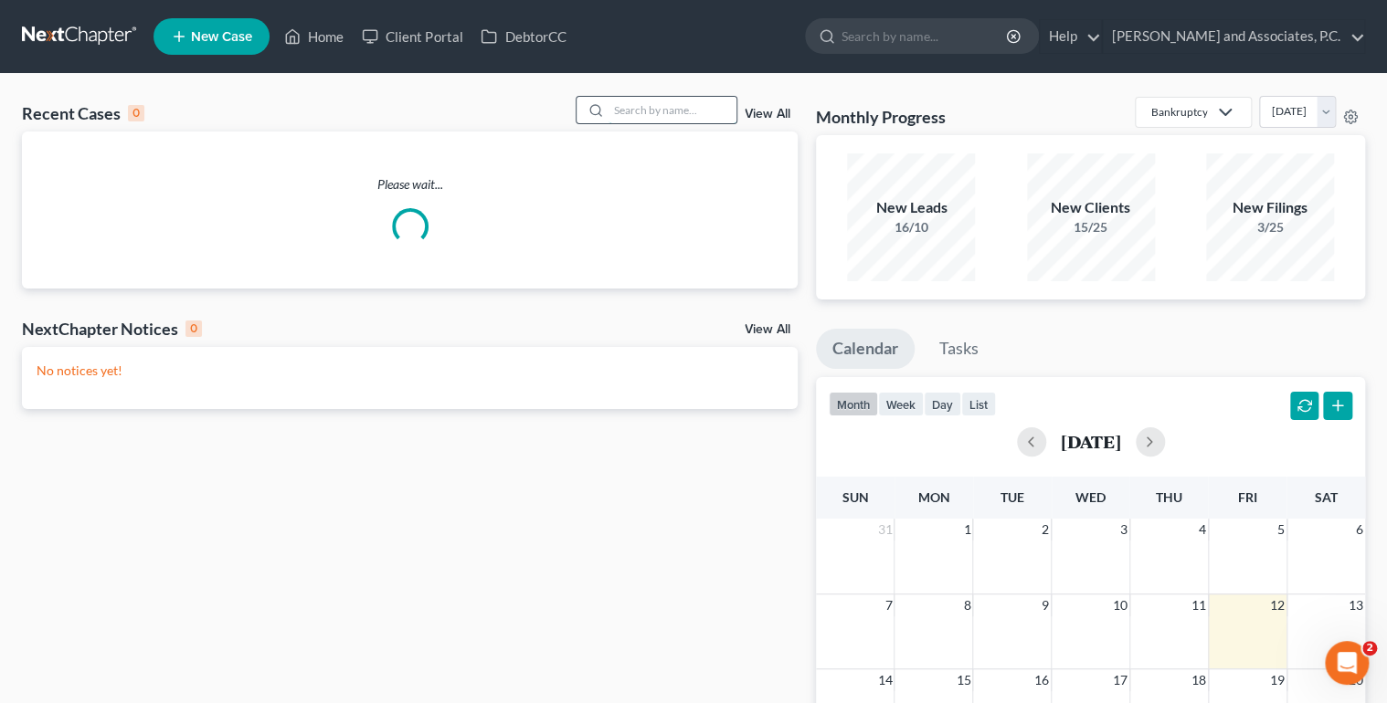
click at [647, 112] on input "search" at bounding box center [672, 110] width 128 height 26
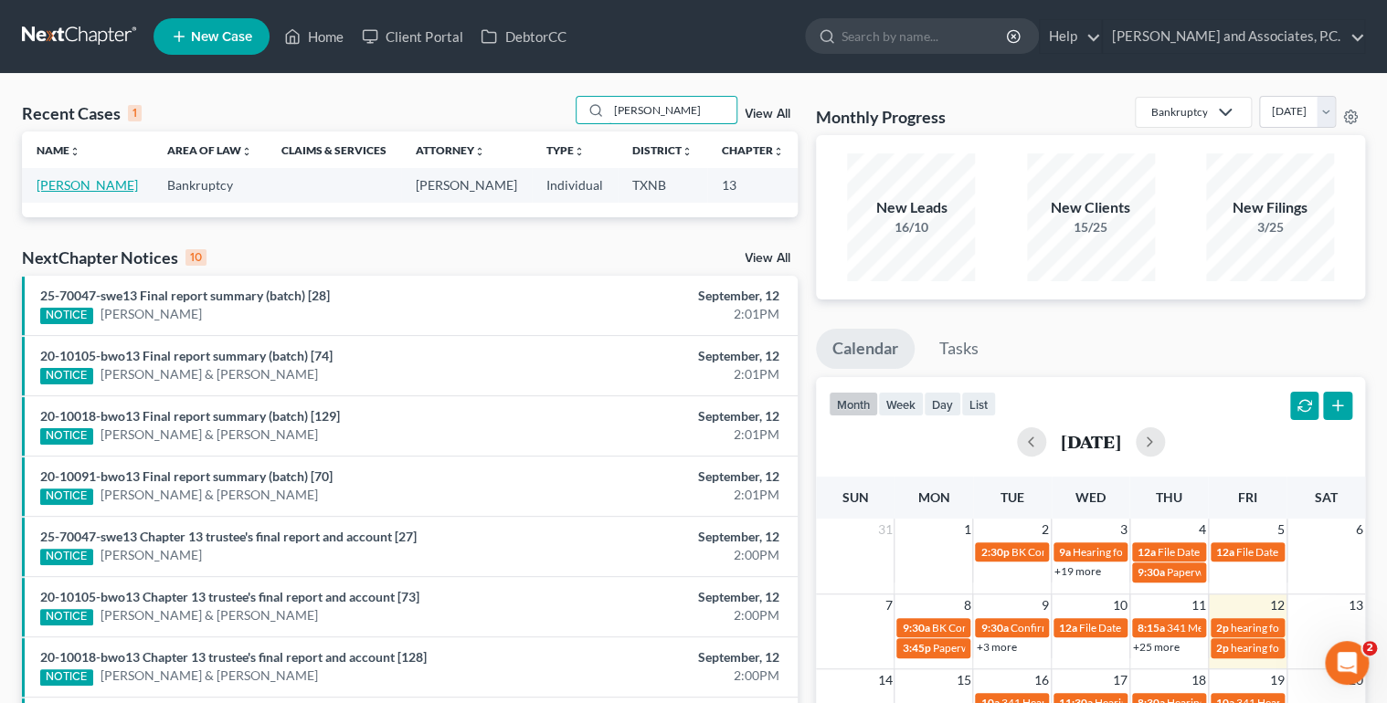
type input "[PERSON_NAME]"
click at [46, 193] on link "[PERSON_NAME]" at bounding box center [87, 185] width 101 height 16
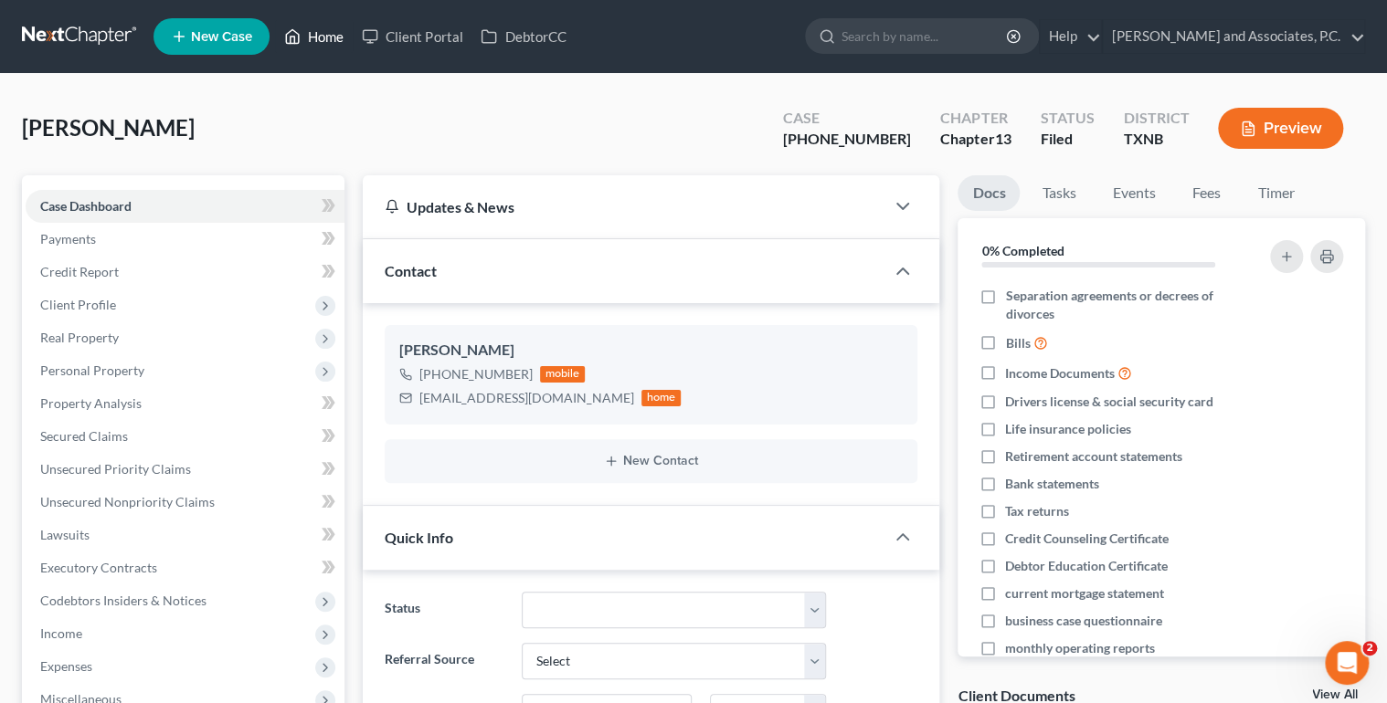
drag, startPoint x: 316, startPoint y: 37, endPoint x: 577, endPoint y: 121, distance: 274.4
click at [316, 37] on link "Home" at bounding box center [314, 36] width 78 height 33
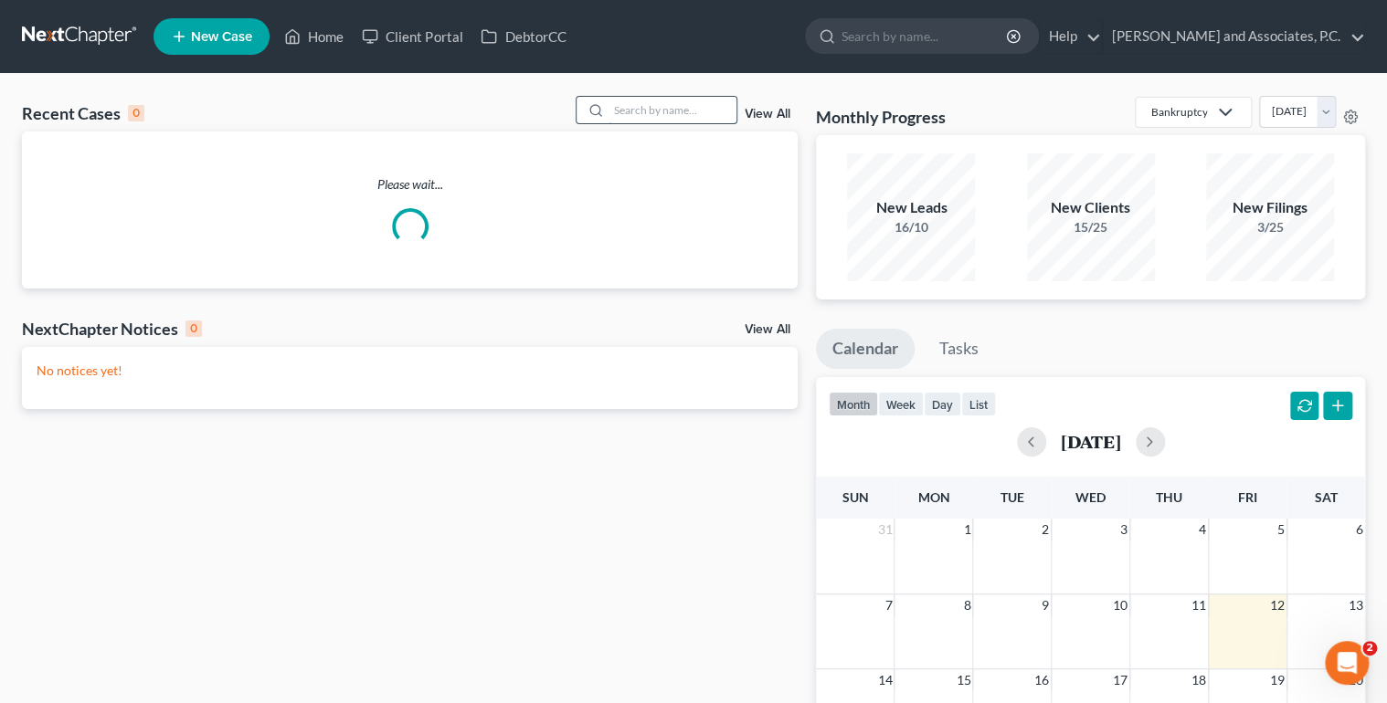
click at [641, 113] on input "search" at bounding box center [672, 110] width 128 height 26
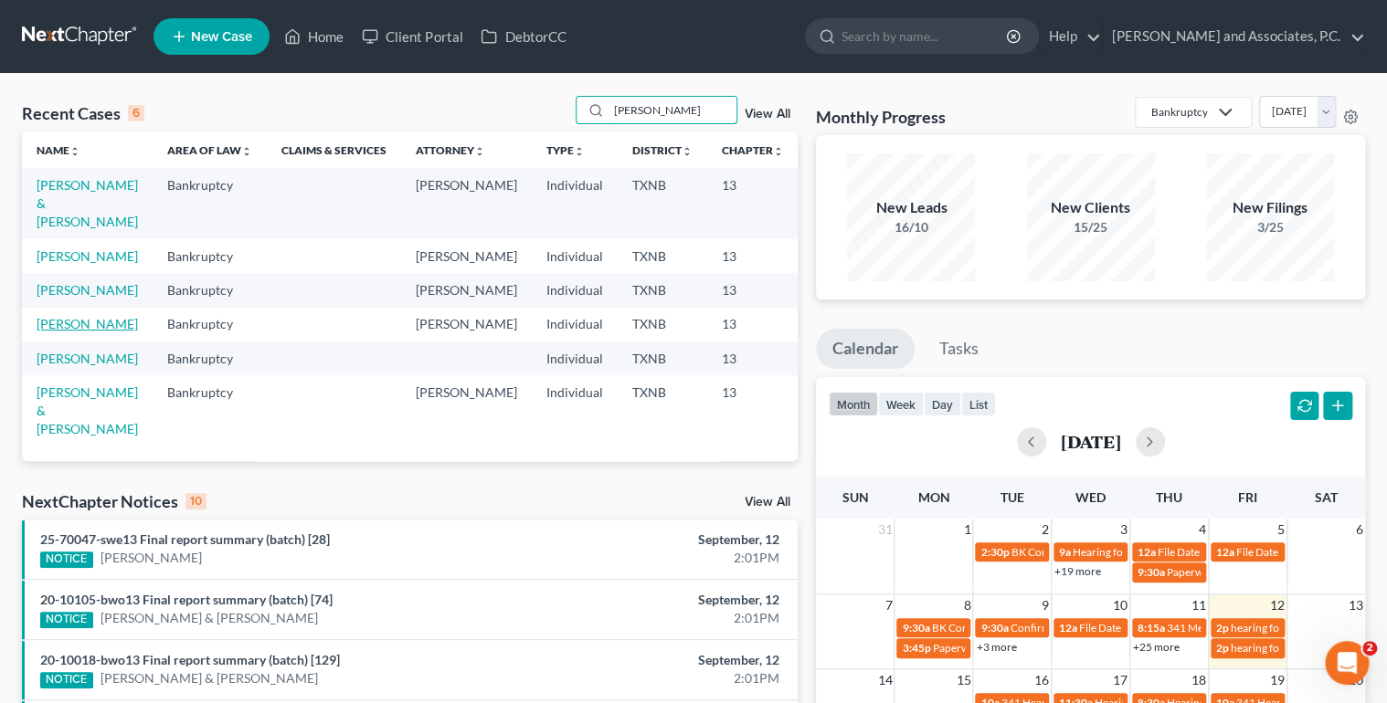
type input "[PERSON_NAME]"
click at [58, 332] on link "[PERSON_NAME]" at bounding box center [87, 324] width 101 height 16
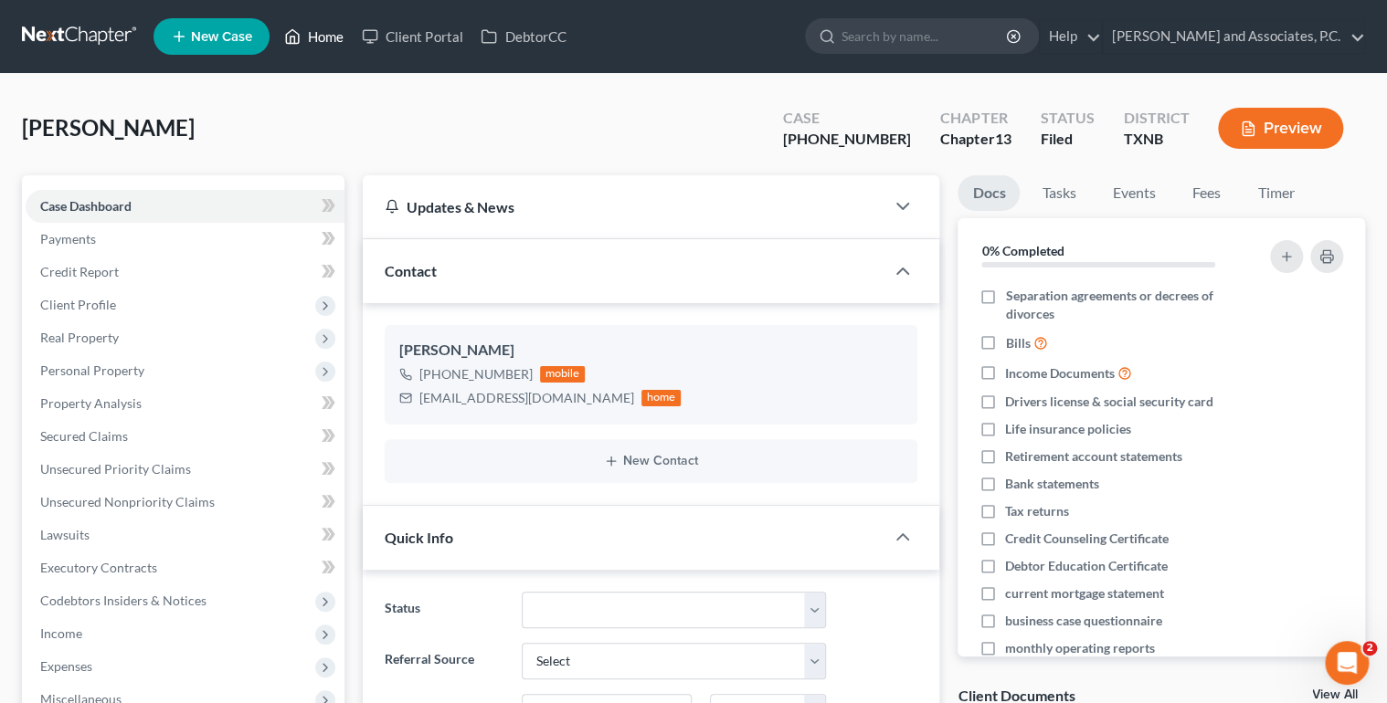
click at [318, 30] on link "Home" at bounding box center [314, 36] width 78 height 33
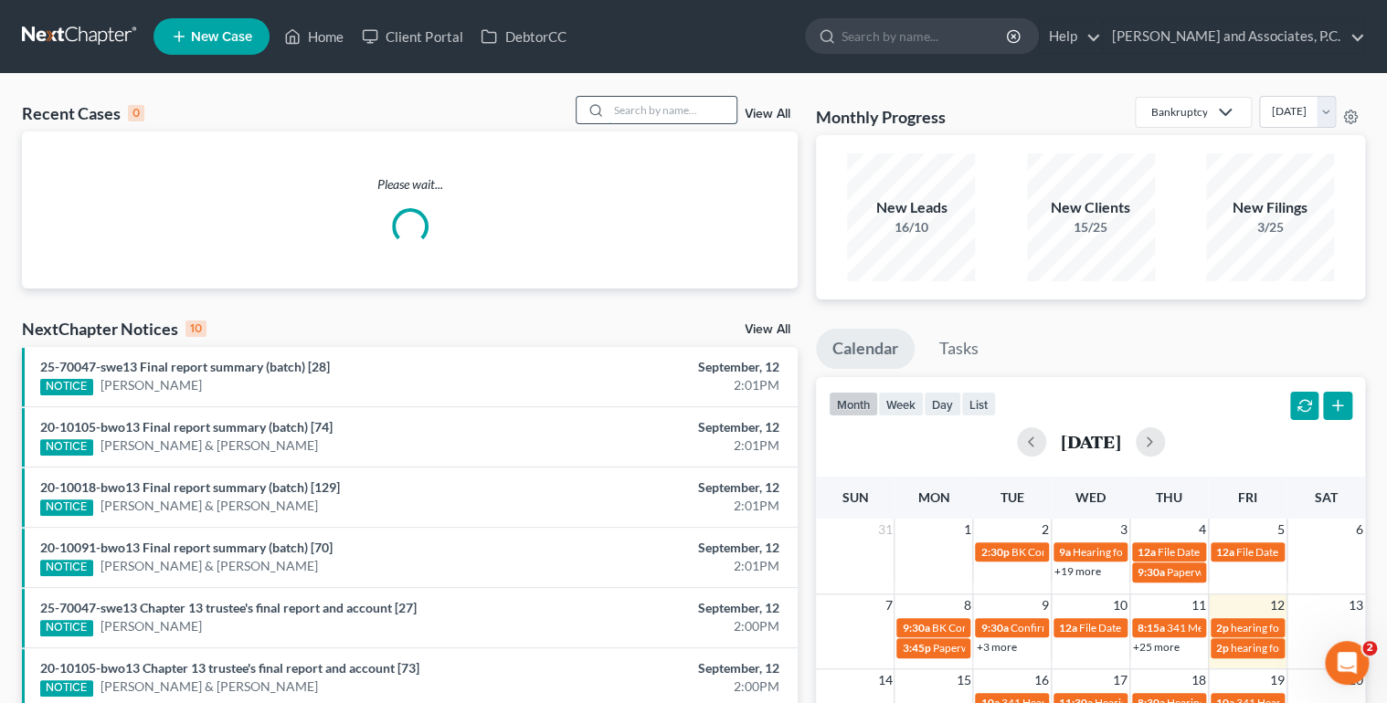
click at [654, 110] on input "search" at bounding box center [672, 110] width 128 height 26
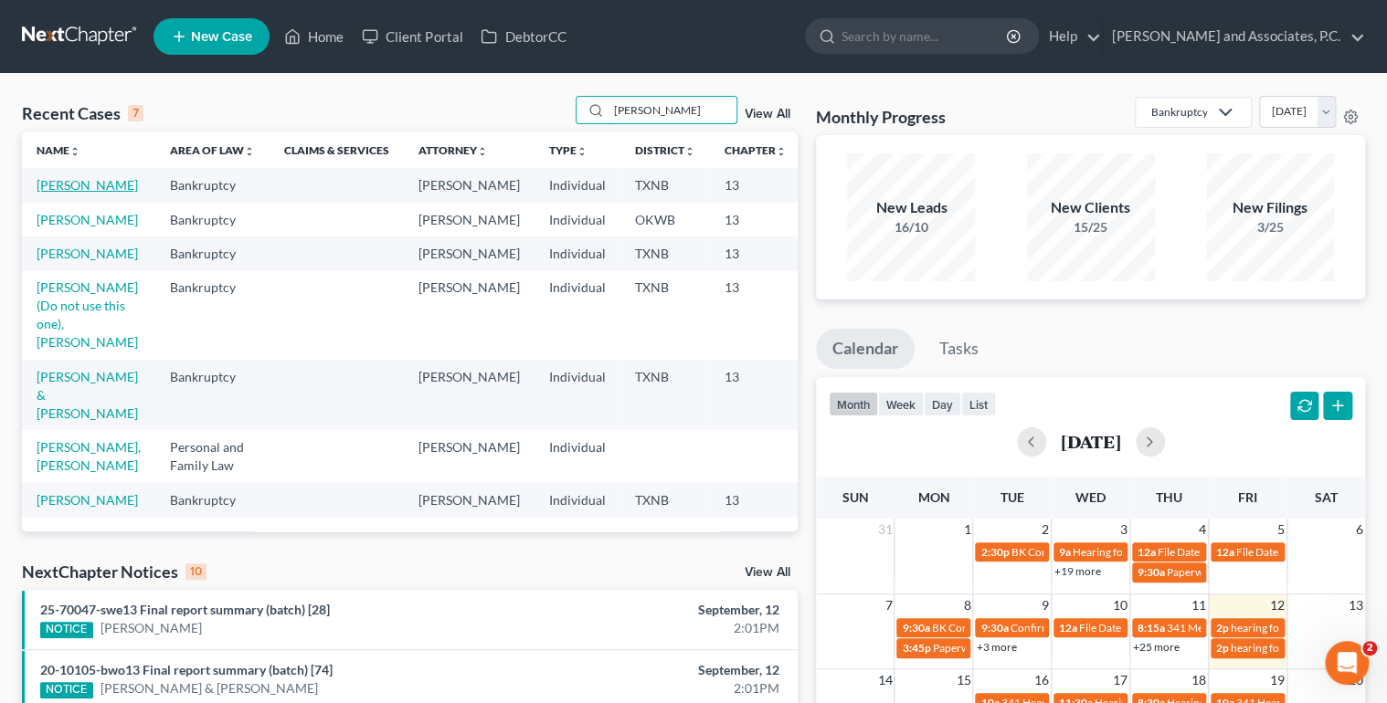
type input "[PERSON_NAME]"
click at [73, 193] on link "[PERSON_NAME]" at bounding box center [87, 185] width 101 height 16
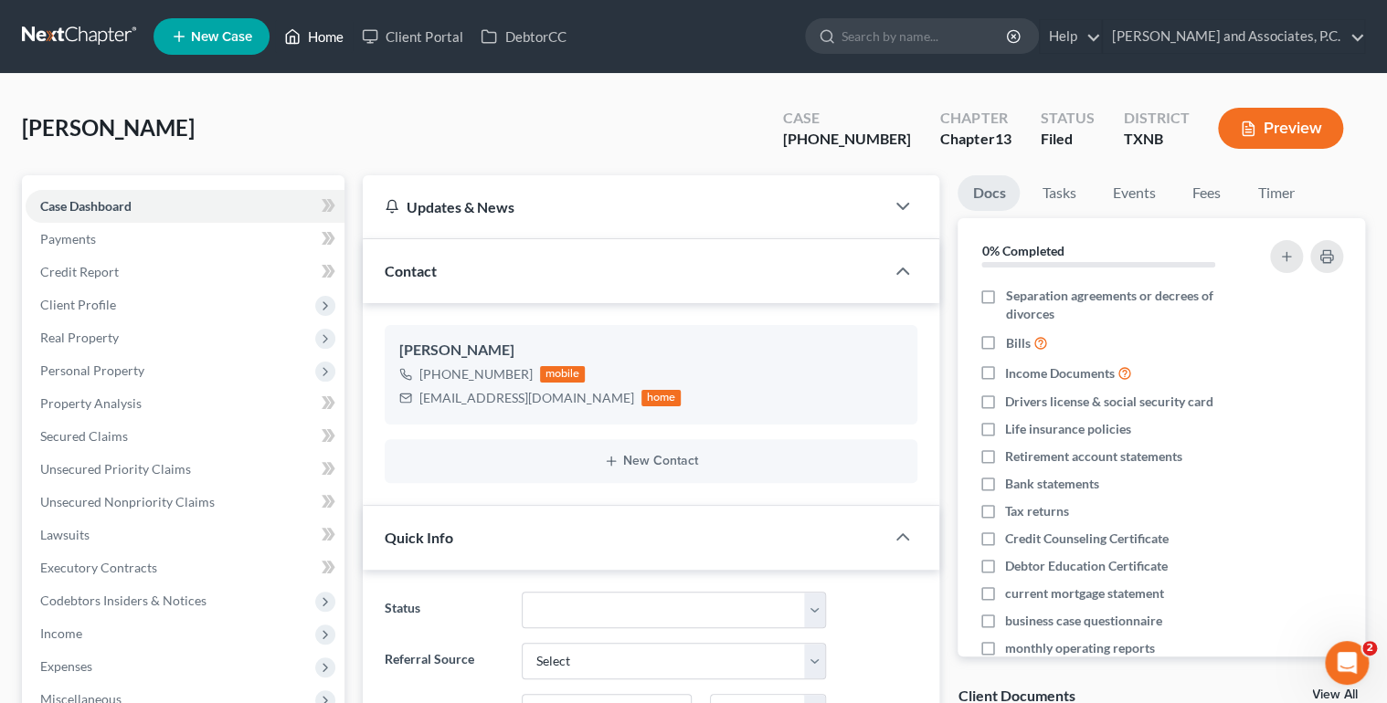
click at [313, 33] on link "Home" at bounding box center [314, 36] width 78 height 33
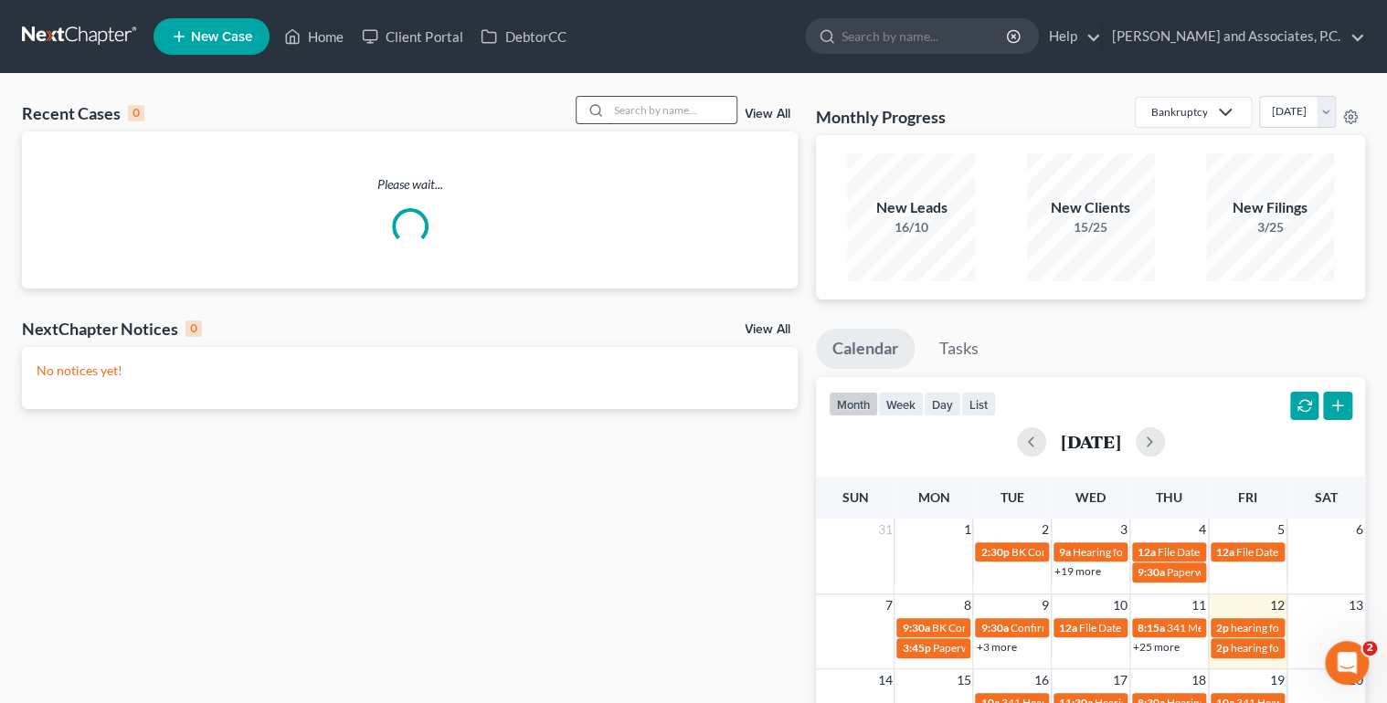
click at [650, 100] on input "search" at bounding box center [672, 110] width 128 height 26
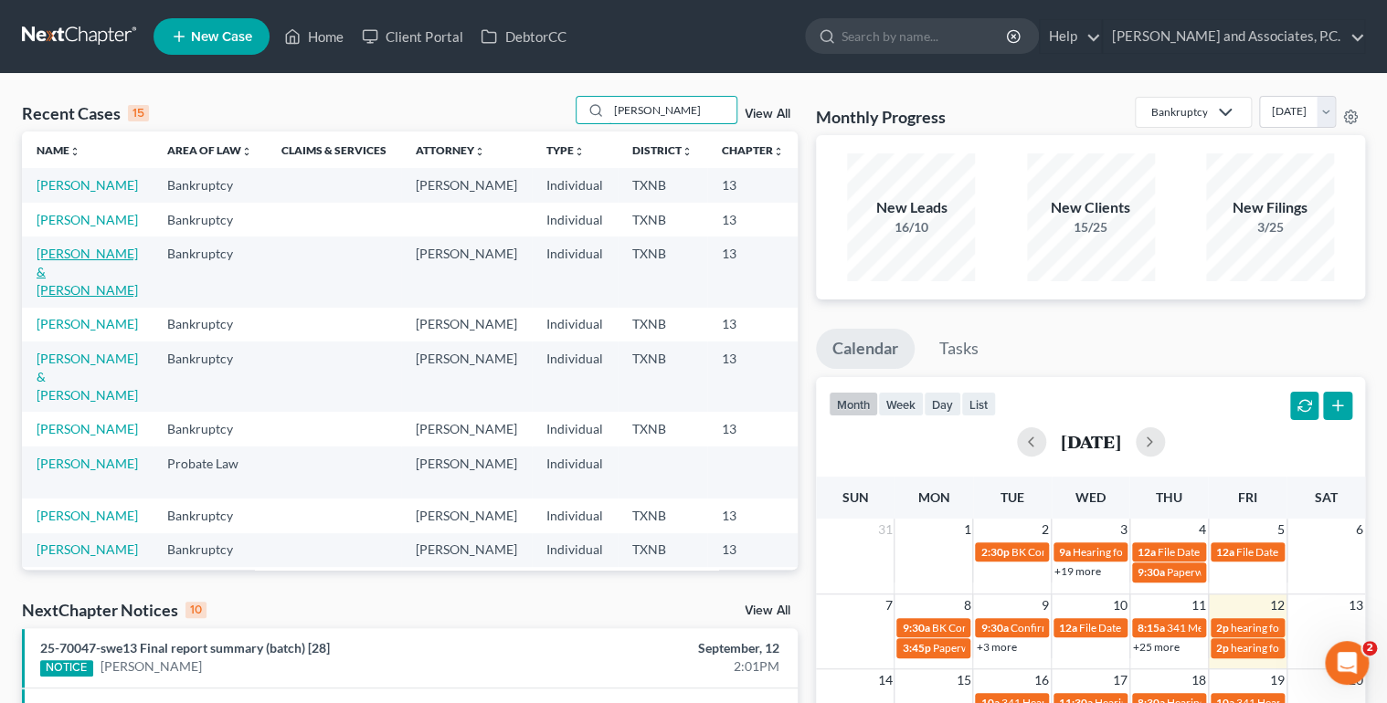
type input "[PERSON_NAME]"
click at [66, 298] on link "[PERSON_NAME] & [PERSON_NAME]" at bounding box center [87, 272] width 101 height 52
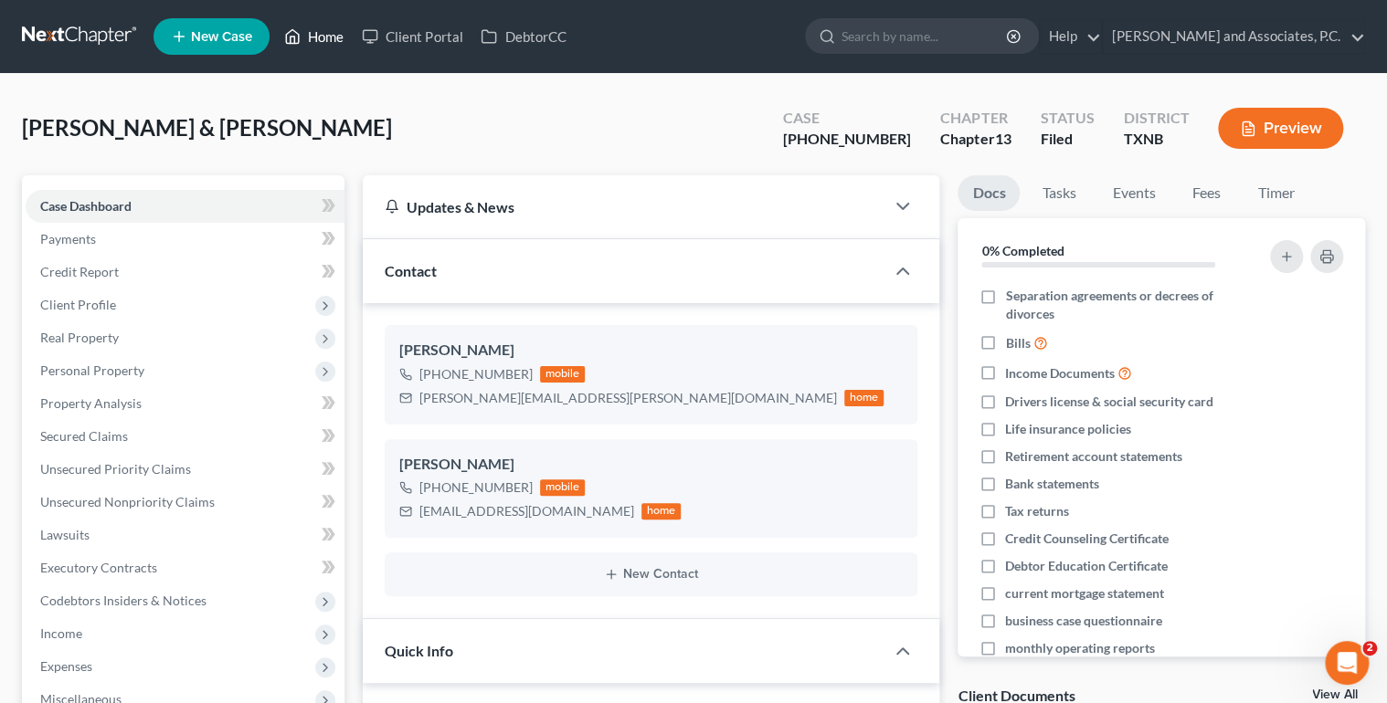
click at [318, 38] on link "Home" at bounding box center [314, 36] width 78 height 33
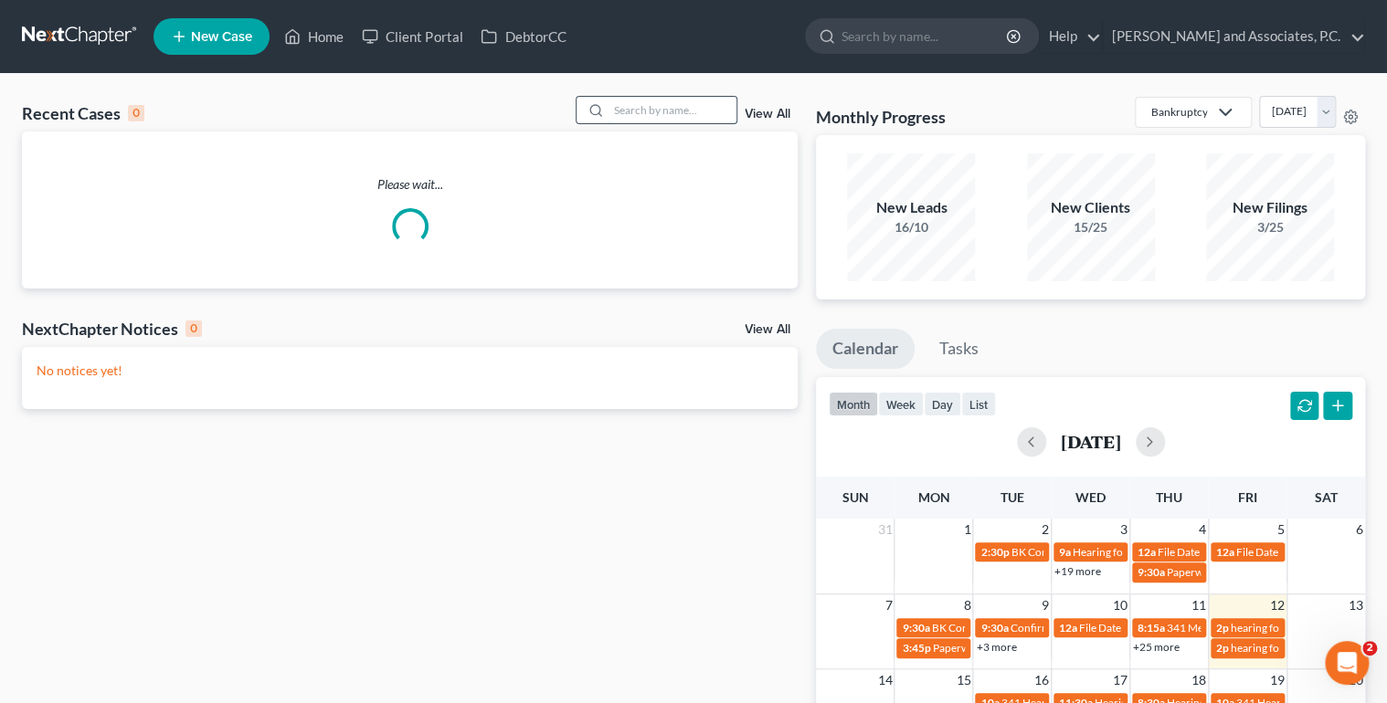
click at [686, 111] on input "search" at bounding box center [672, 110] width 128 height 26
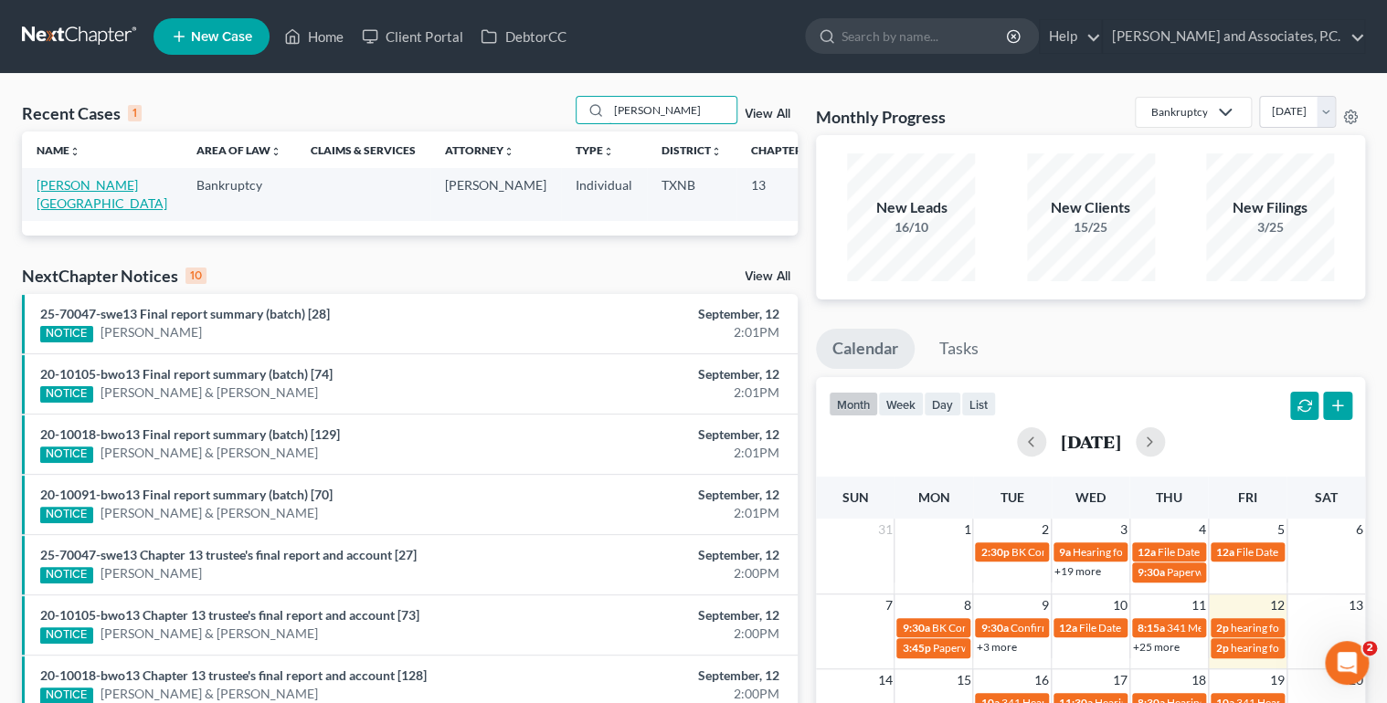
type input "[PERSON_NAME]"
click at [58, 205] on link "[PERSON_NAME][GEOGRAPHIC_DATA]" at bounding box center [102, 194] width 131 height 34
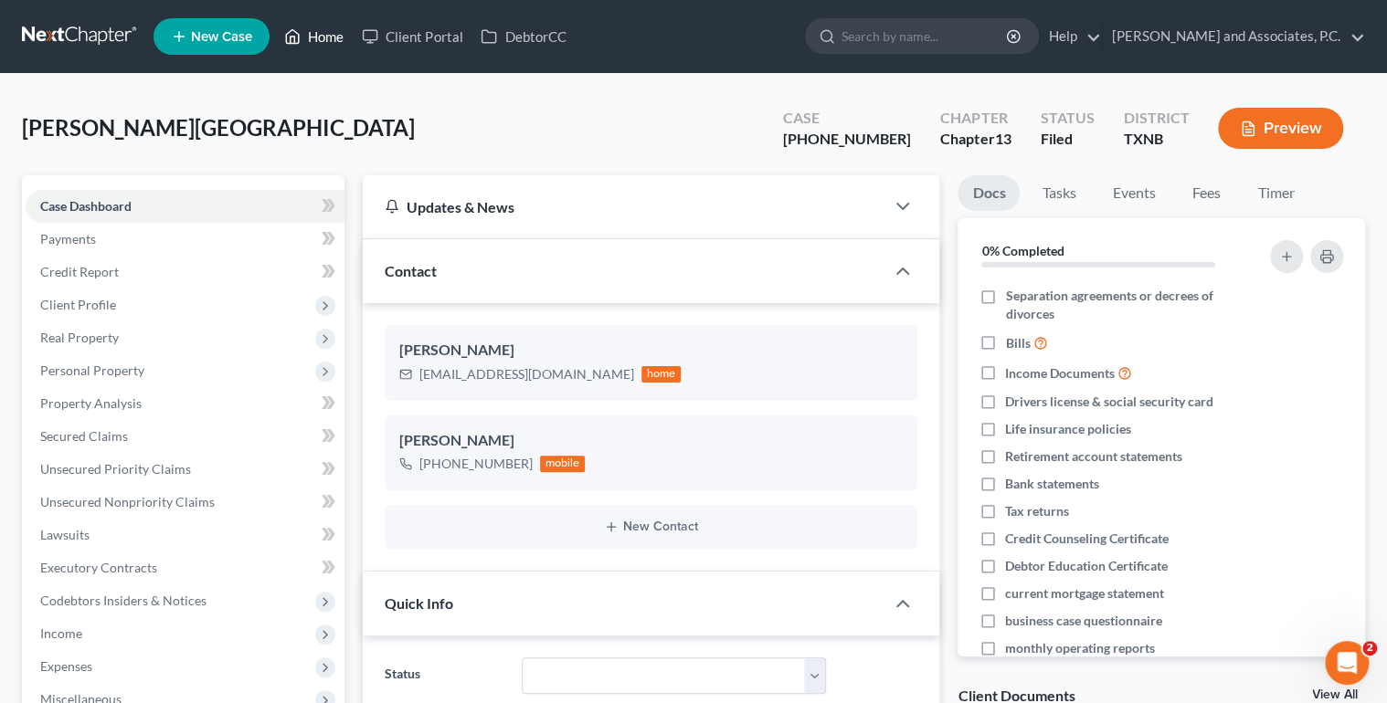
drag, startPoint x: 322, startPoint y: 29, endPoint x: 670, endPoint y: 105, distance: 357.1
click at [322, 29] on link "Home" at bounding box center [314, 36] width 78 height 33
